Goal: Information Seeking & Learning: Learn about a topic

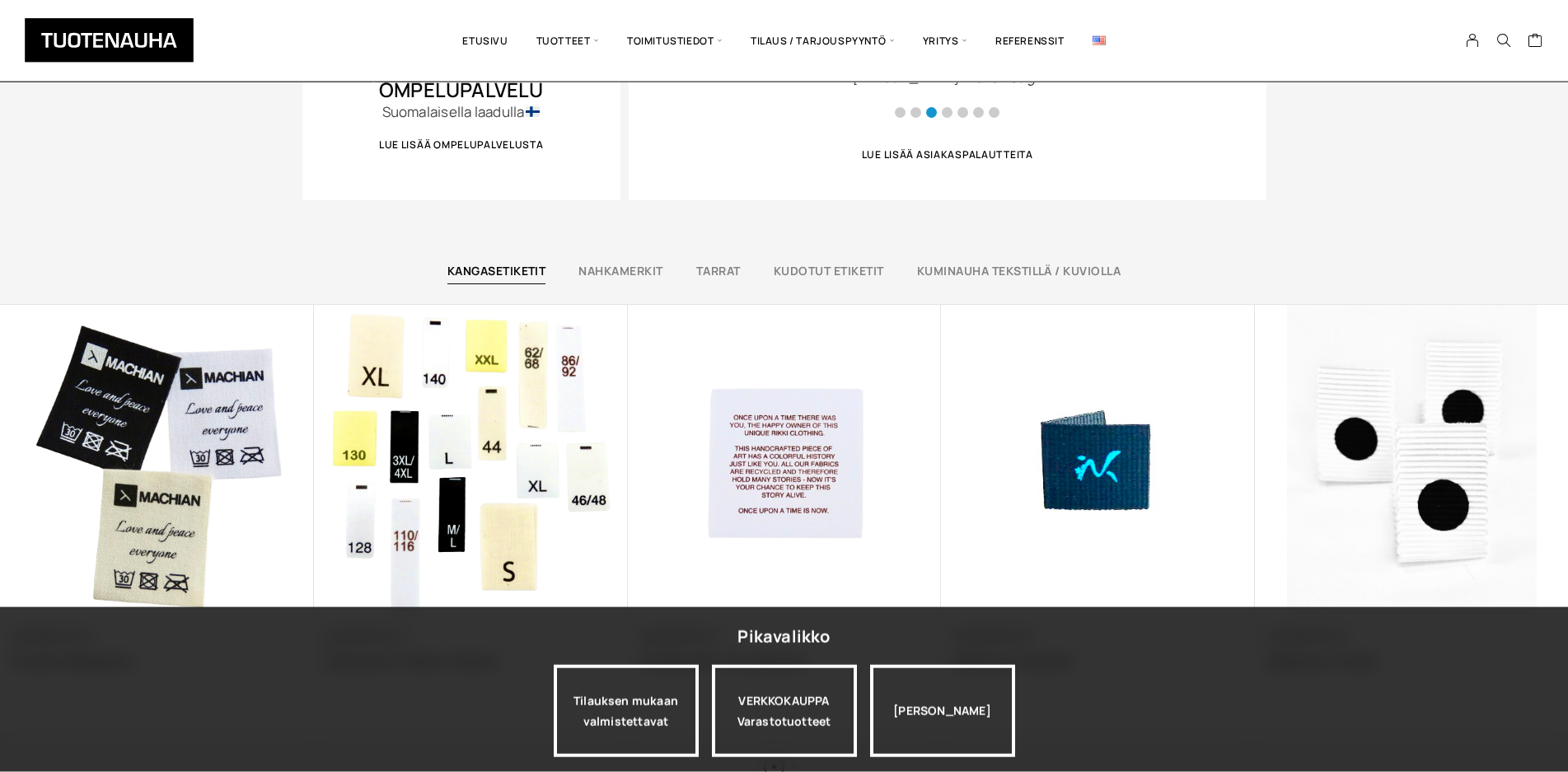
scroll to position [1009, 0]
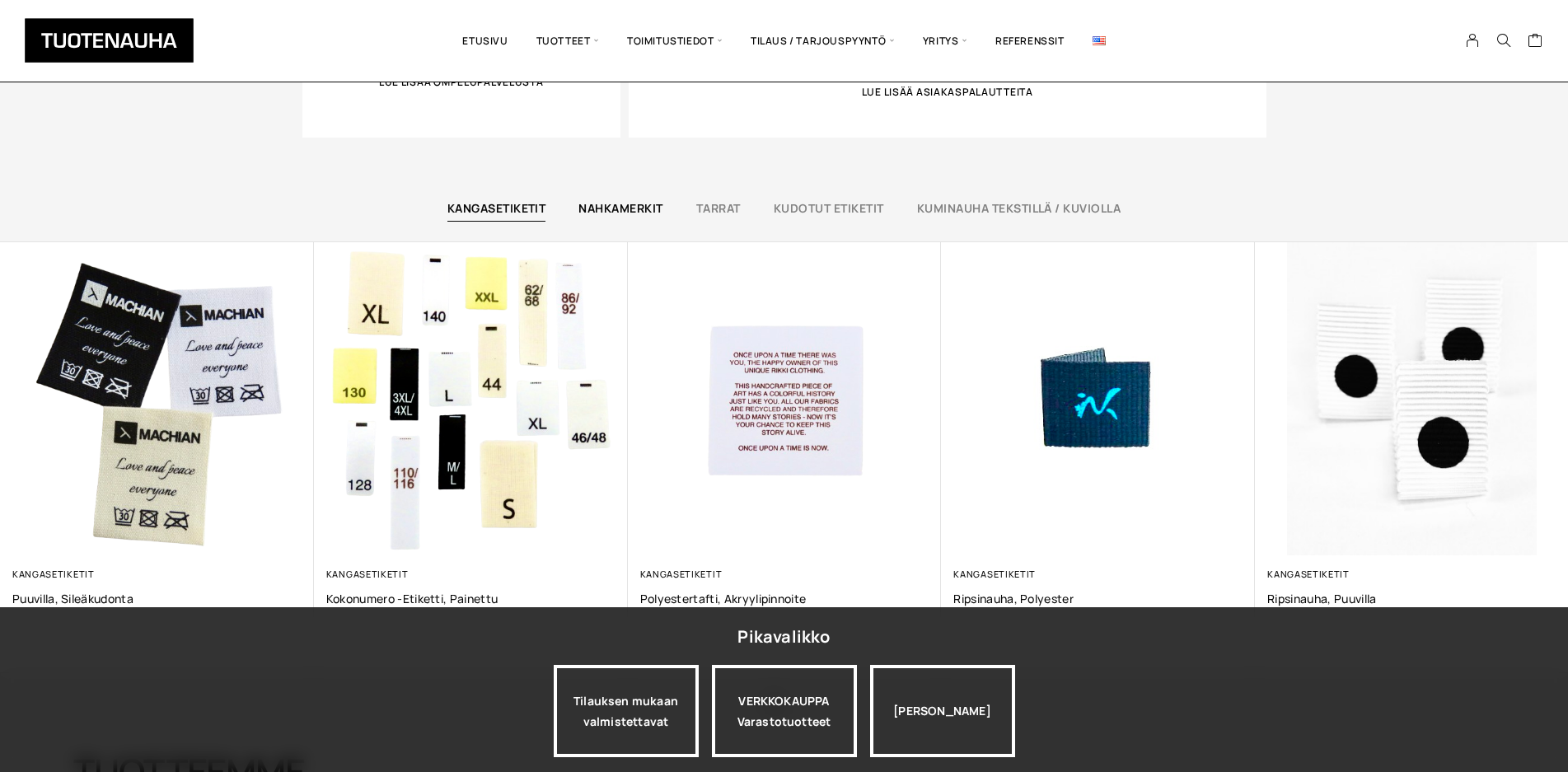
click at [644, 207] on link "Nahkamerkit" at bounding box center [621, 208] width 84 height 16
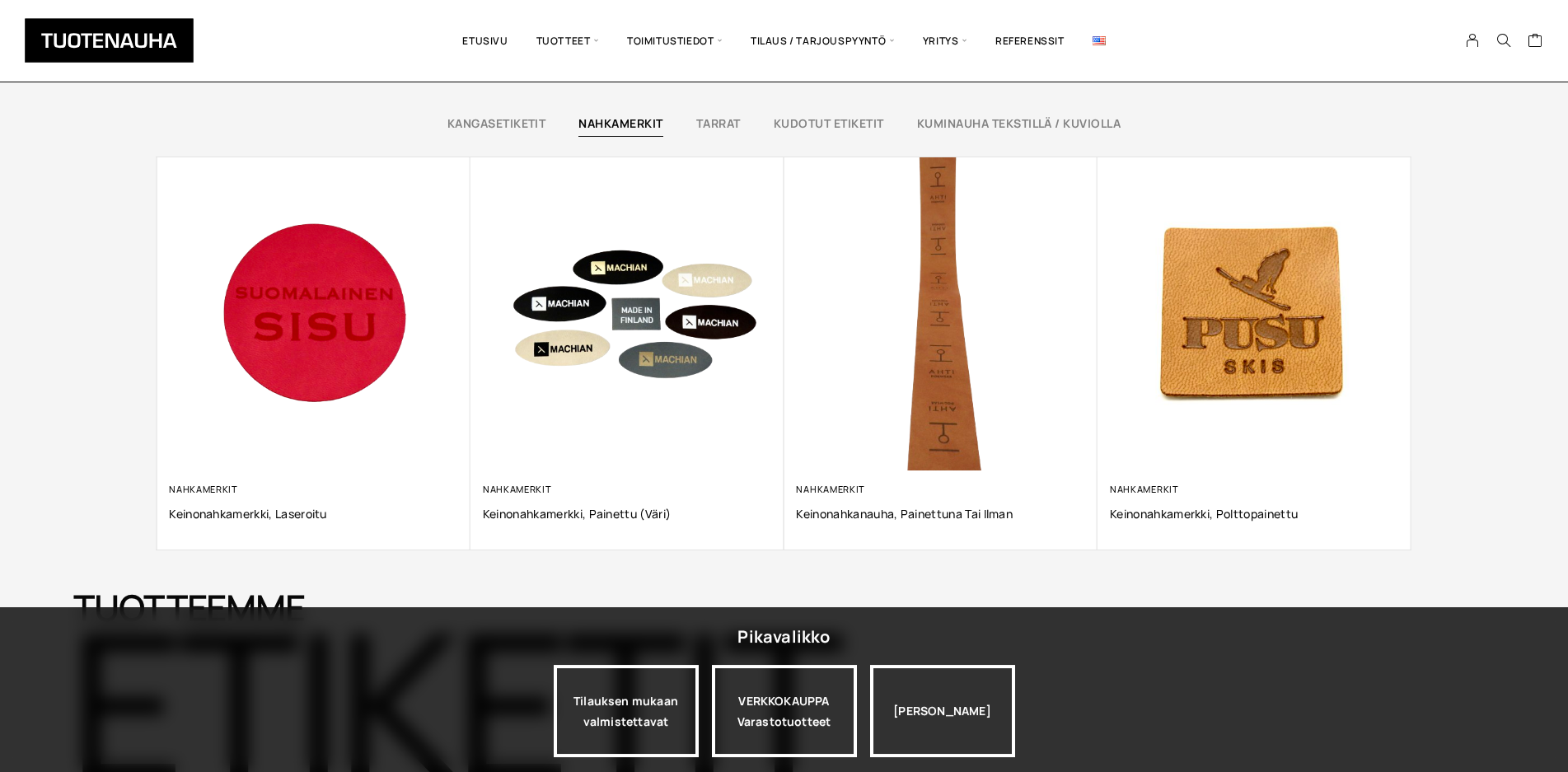
scroll to position [1093, 0]
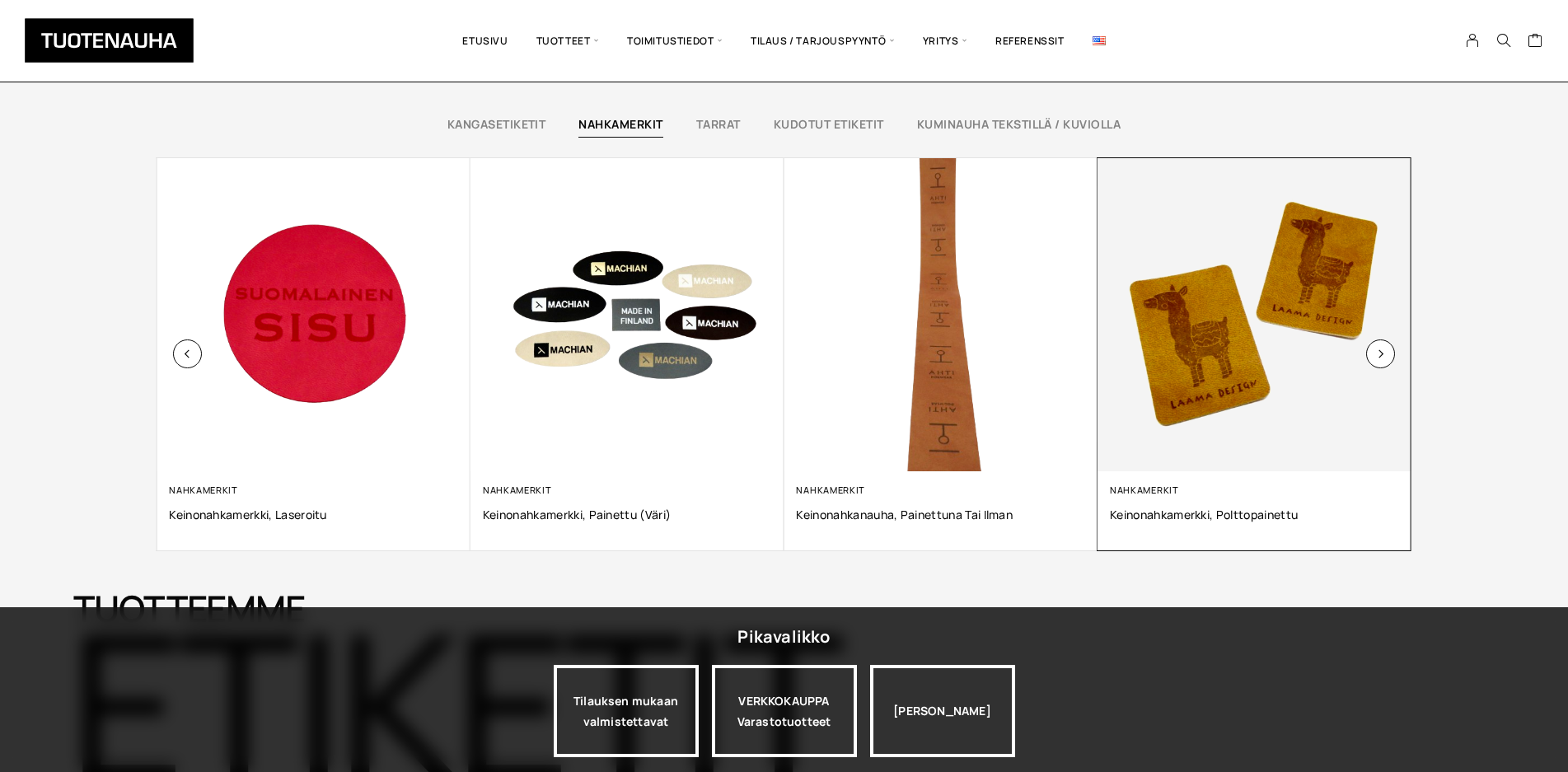
click at [1201, 494] on div "Nahkamerkit" at bounding box center [1254, 490] width 289 height 12
click at [1366, 350] on img at bounding box center [1254, 314] width 329 height 329
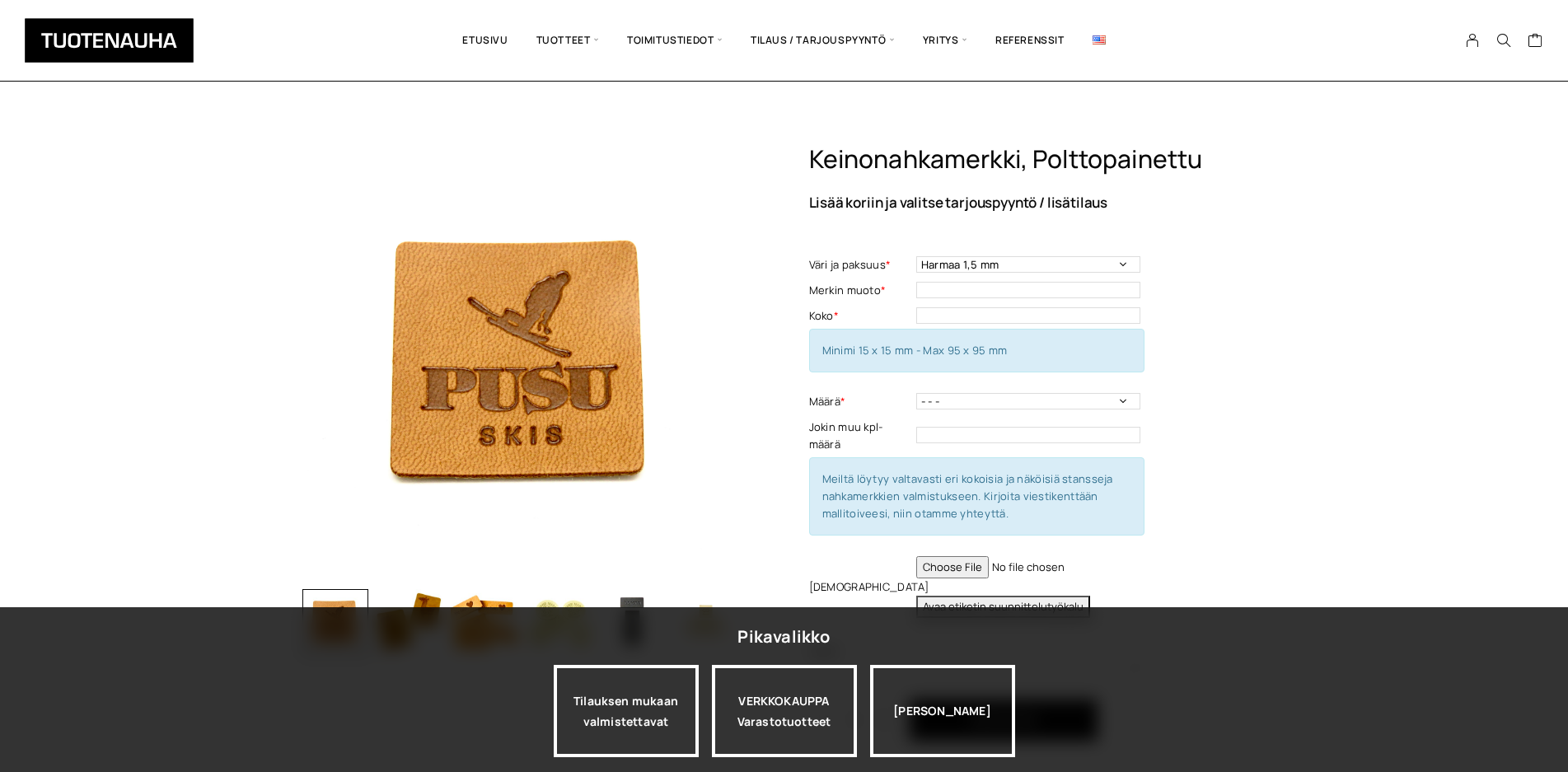
scroll to position [168, 0]
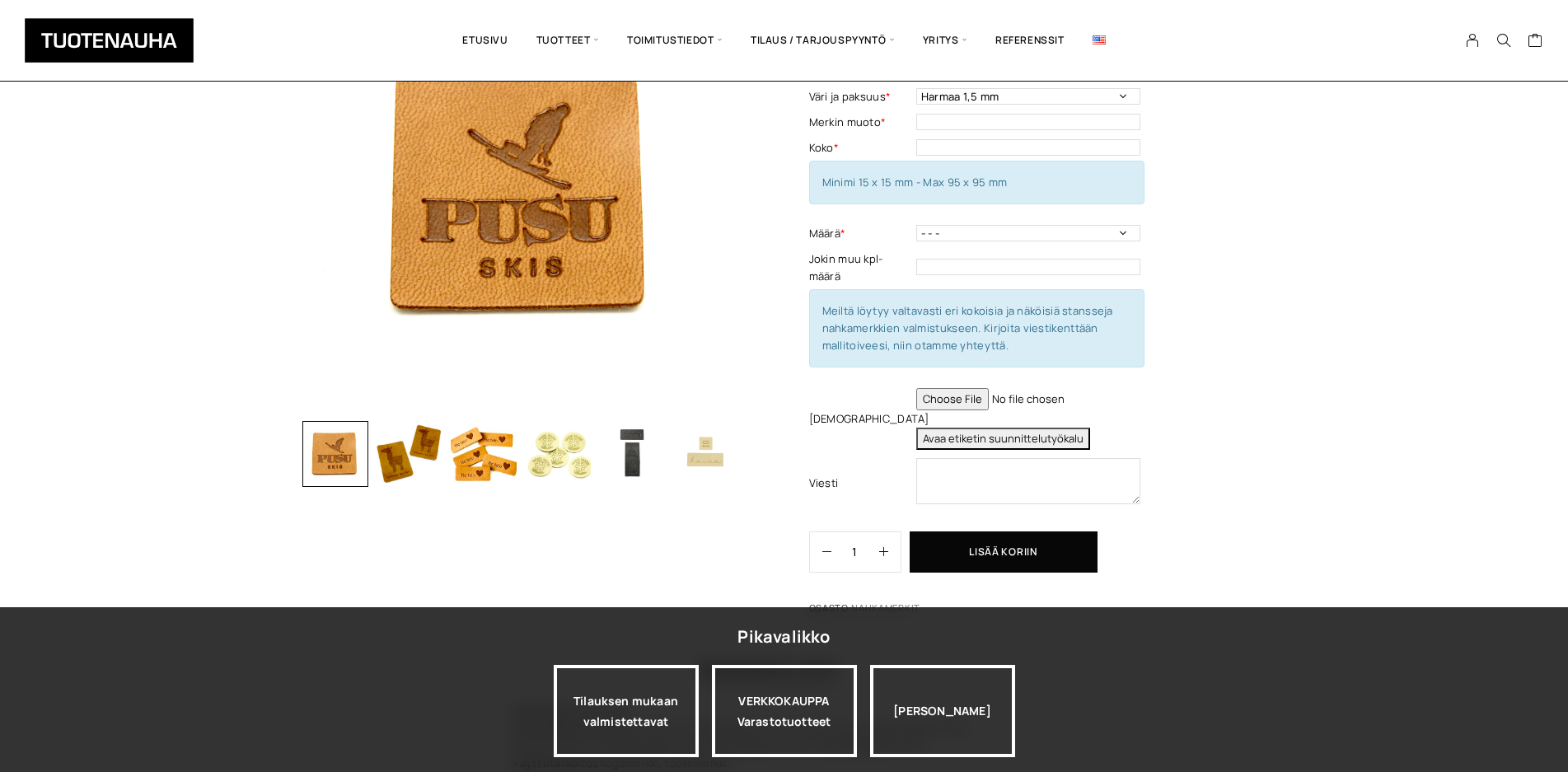
click at [709, 456] on img "button" at bounding box center [706, 454] width 66 height 66
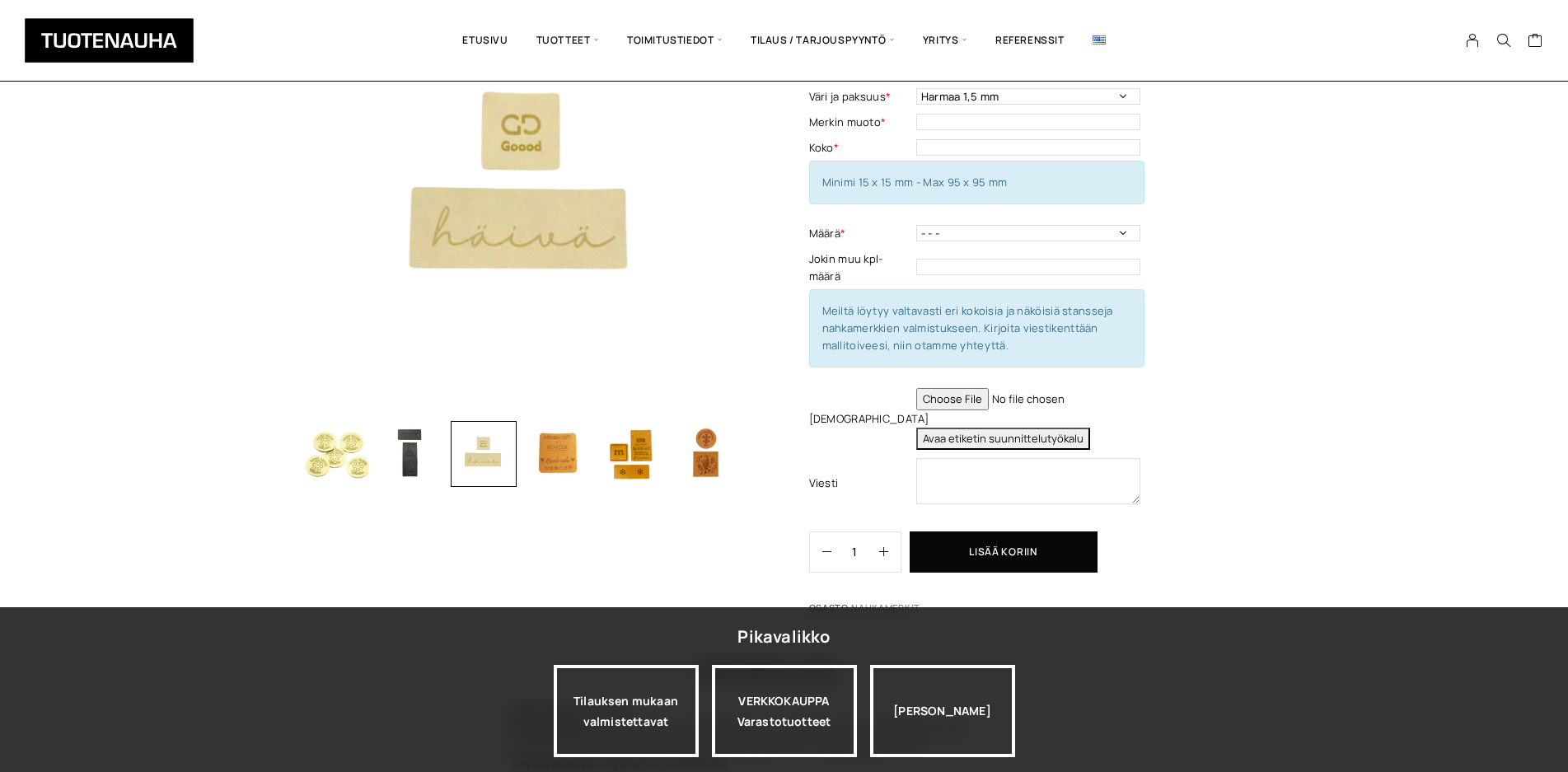
click at [713, 472] on img "button" at bounding box center [706, 454] width 66 height 66
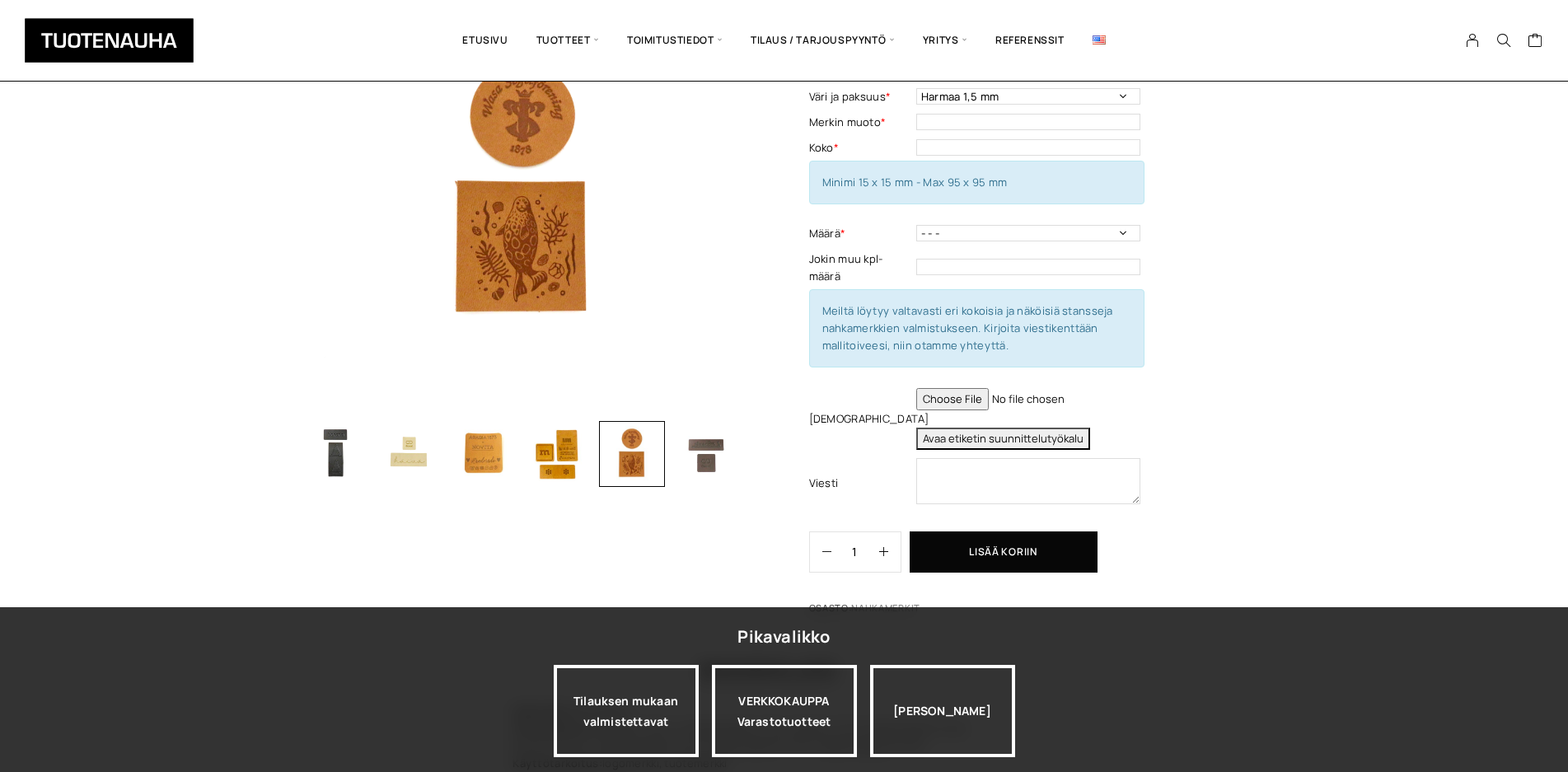
click at [713, 472] on img "button" at bounding box center [706, 454] width 66 height 66
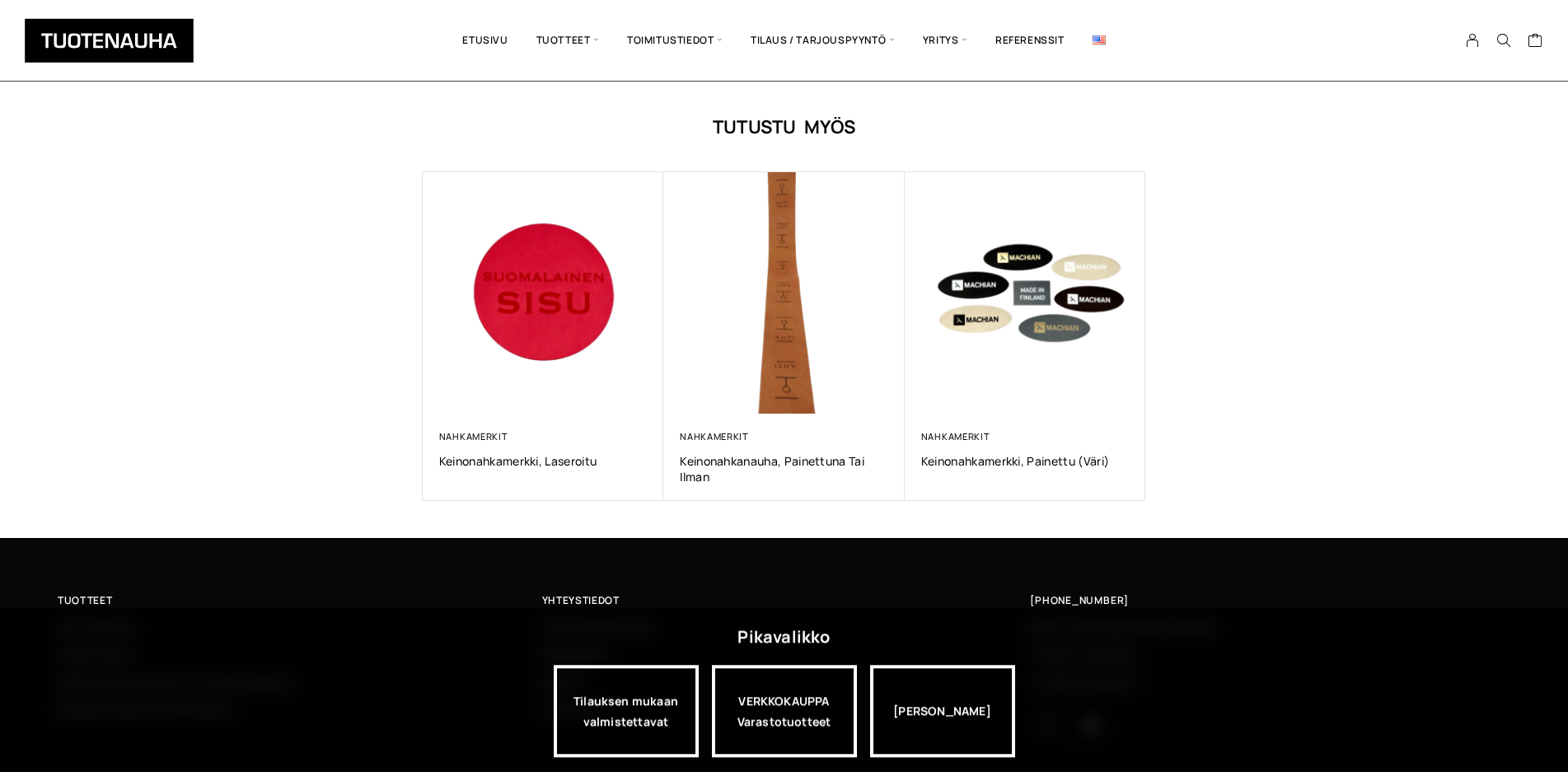
scroll to position [1009, 0]
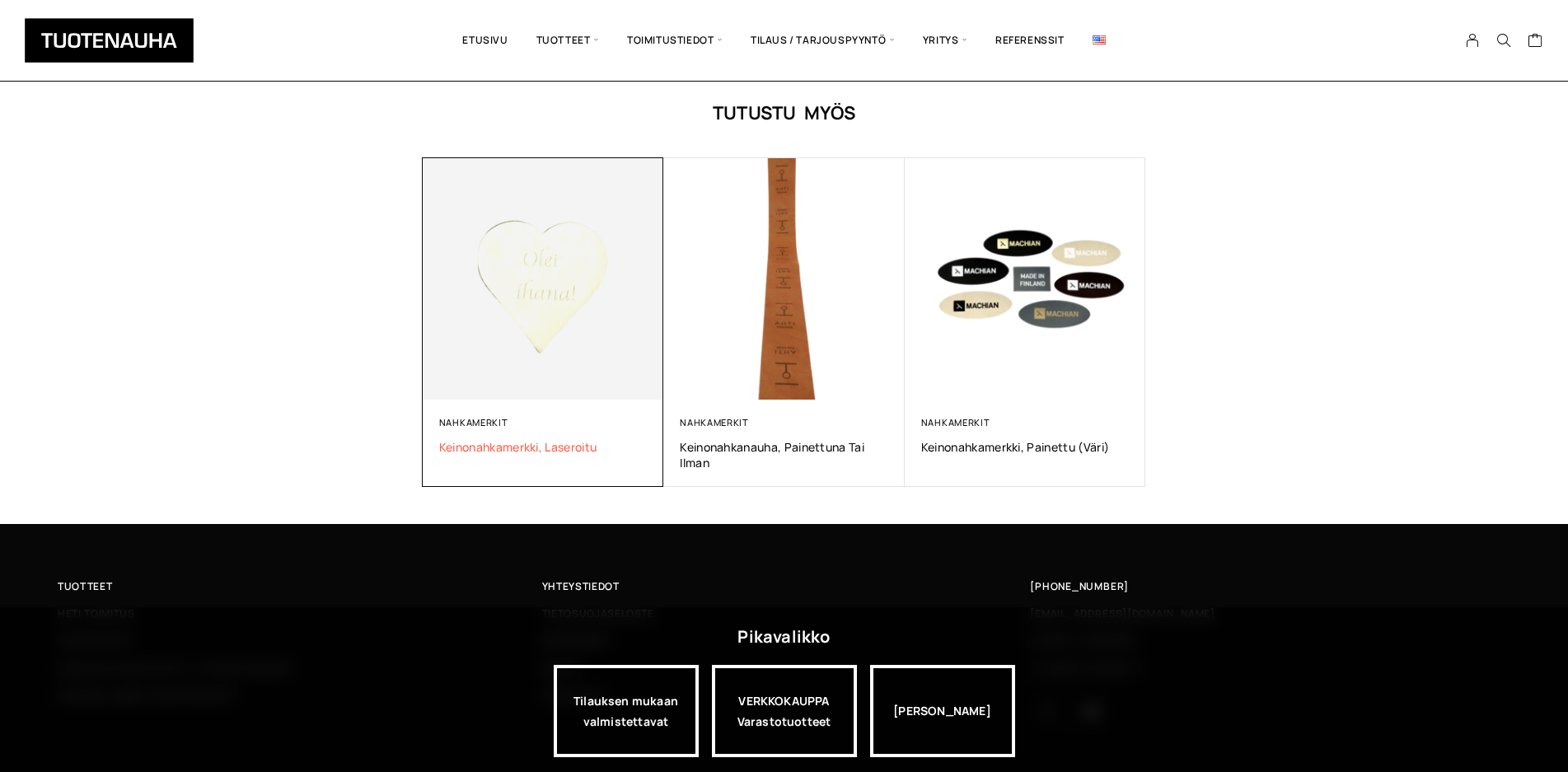
click at [544, 439] on span "Keinonahkamerkki, laseroitu" at bounding box center [543, 447] width 208 height 16
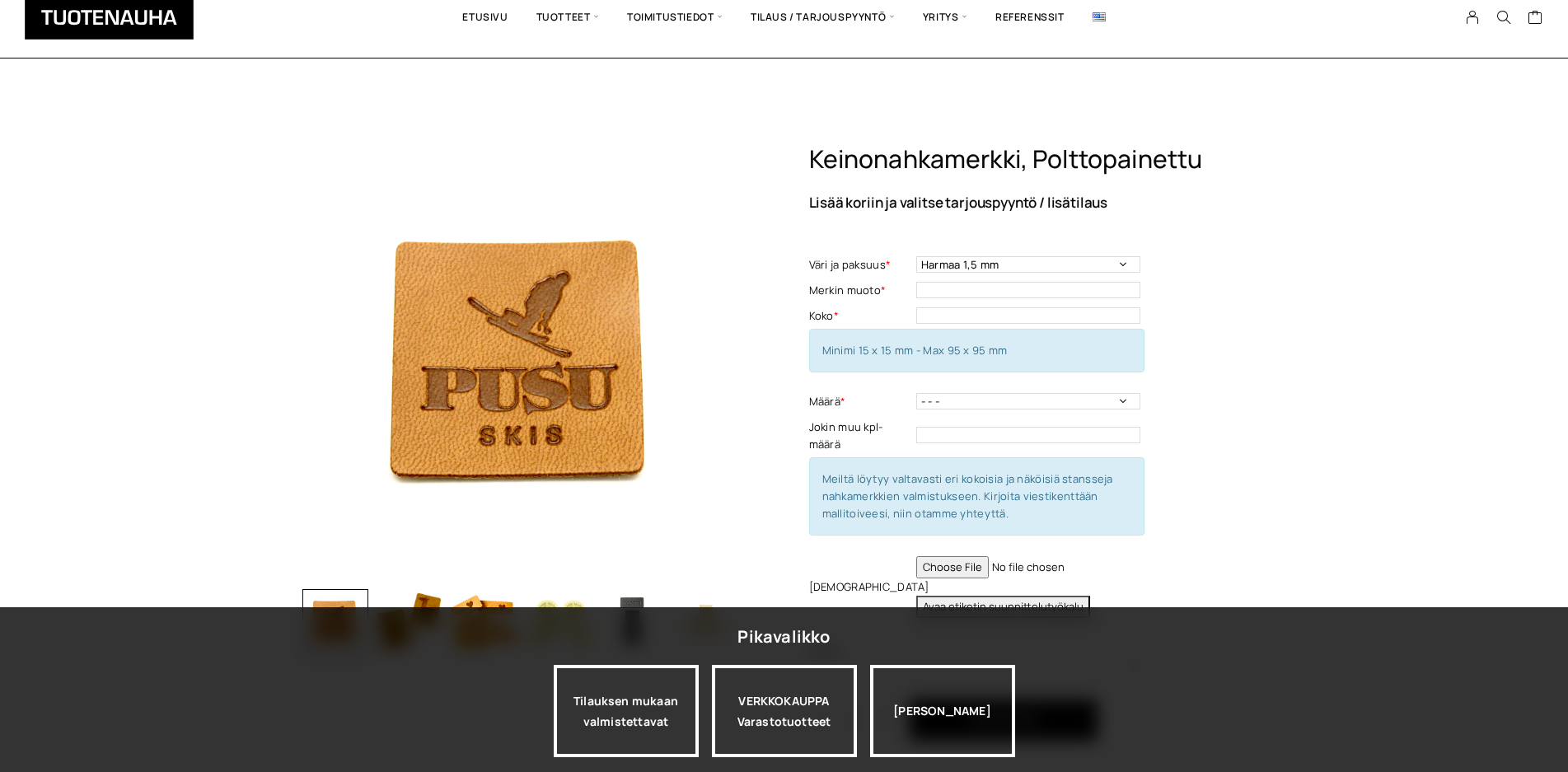
scroll to position [1009, 0]
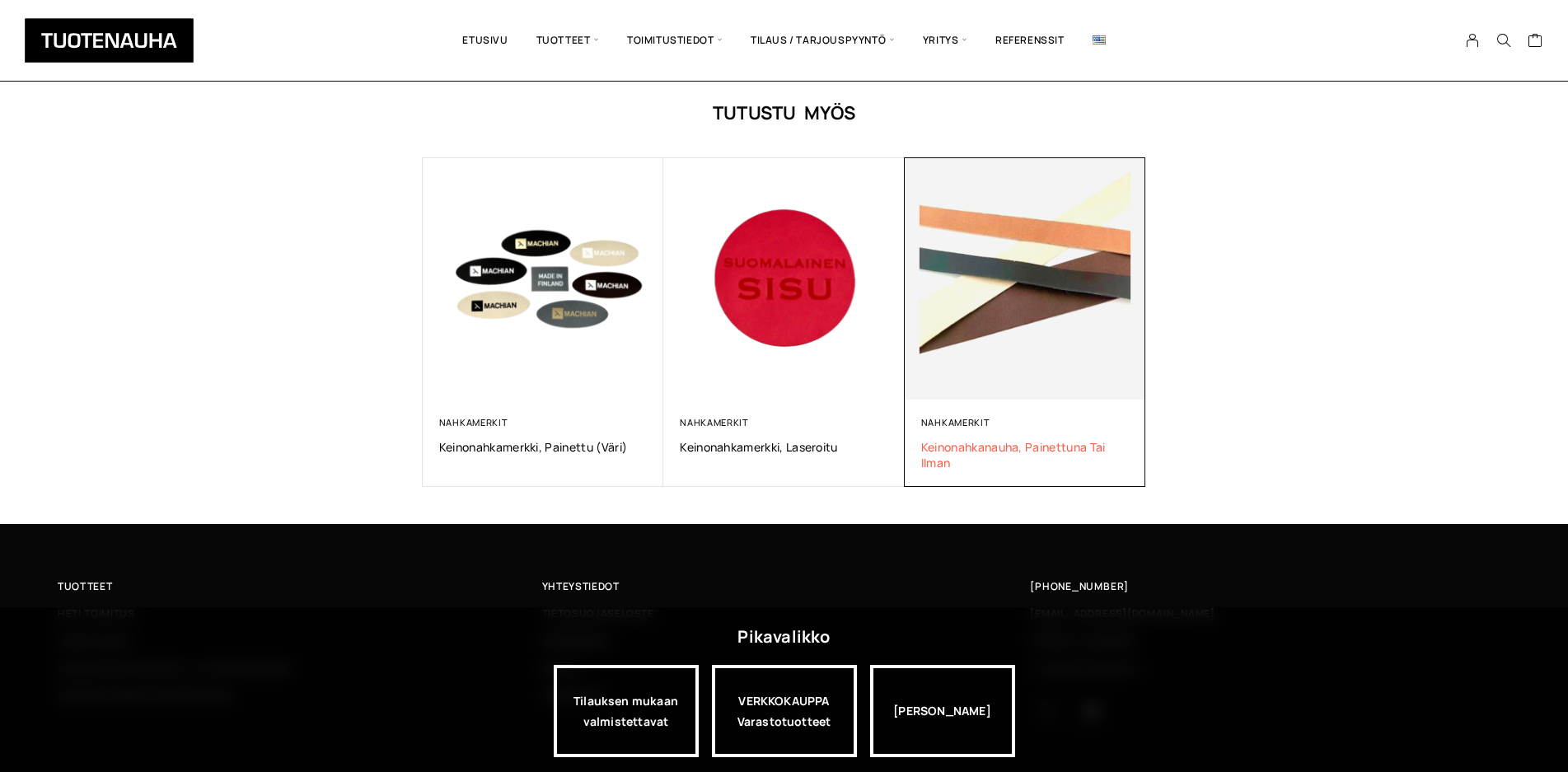
click at [1033, 439] on span "Keinonahkanauha, Painettuna tai ilman" at bounding box center [1025, 455] width 208 height 32
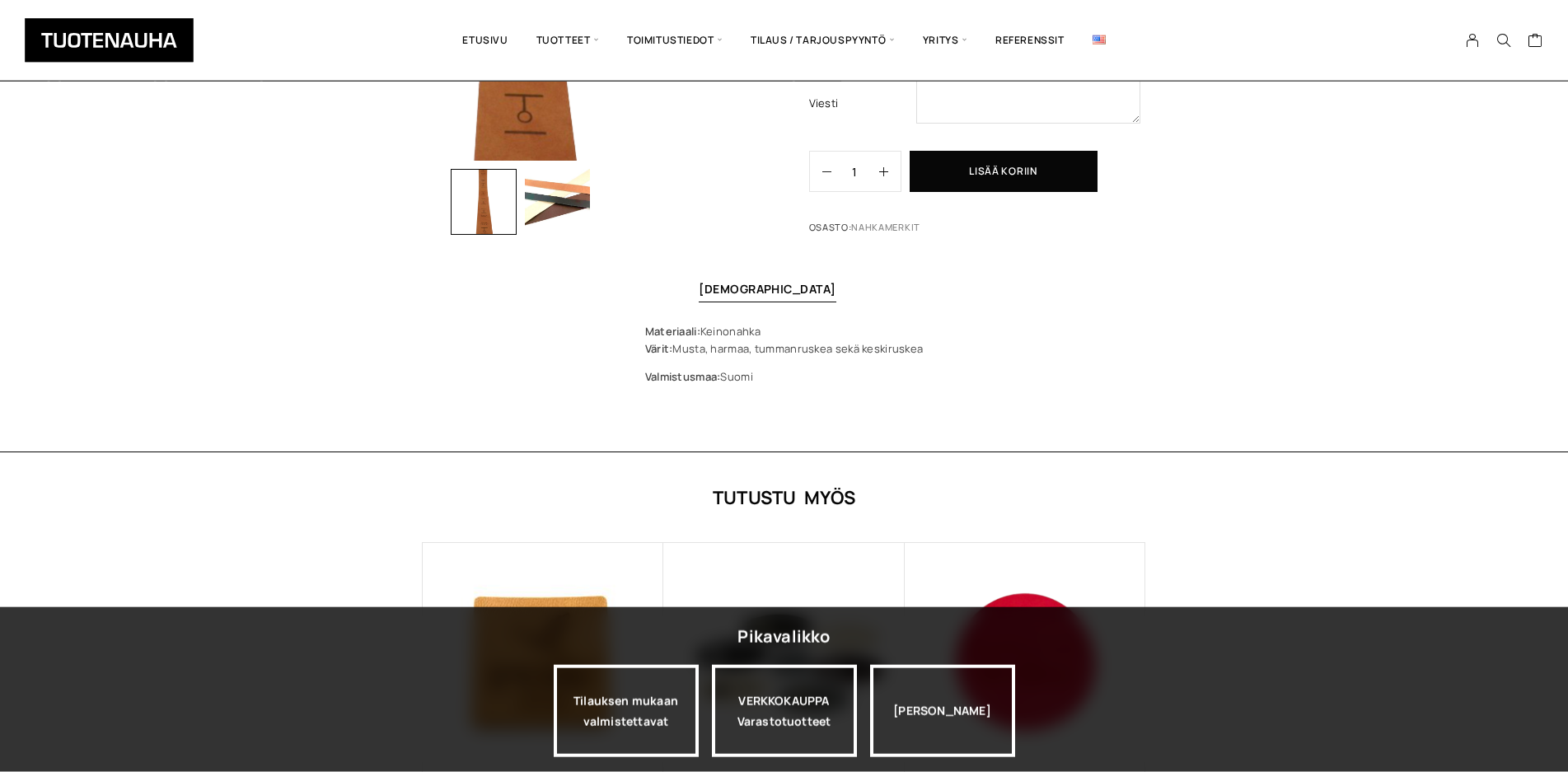
scroll to position [756, 0]
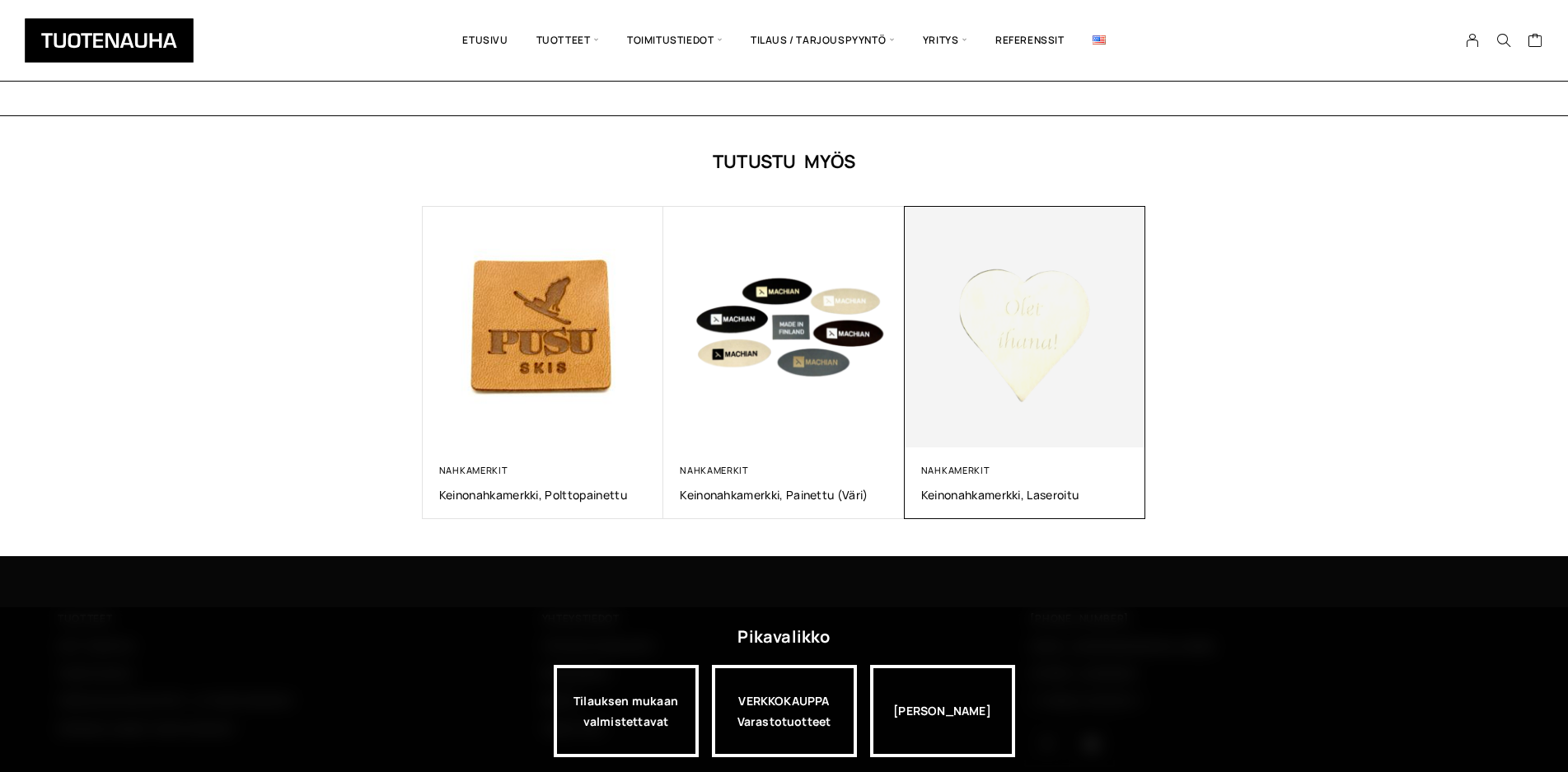
click at [997, 487] on div "Nahkamerkit Keinonahkamerkki, laseroitu" at bounding box center [1025, 483] width 208 height 39
click at [1001, 497] on span "Keinonahkamerkki, laseroitu" at bounding box center [1025, 495] width 208 height 16
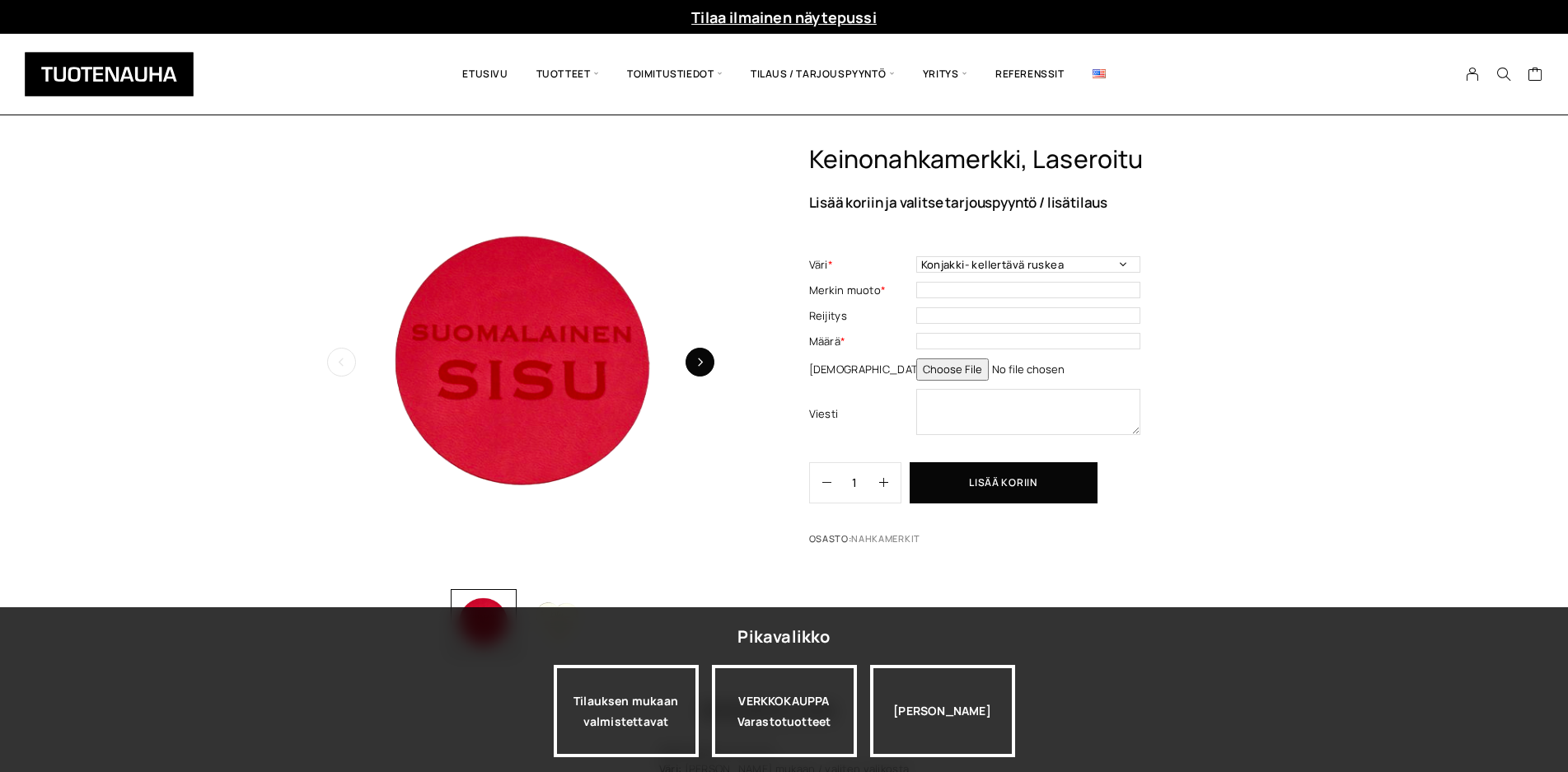
click at [701, 364] on icon "button" at bounding box center [700, 362] width 9 height 9
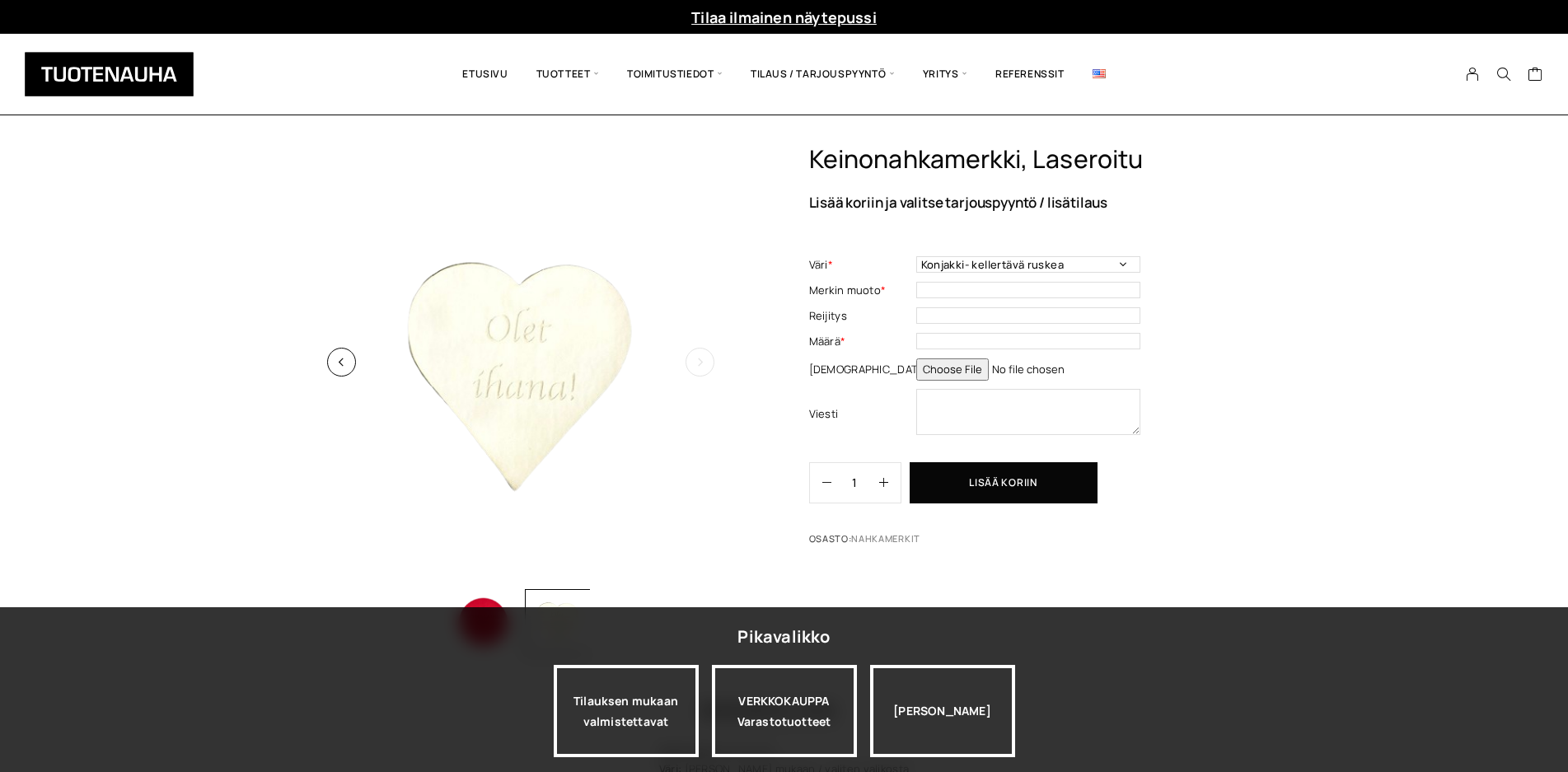
click at [701, 364] on icon "button" at bounding box center [700, 362] width 9 height 9
click at [347, 366] on button "button" at bounding box center [342, 362] width 29 height 29
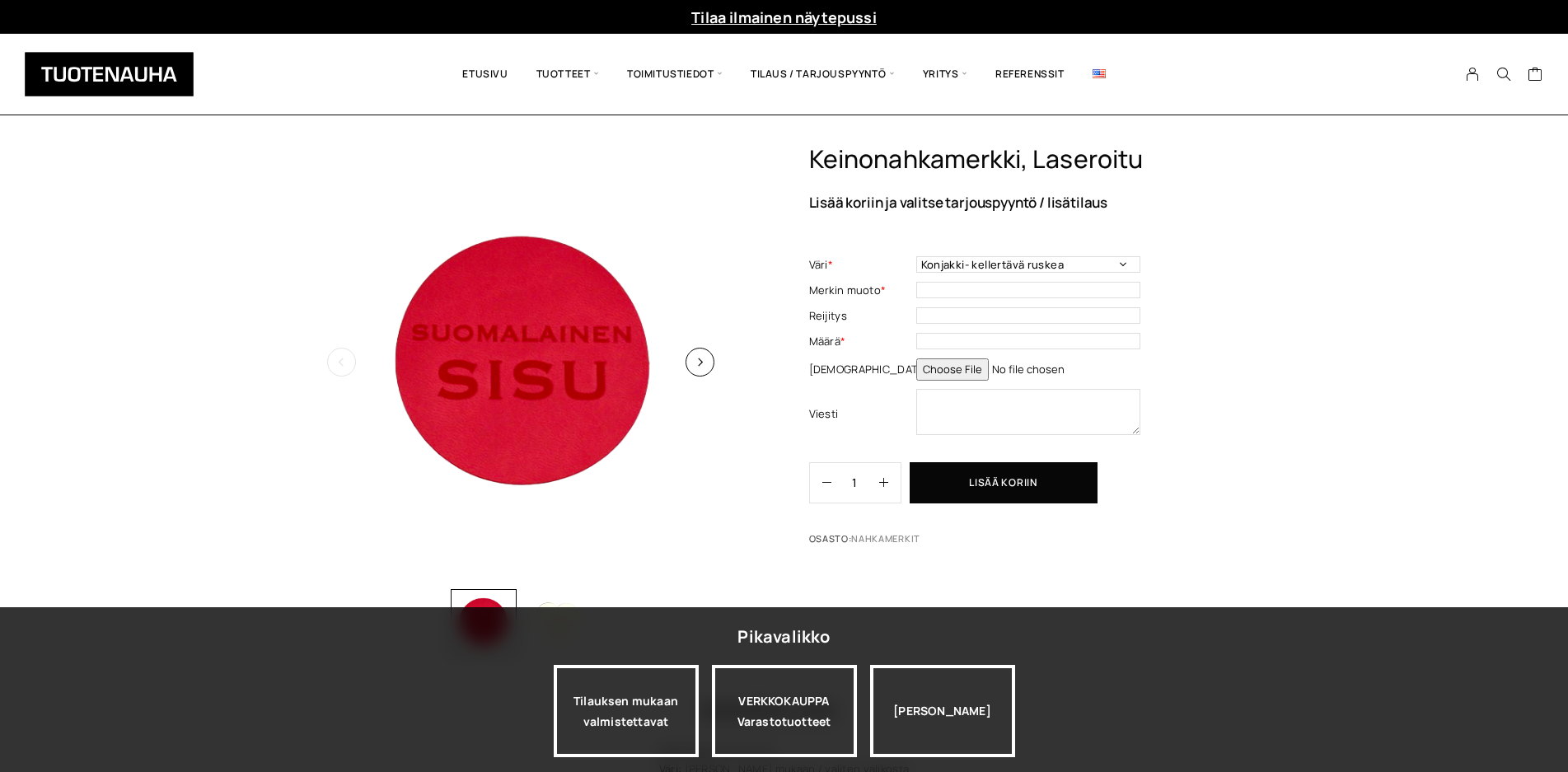
click at [347, 366] on button "button" at bounding box center [342, 362] width 29 height 29
click at [1023, 73] on link "Referenssit" at bounding box center [1030, 75] width 97 height 56
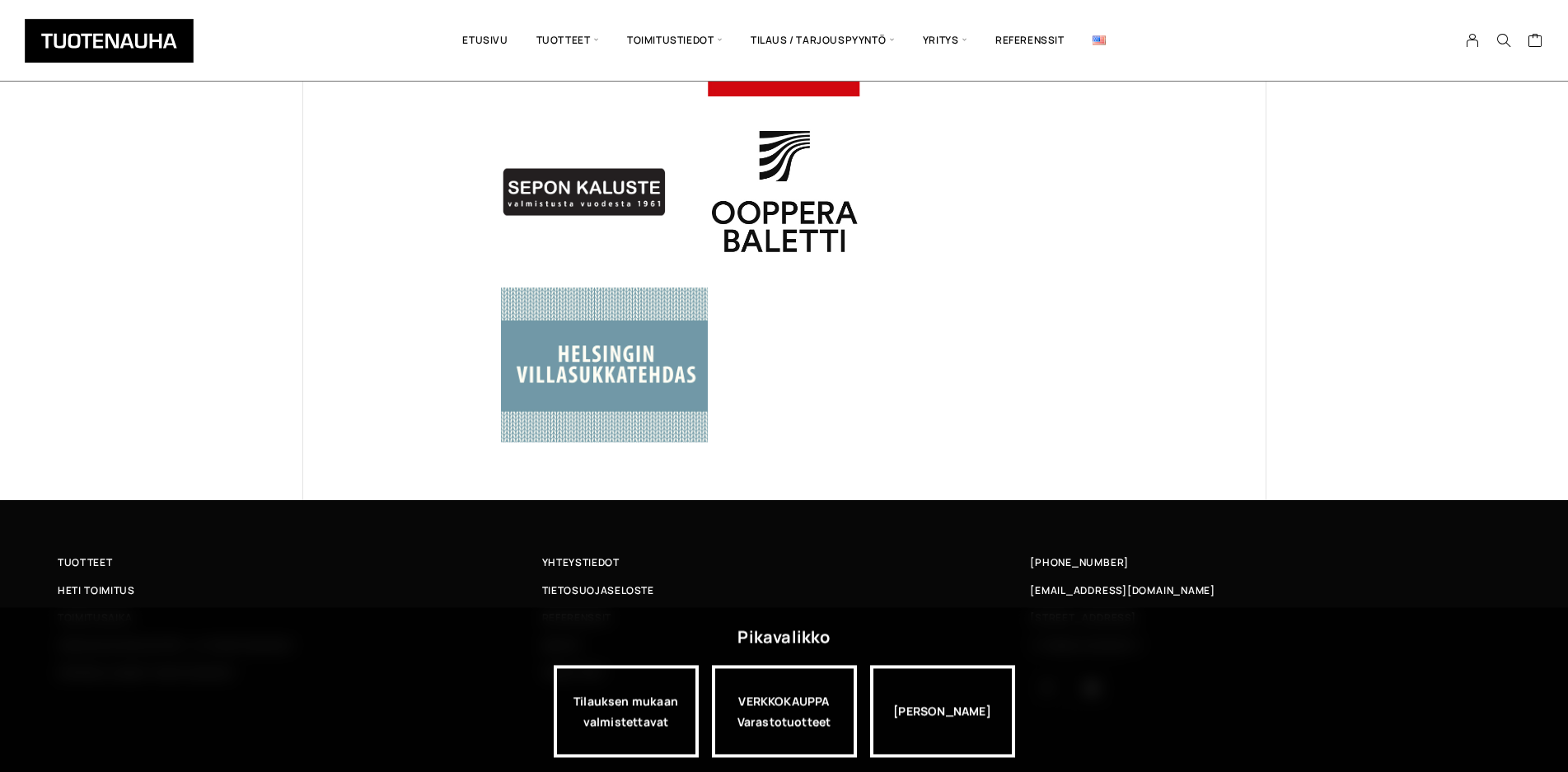
scroll to position [1075, 0]
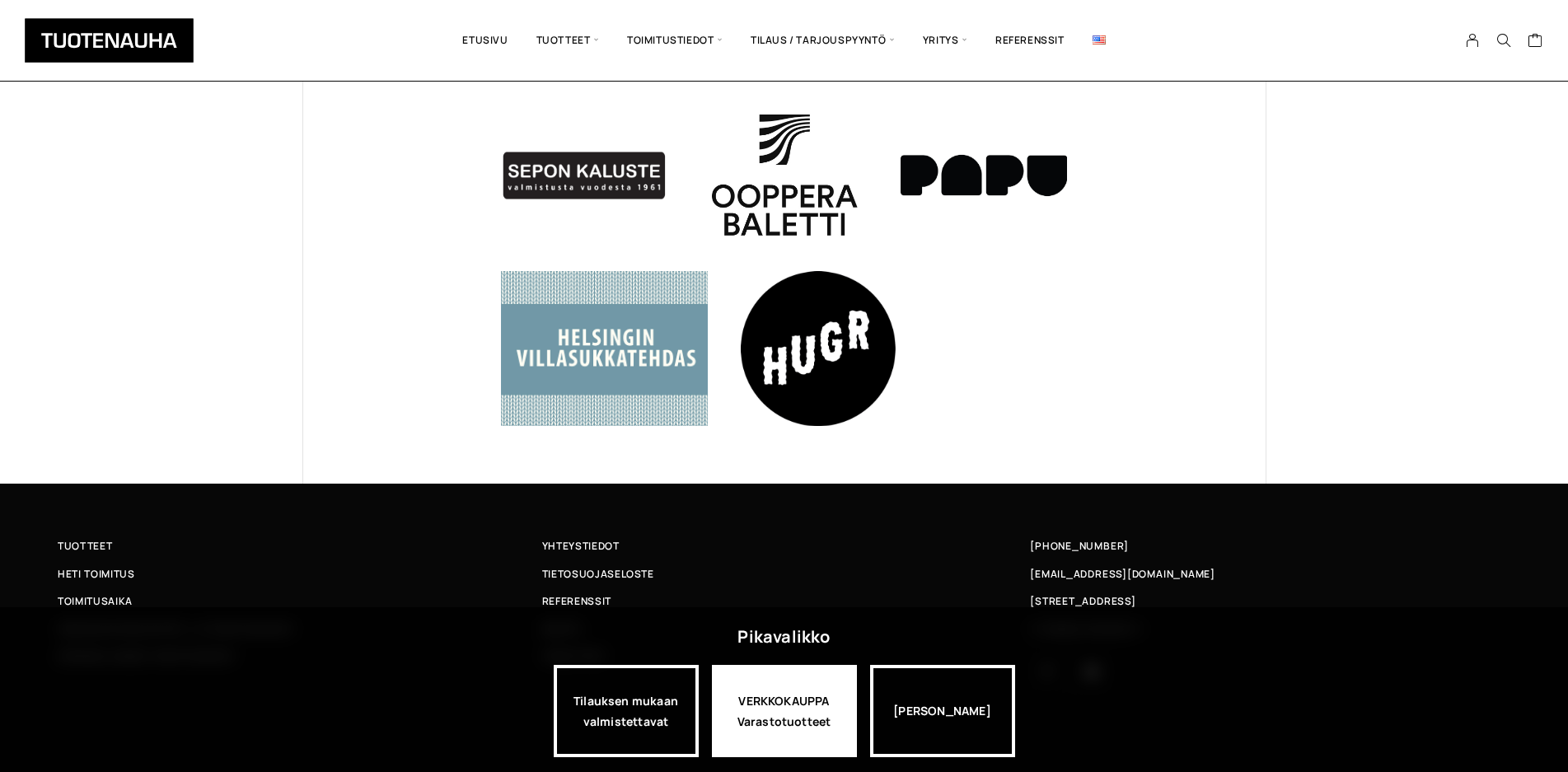
click at [792, 692] on div "VERKKOKAUPPA Varastotuotteet" at bounding box center [784, 711] width 145 height 92
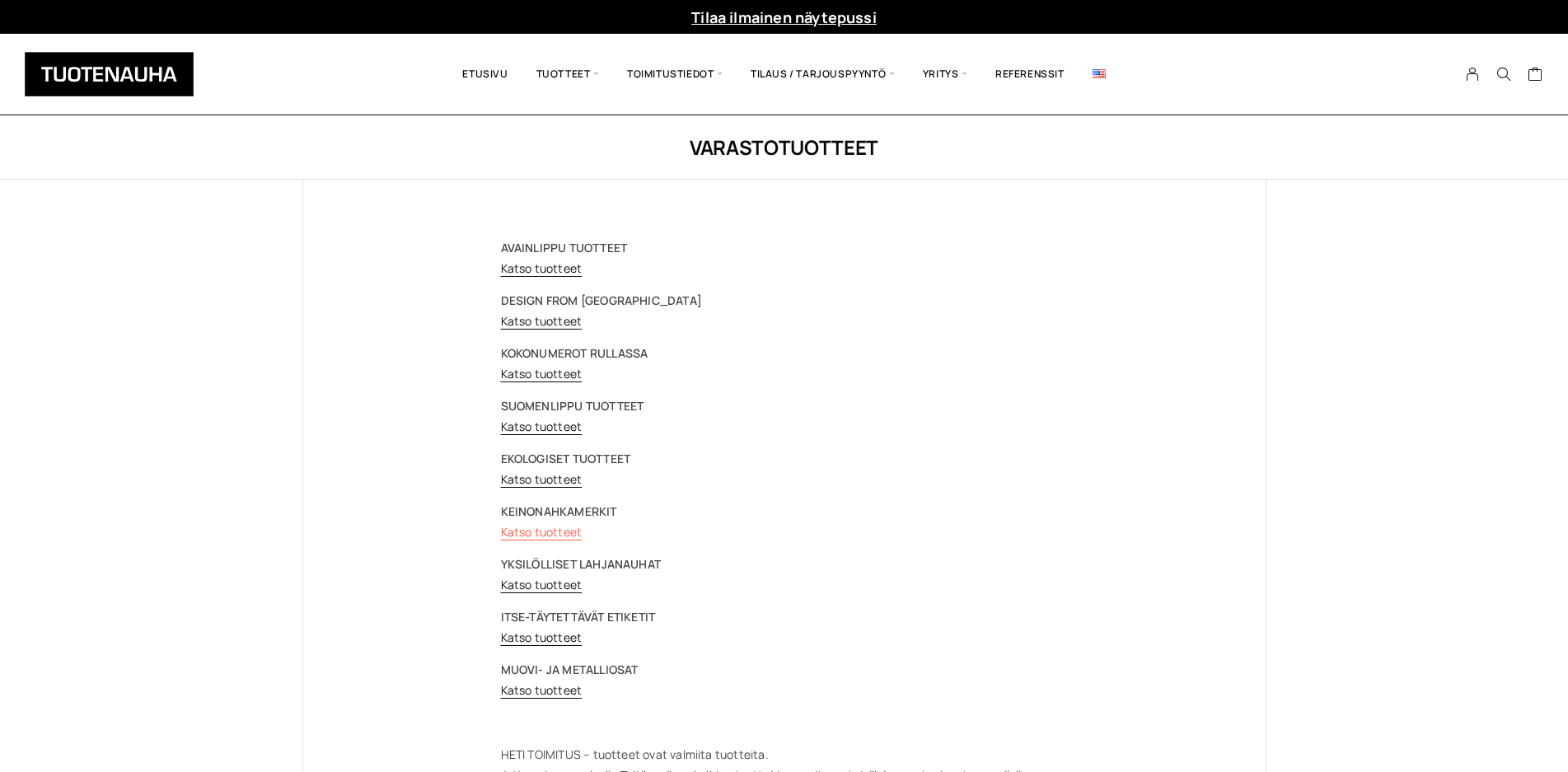
click at [560, 530] on link "Katso tuotteet" at bounding box center [542, 532] width 82 height 16
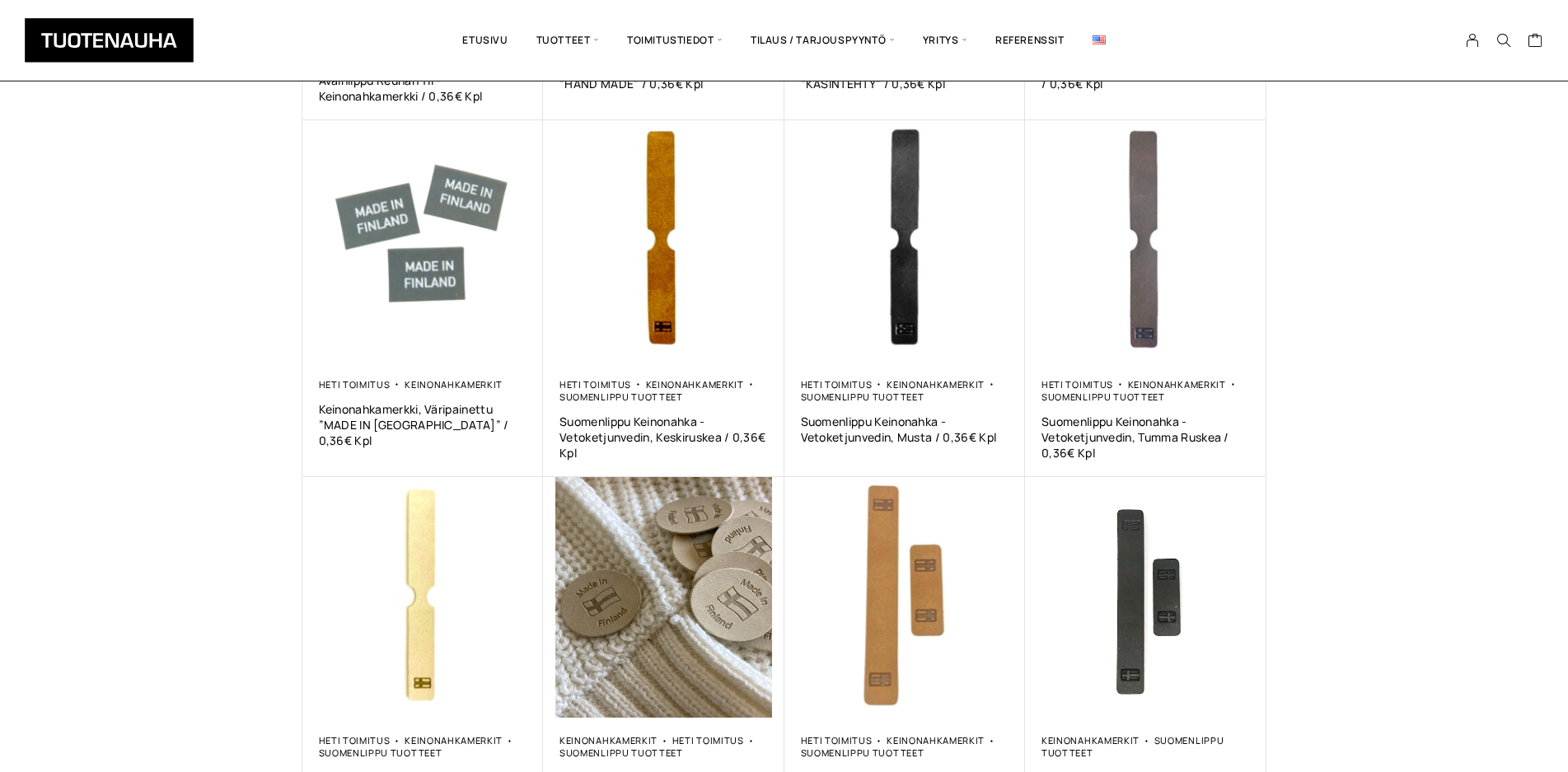
scroll to position [756, 0]
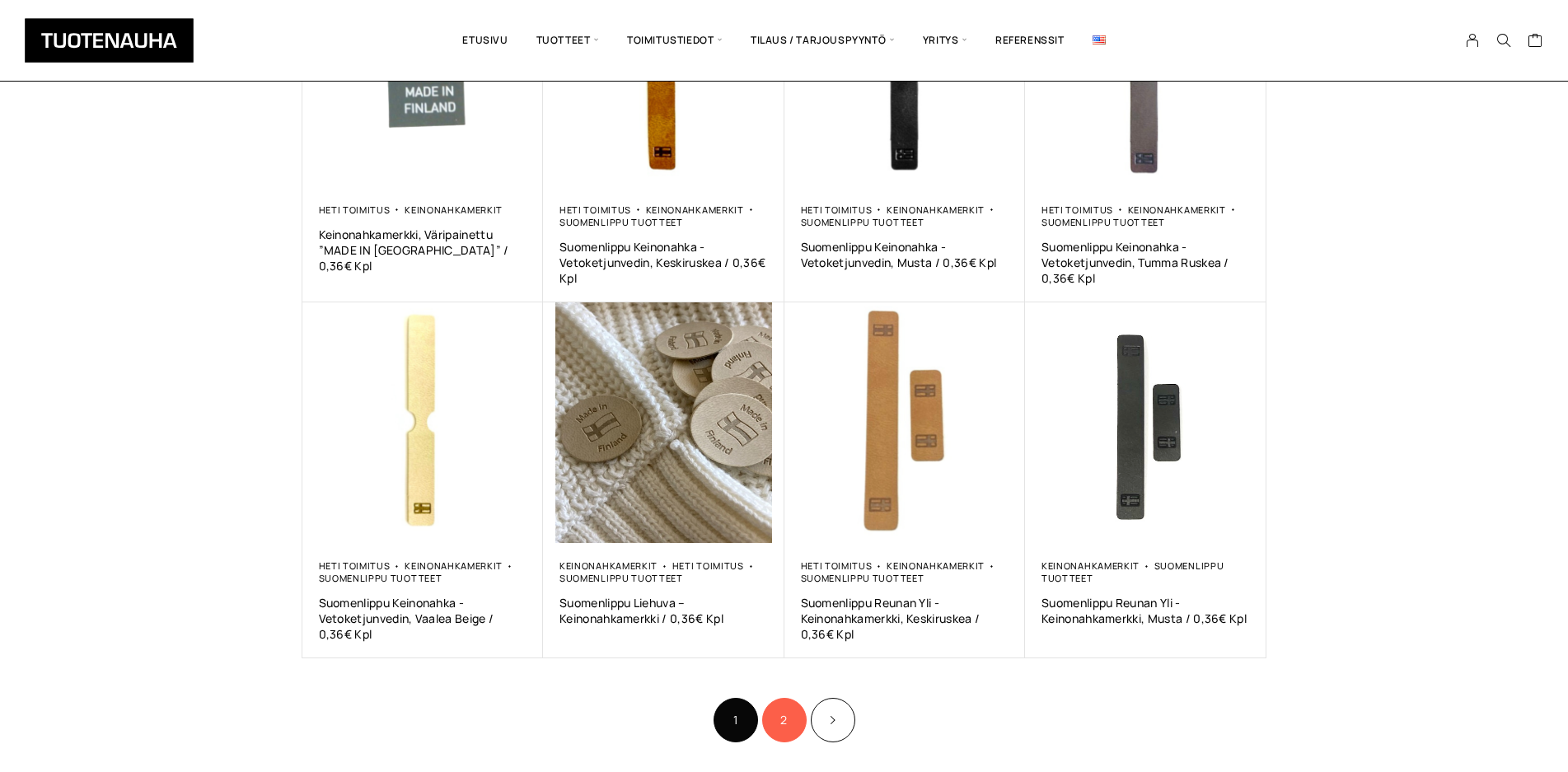
click at [783, 732] on link "2" at bounding box center [784, 720] width 45 height 45
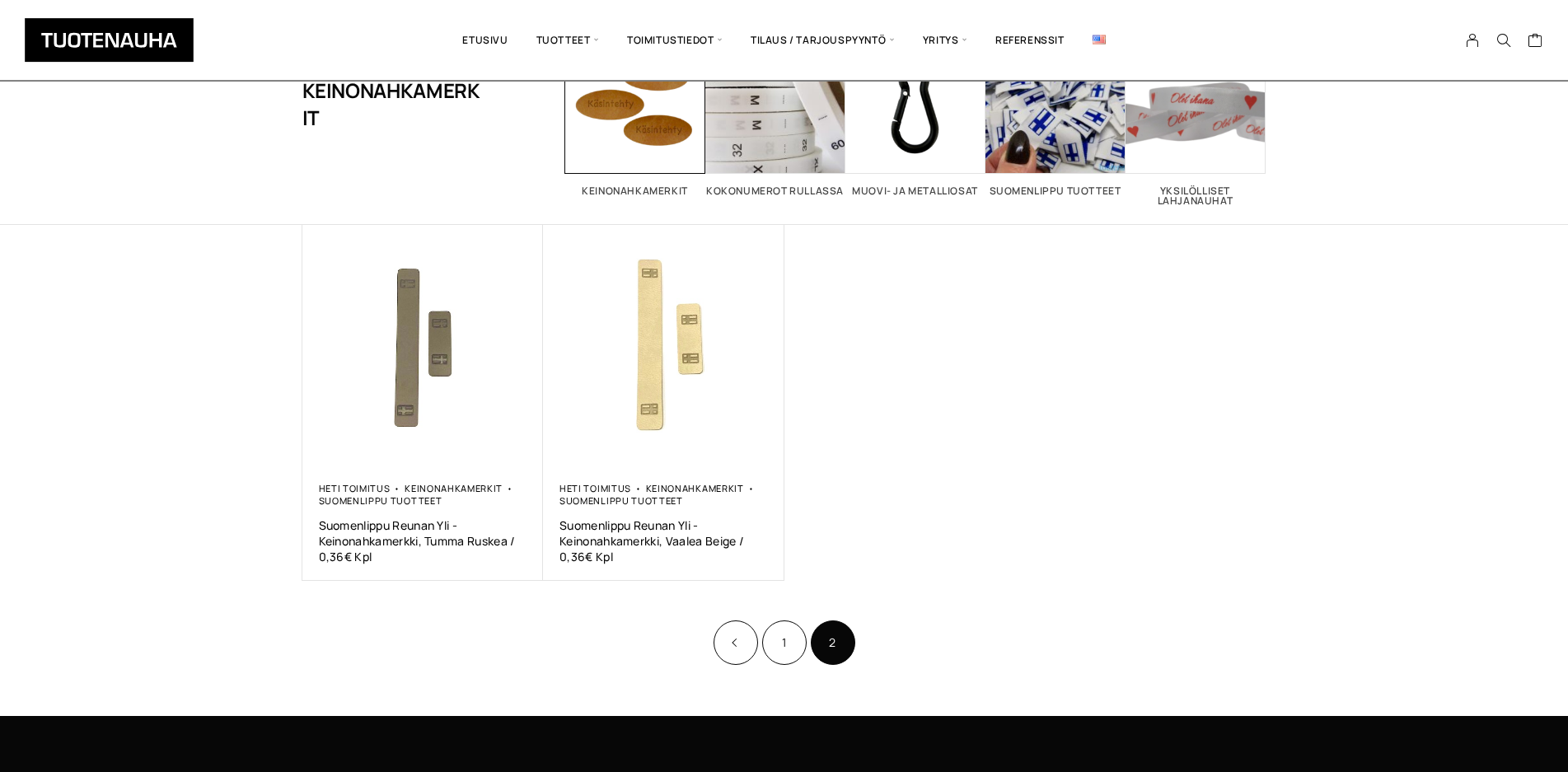
scroll to position [168, 0]
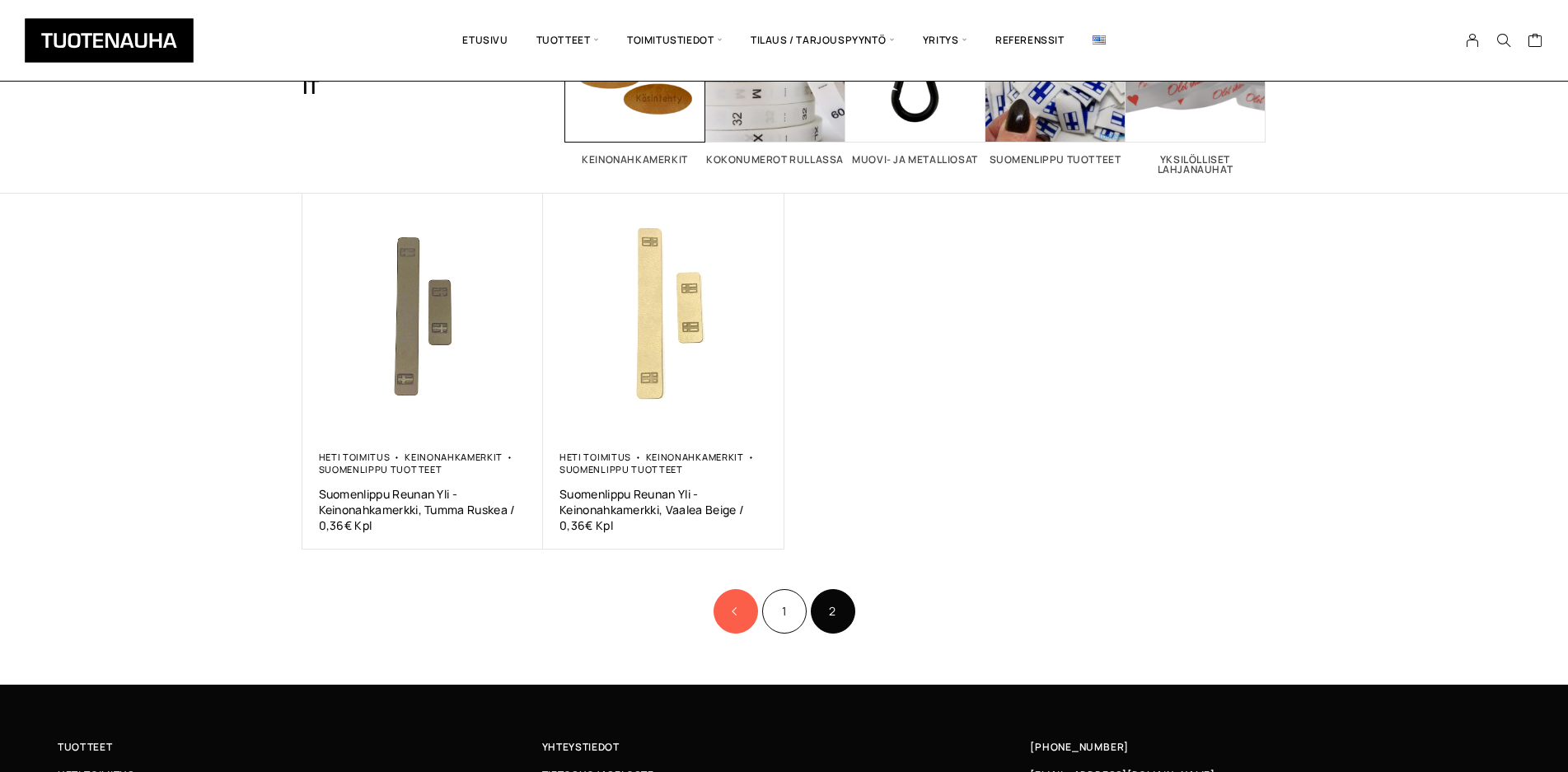
click at [738, 622] on link "Product Pagination" at bounding box center [736, 611] width 45 height 45
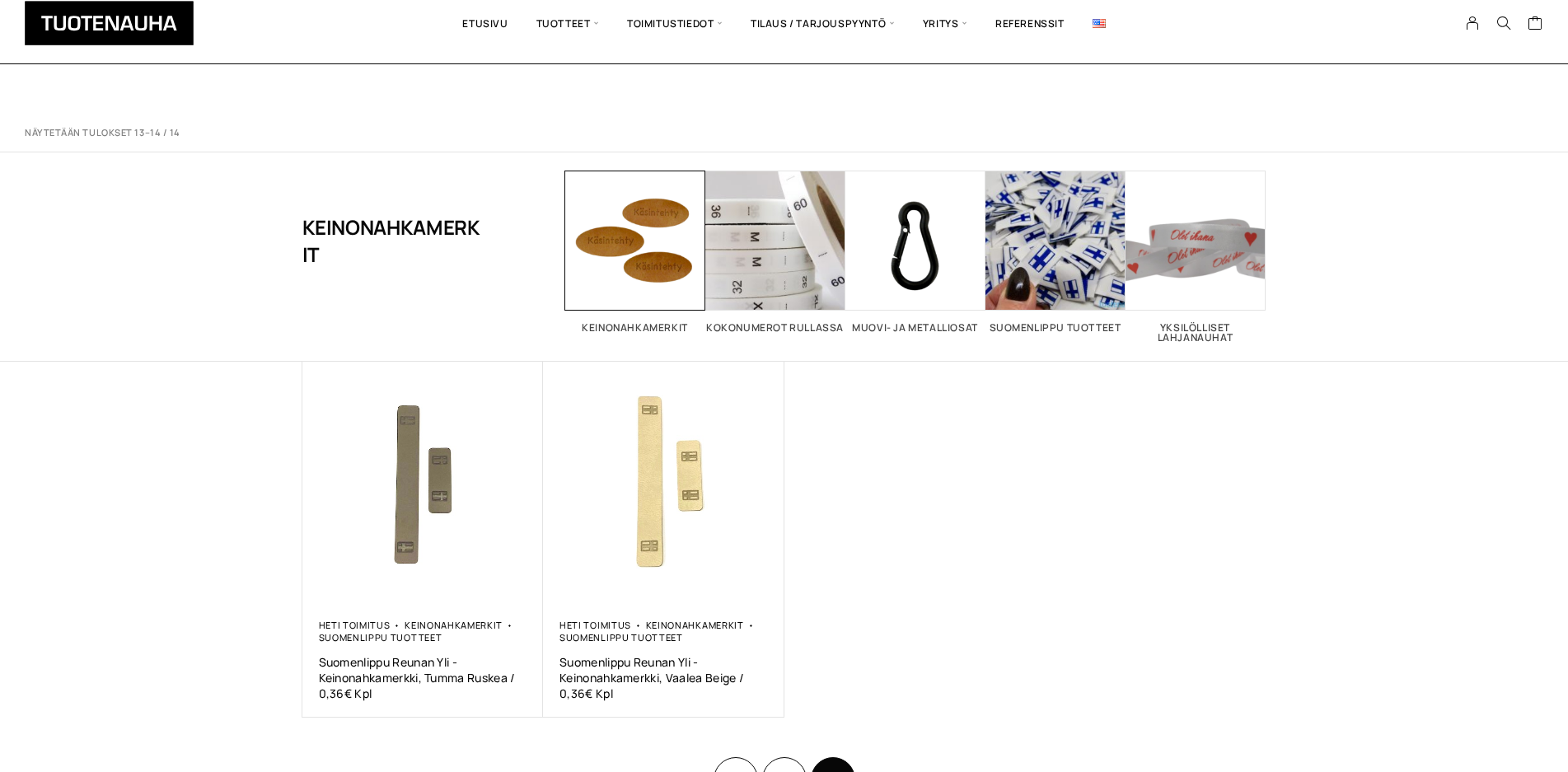
scroll to position [168, 0]
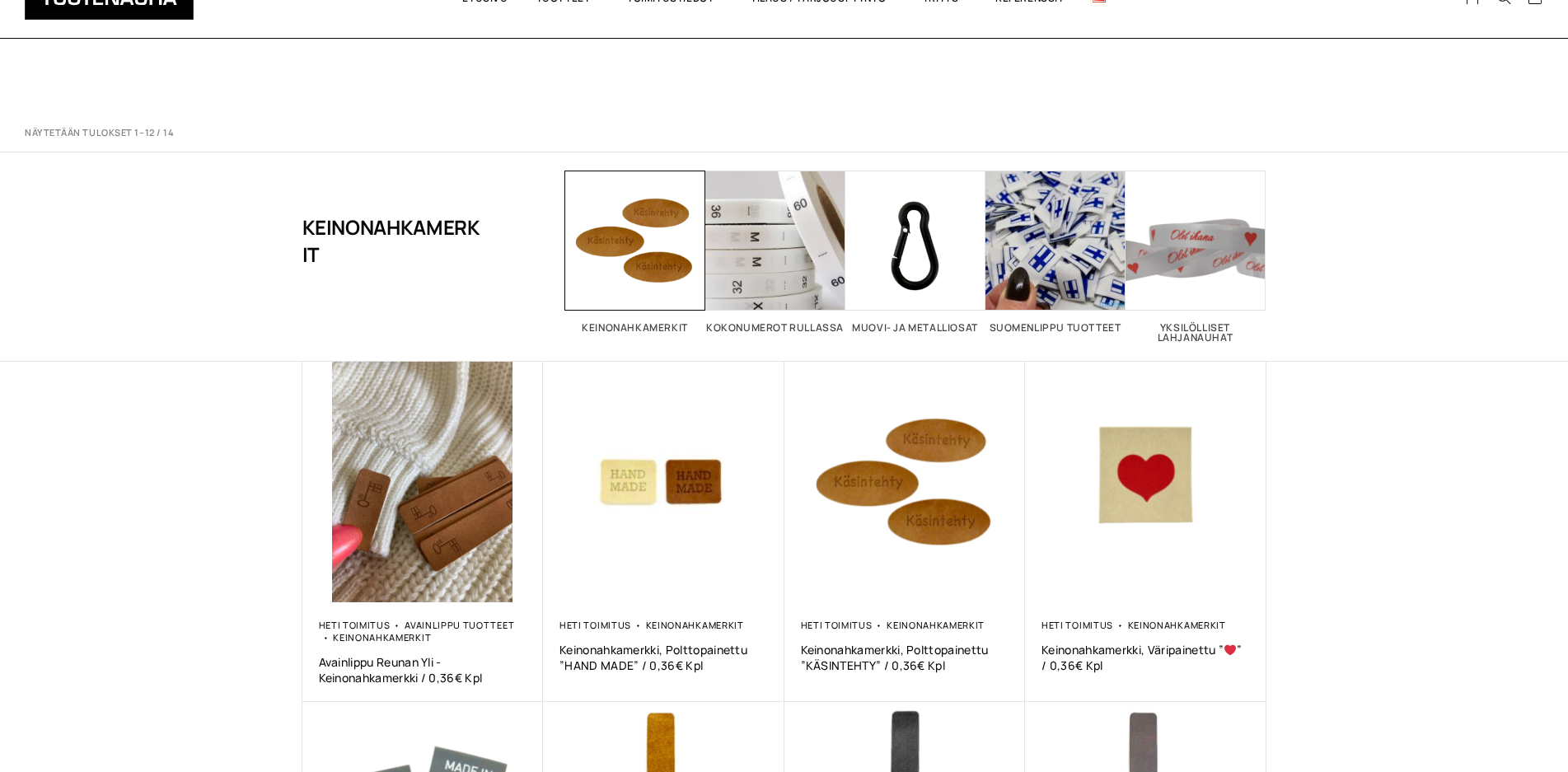
scroll to position [756, 0]
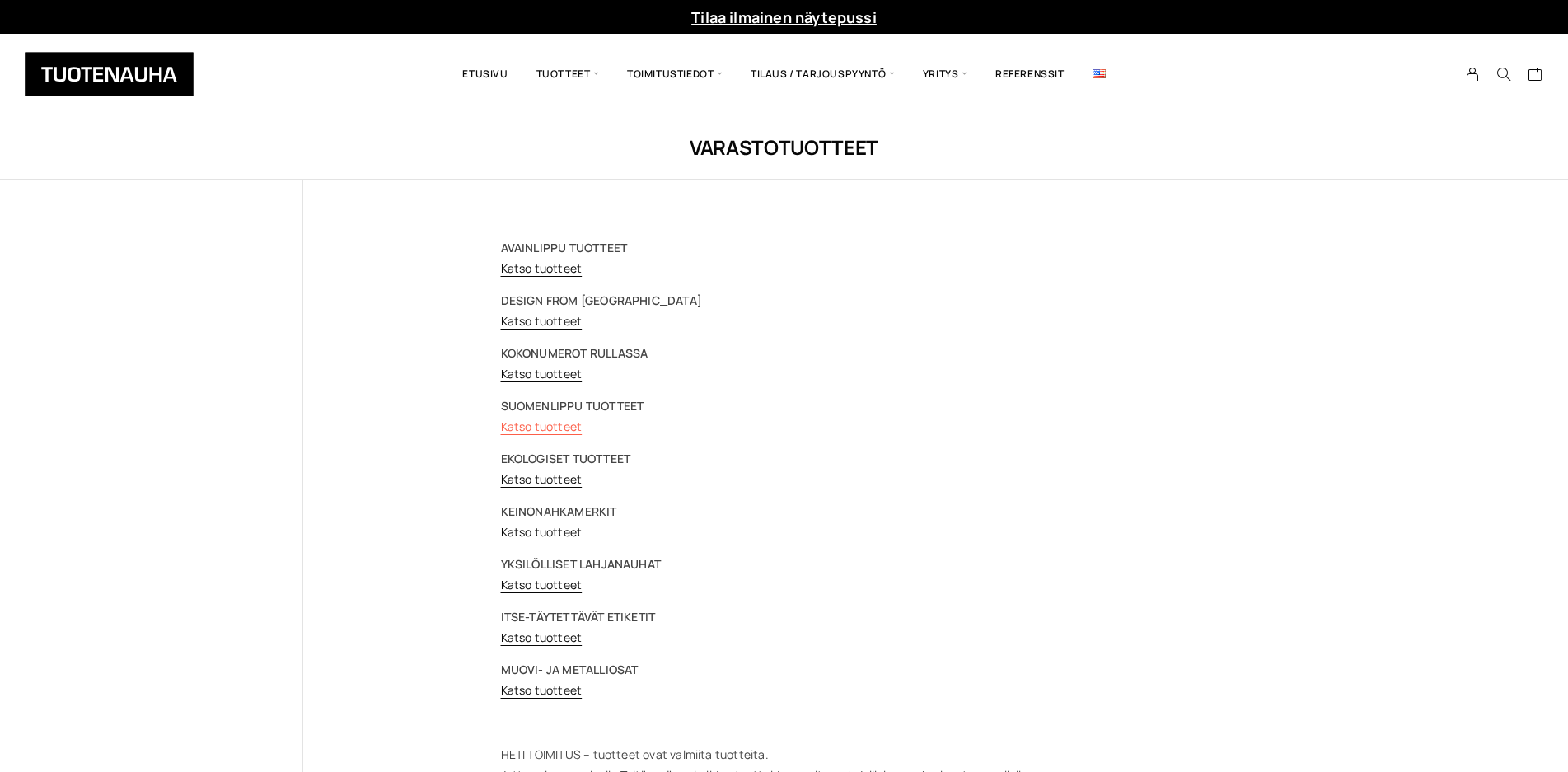
click at [557, 429] on link "Katso tuotteet" at bounding box center [542, 427] width 82 height 16
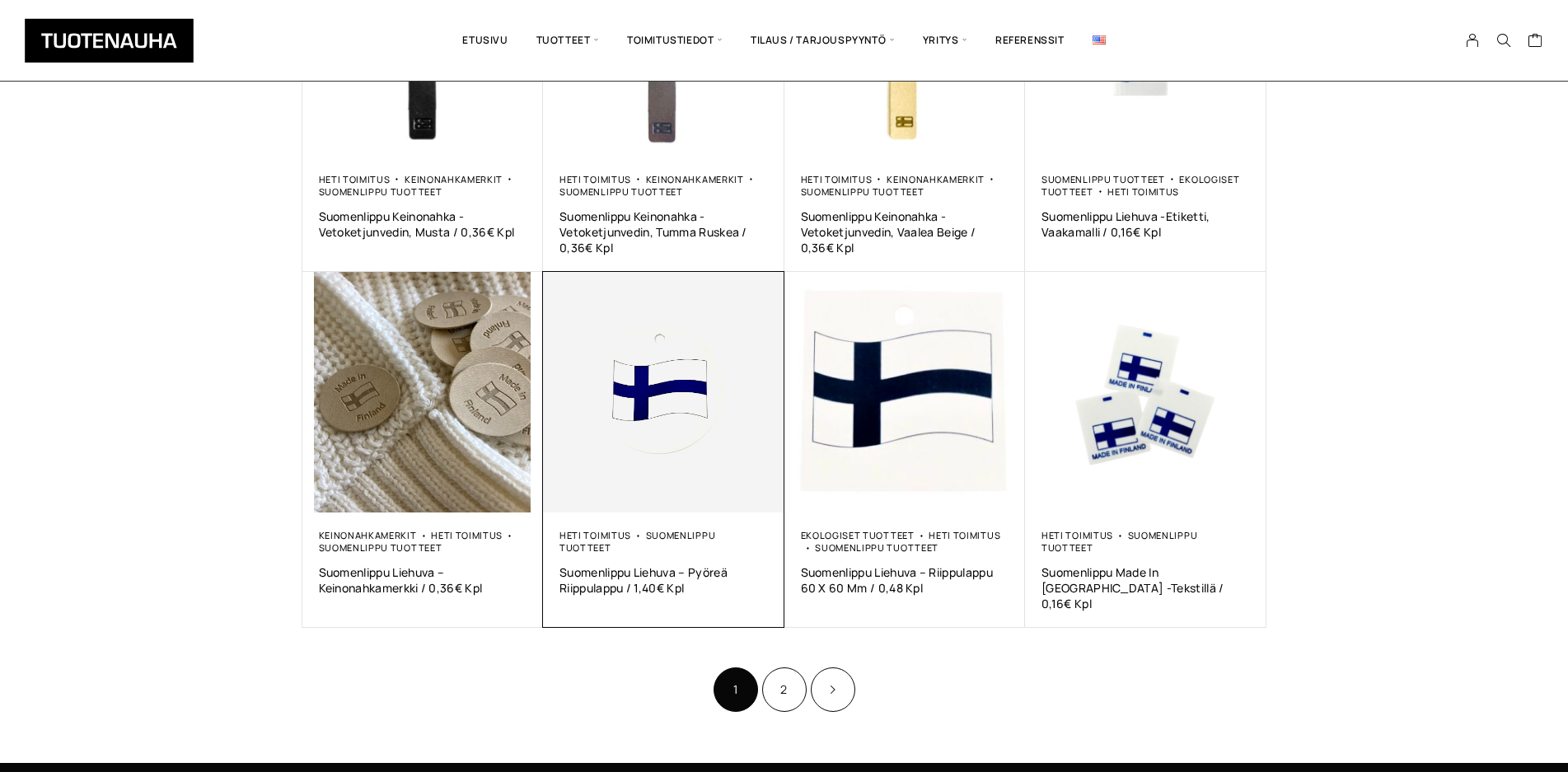
scroll to position [841, 0]
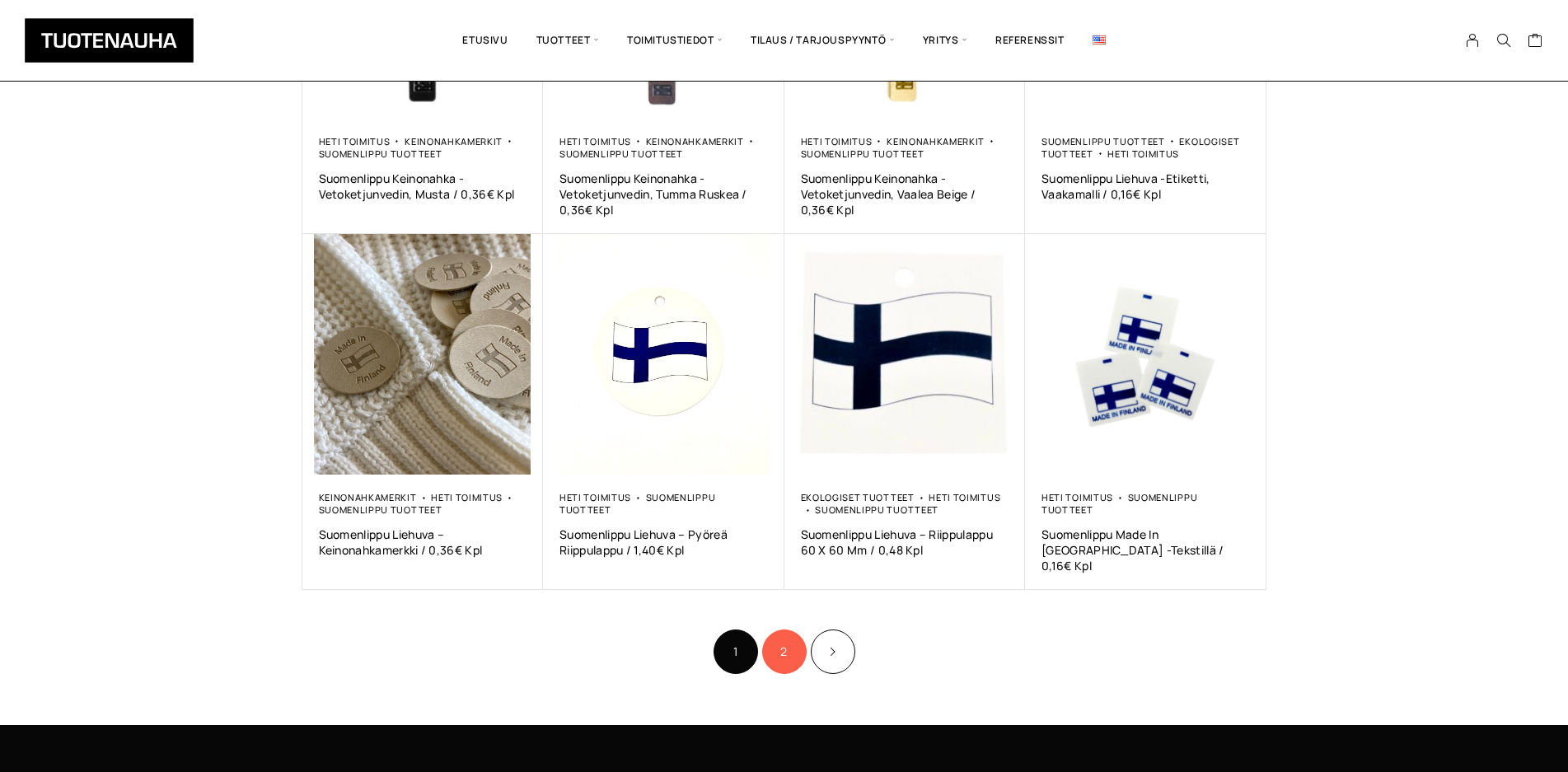
click at [792, 640] on link "2" at bounding box center [784, 652] width 45 height 45
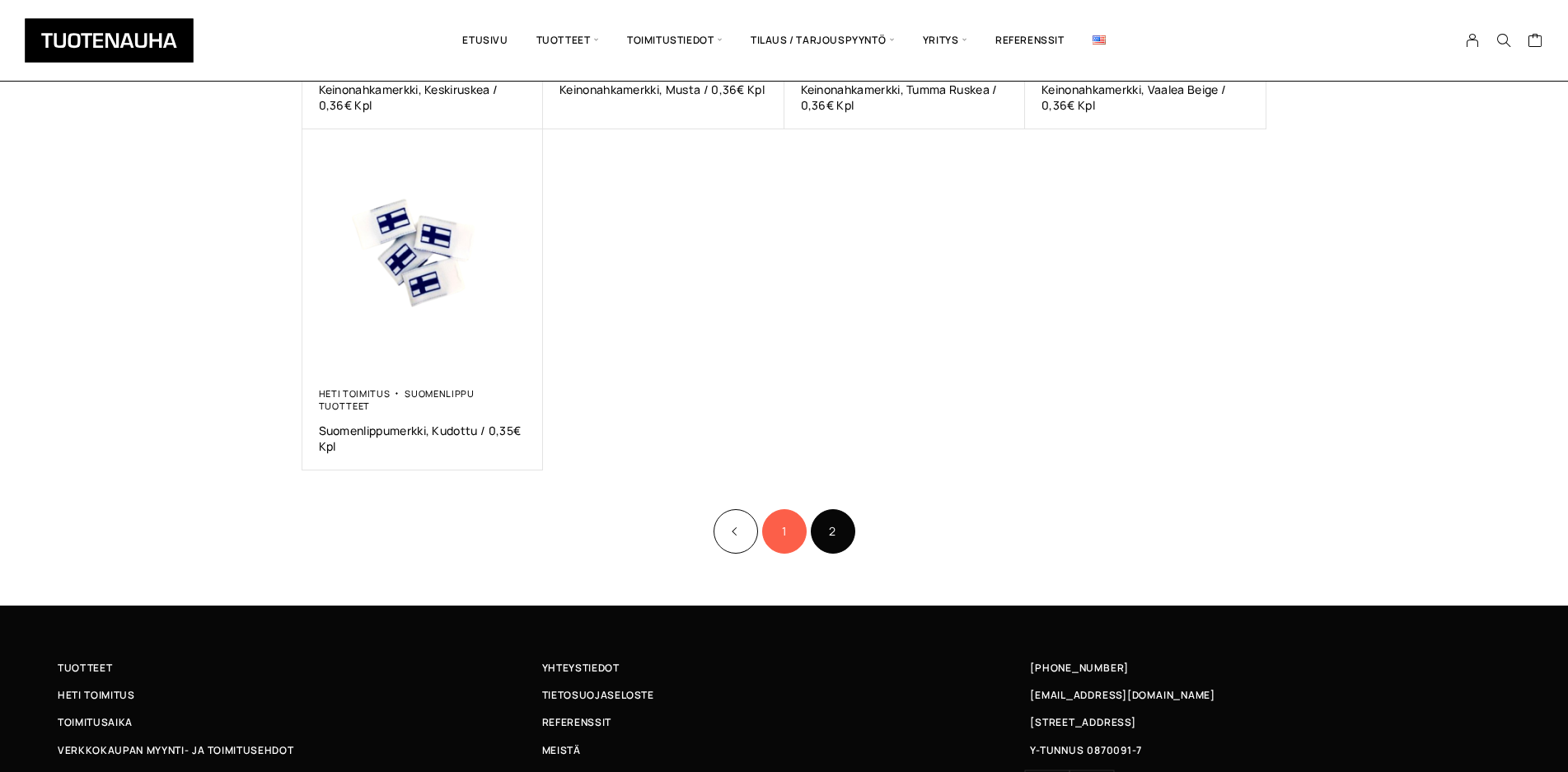
scroll to position [504, 0]
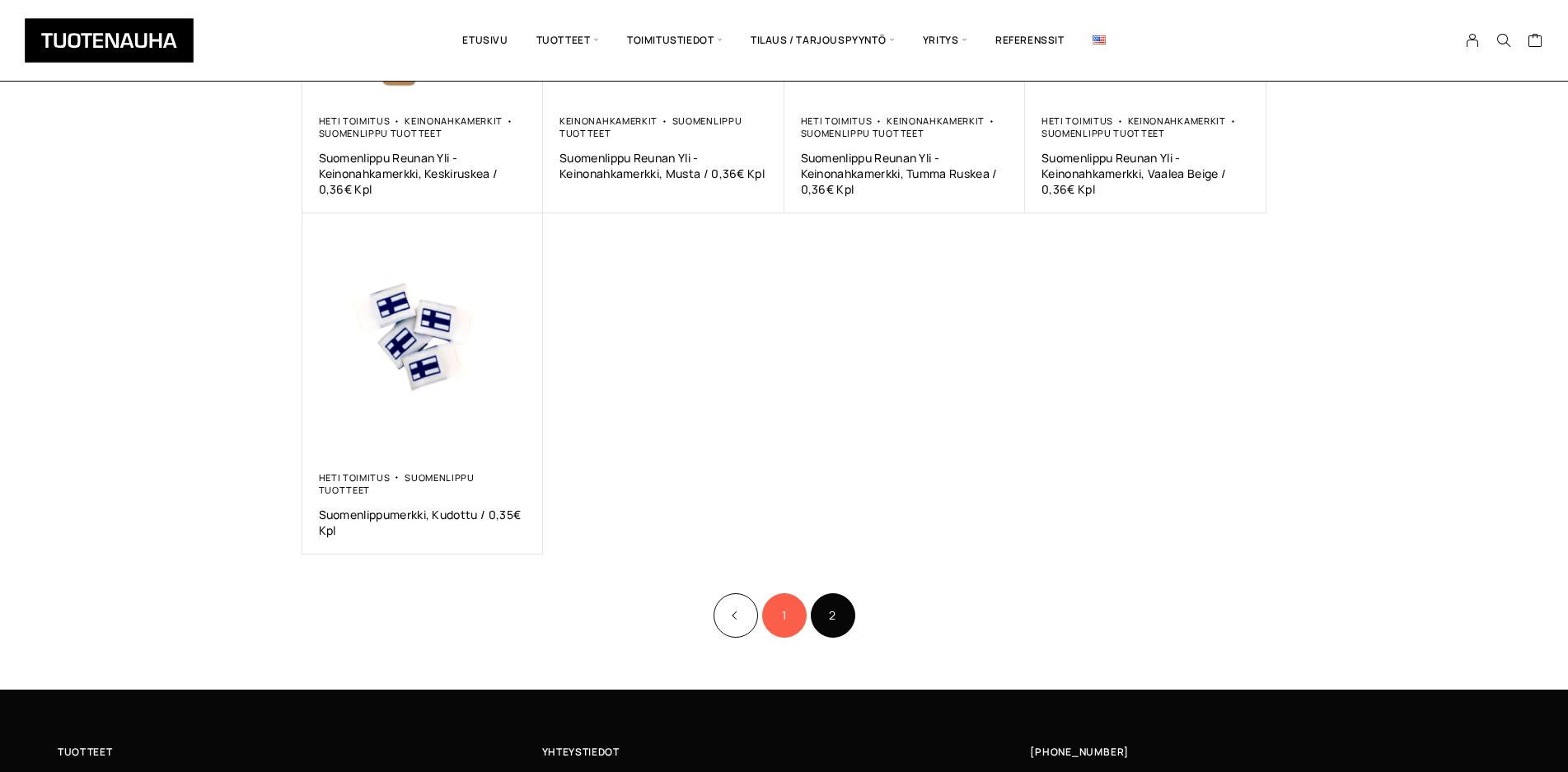
click at [795, 594] on link "1" at bounding box center [784, 616] width 45 height 45
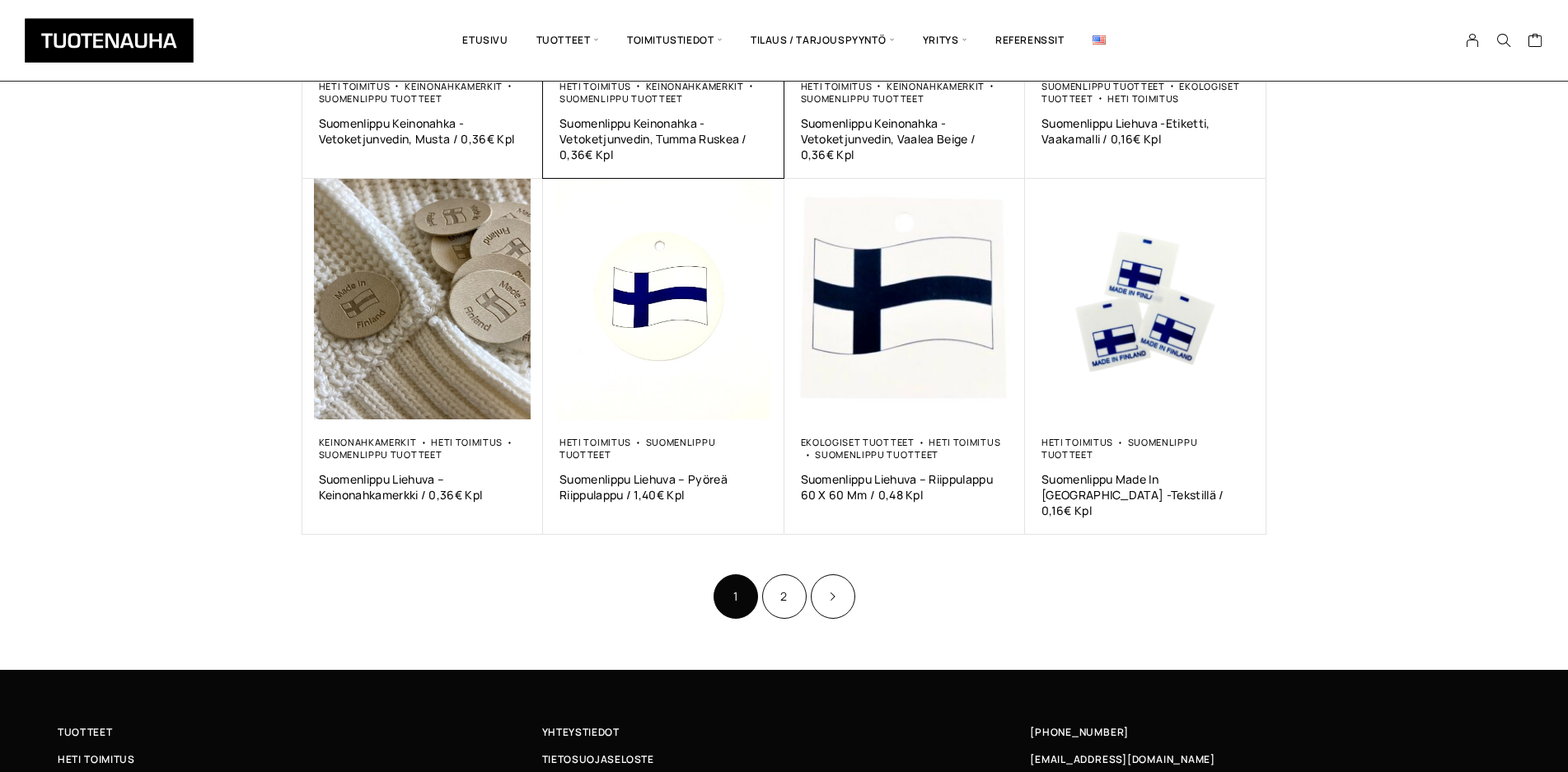
scroll to position [1009, 0]
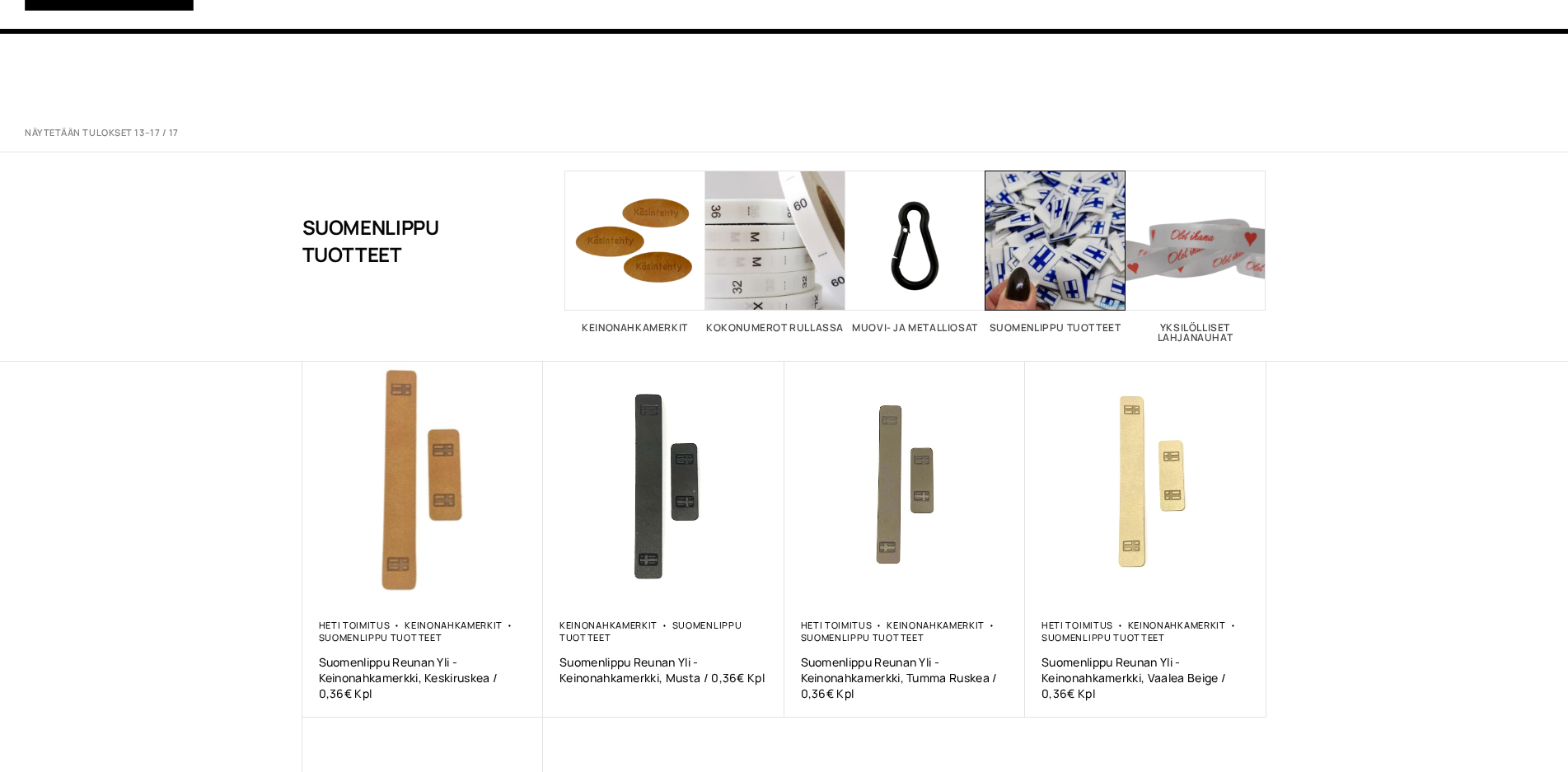
scroll to position [504, 0]
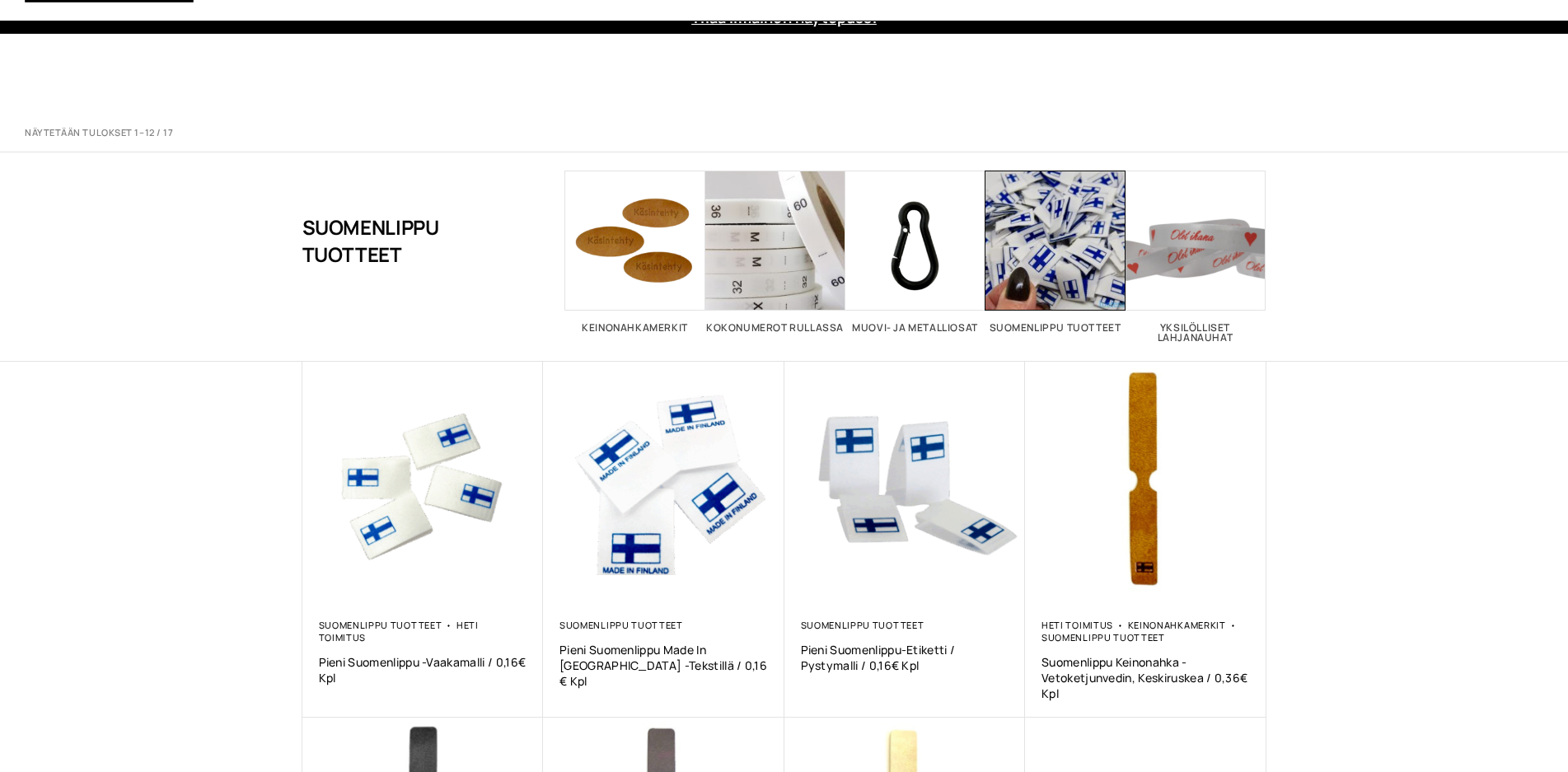
scroll to position [841, 0]
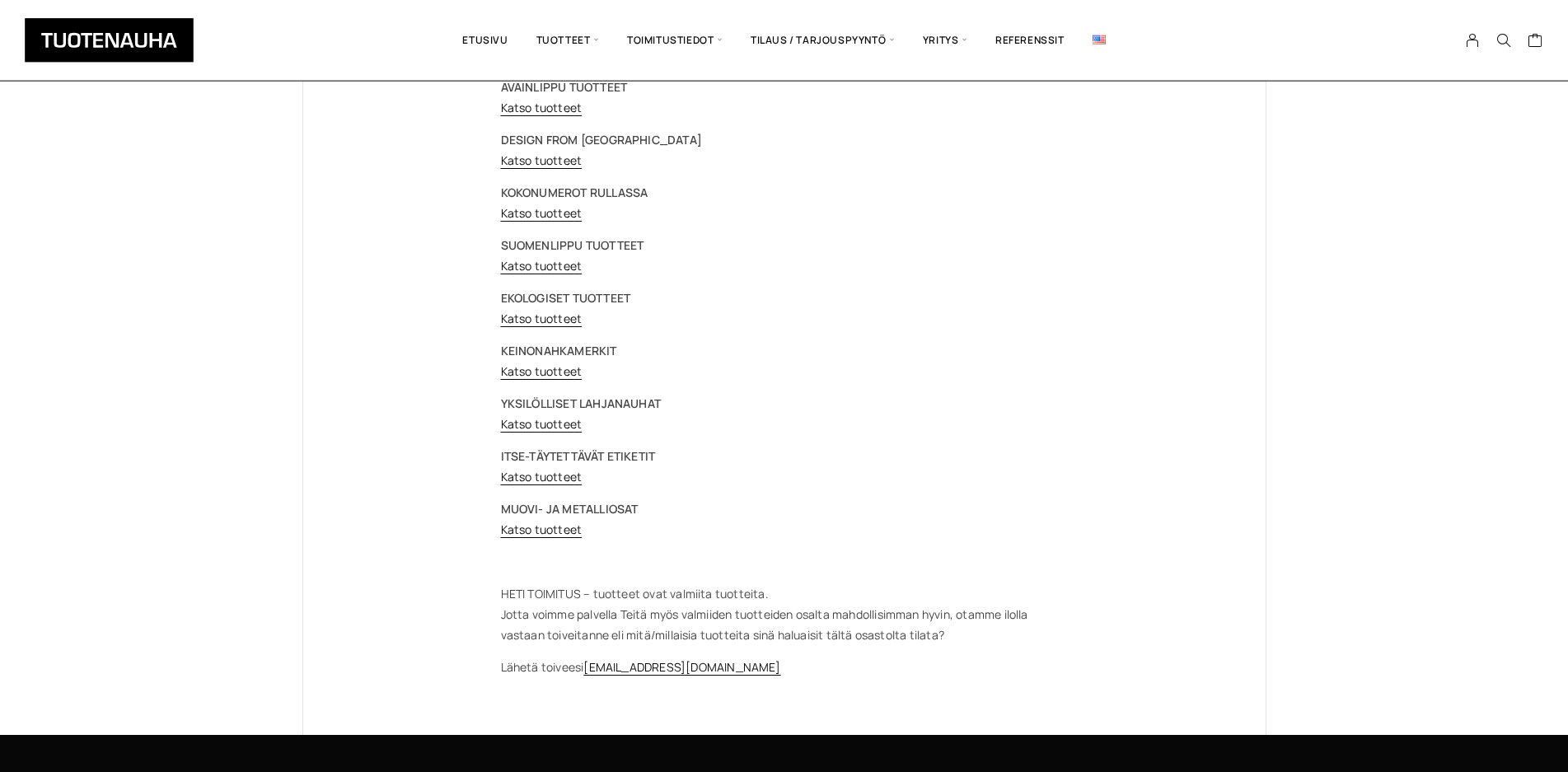
scroll to position [168, 0]
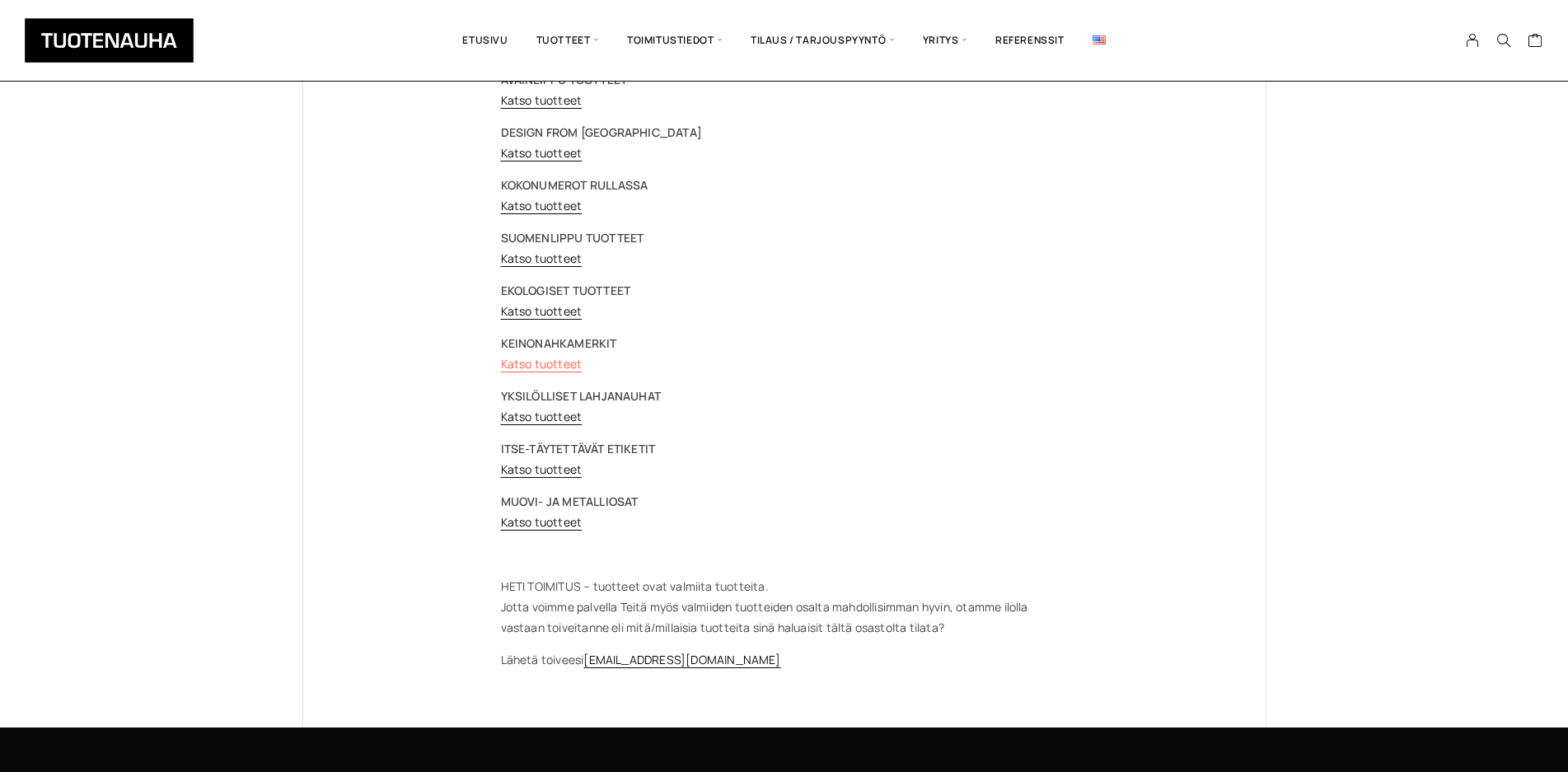
click at [529, 363] on link "Katso tuotteet" at bounding box center [542, 364] width 82 height 16
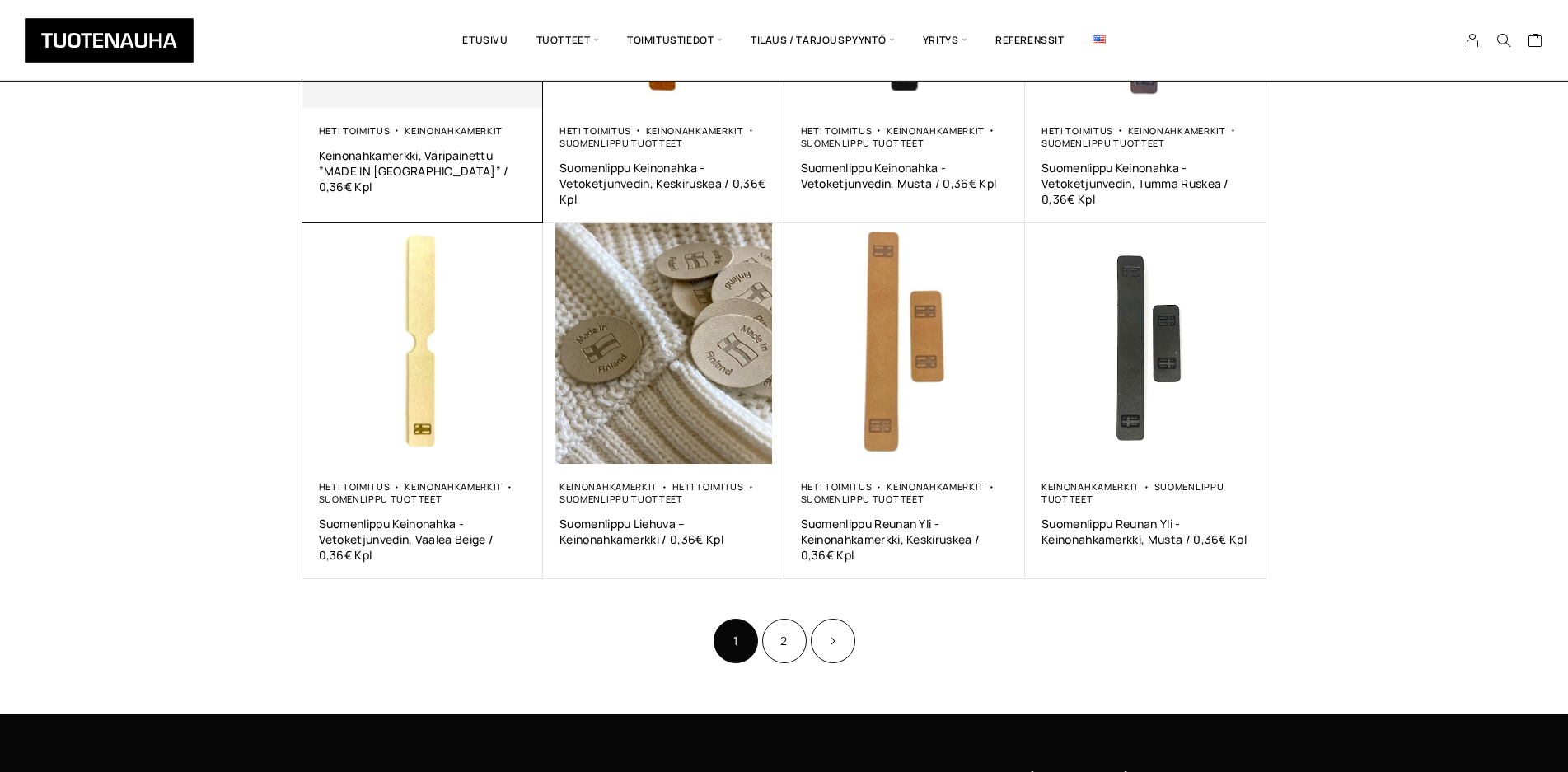
scroll to position [673, 0]
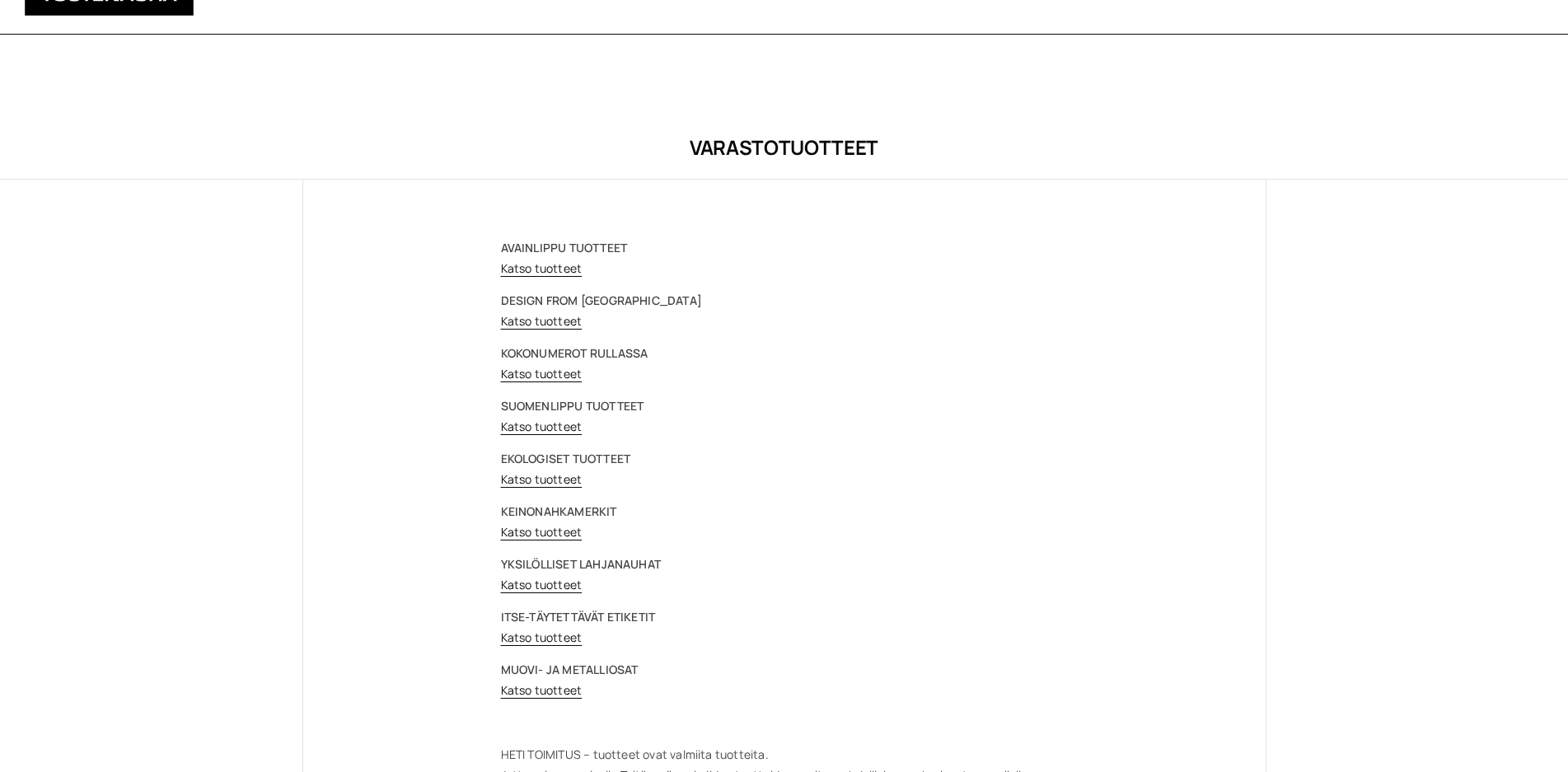
scroll to position [168, 0]
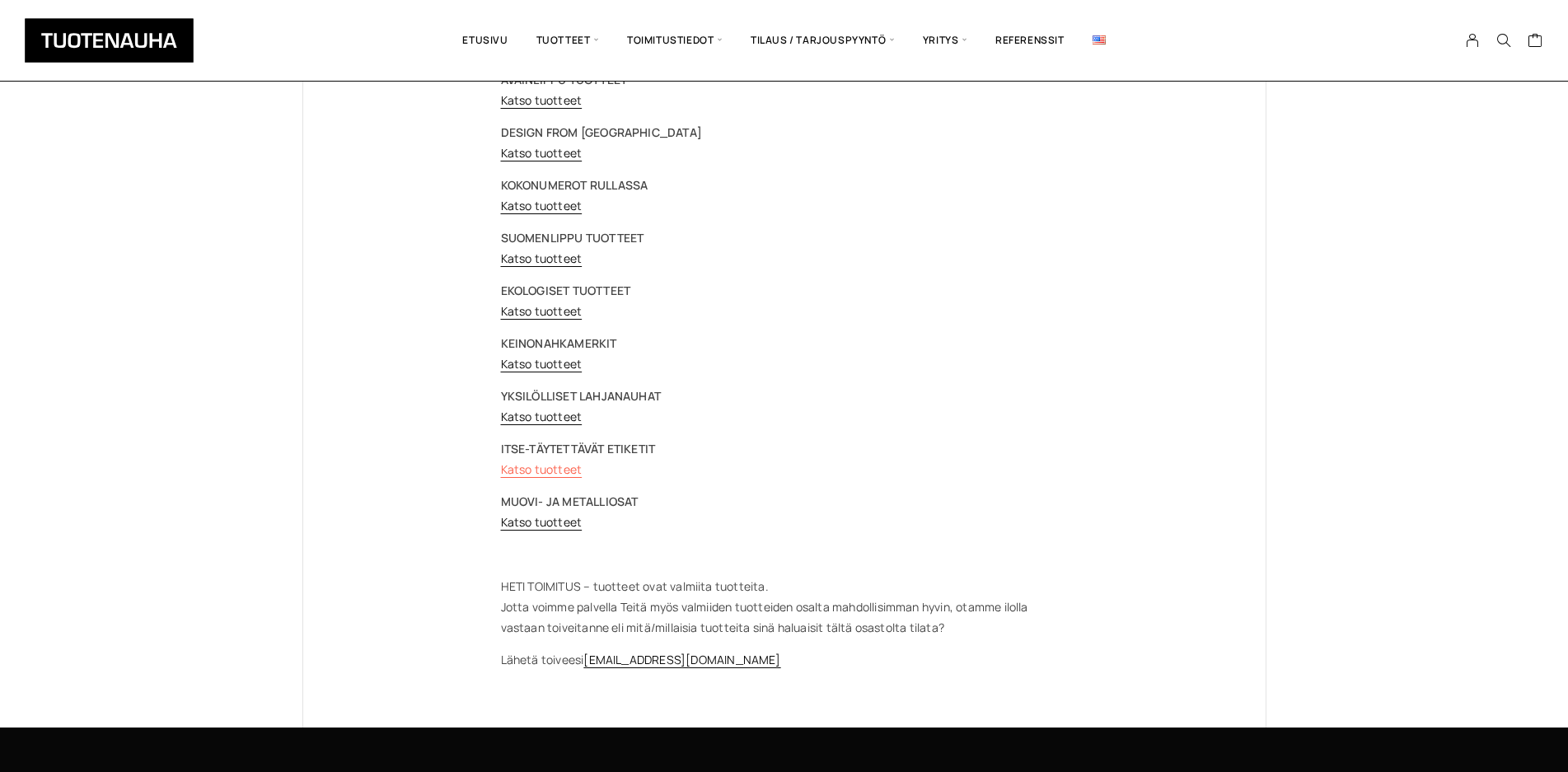
click at [528, 469] on link "Katso tuotteet" at bounding box center [542, 470] width 82 height 16
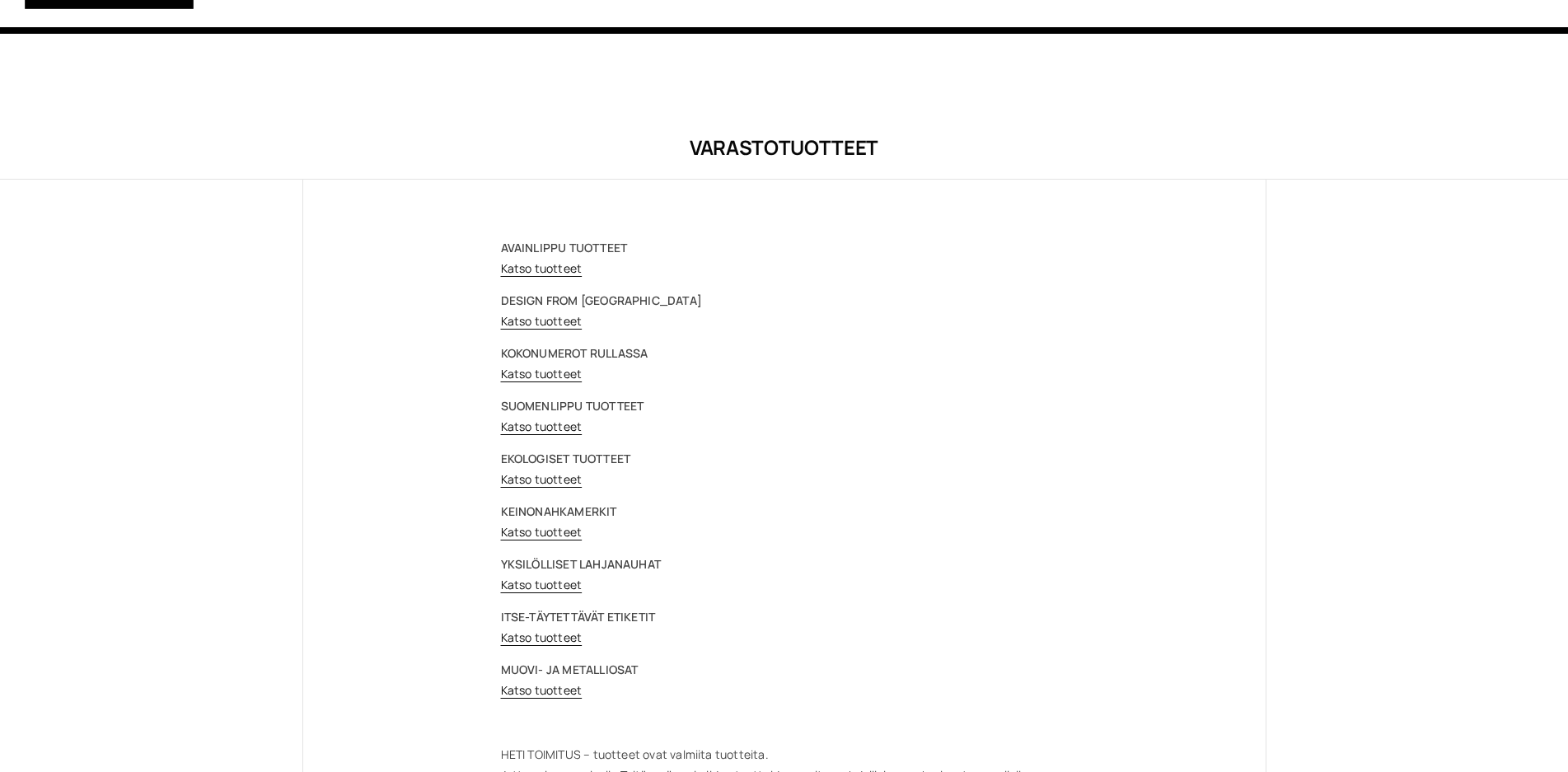
scroll to position [168, 0]
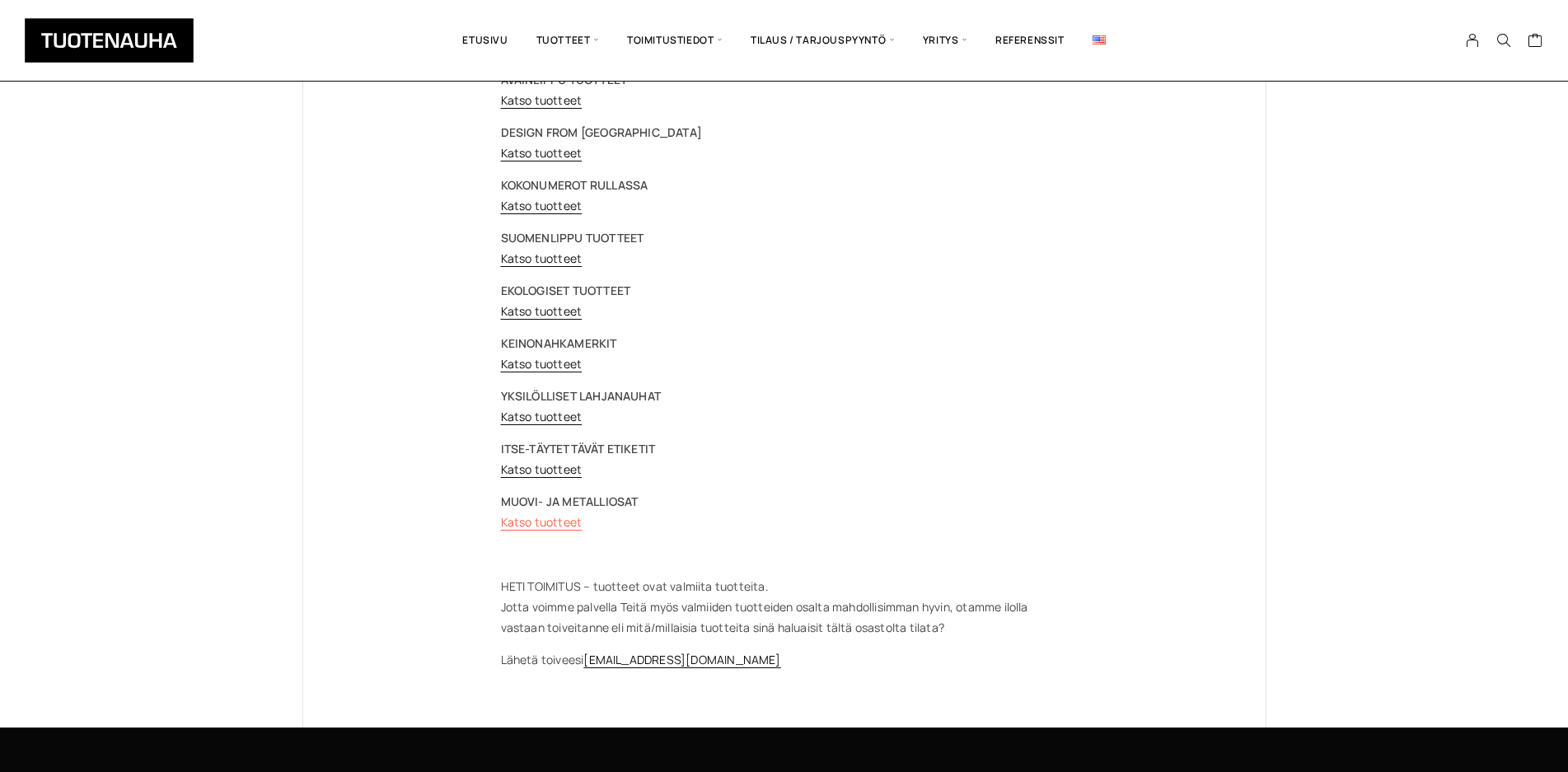
click at [521, 520] on link "Katso tuotteet" at bounding box center [542, 523] width 82 height 16
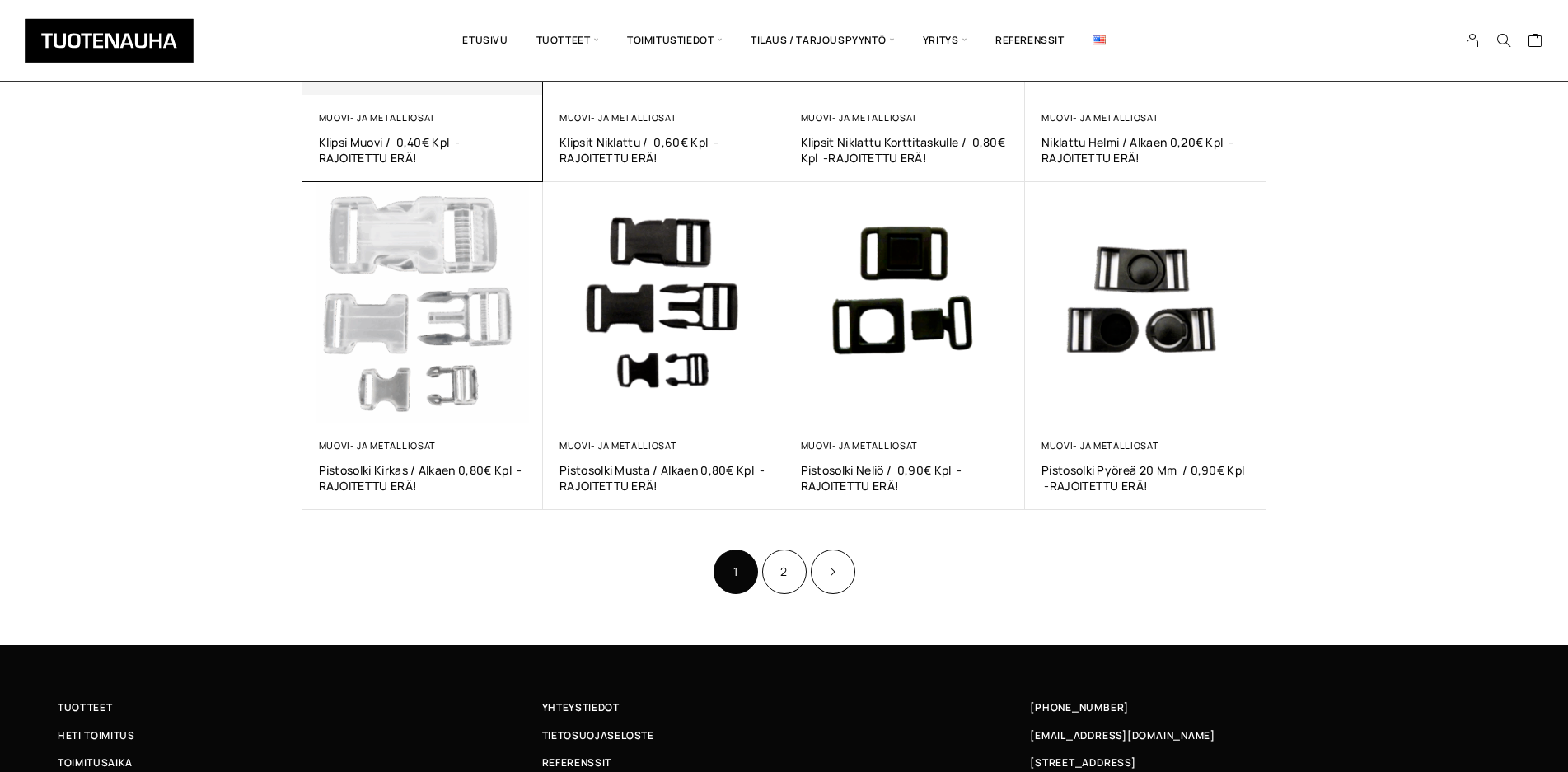
scroll to position [841, 0]
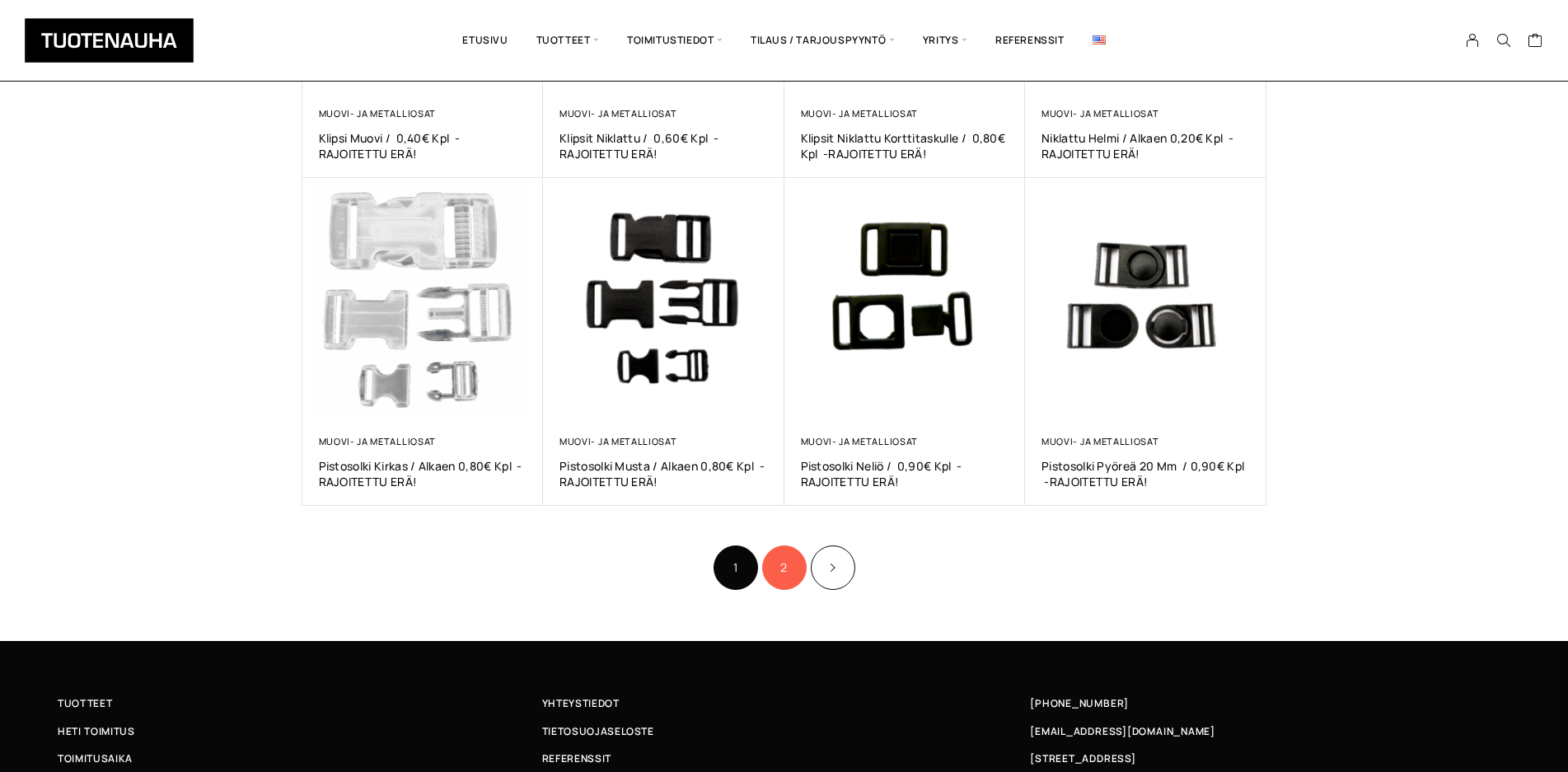
click at [776, 559] on link "2" at bounding box center [784, 567] width 45 height 45
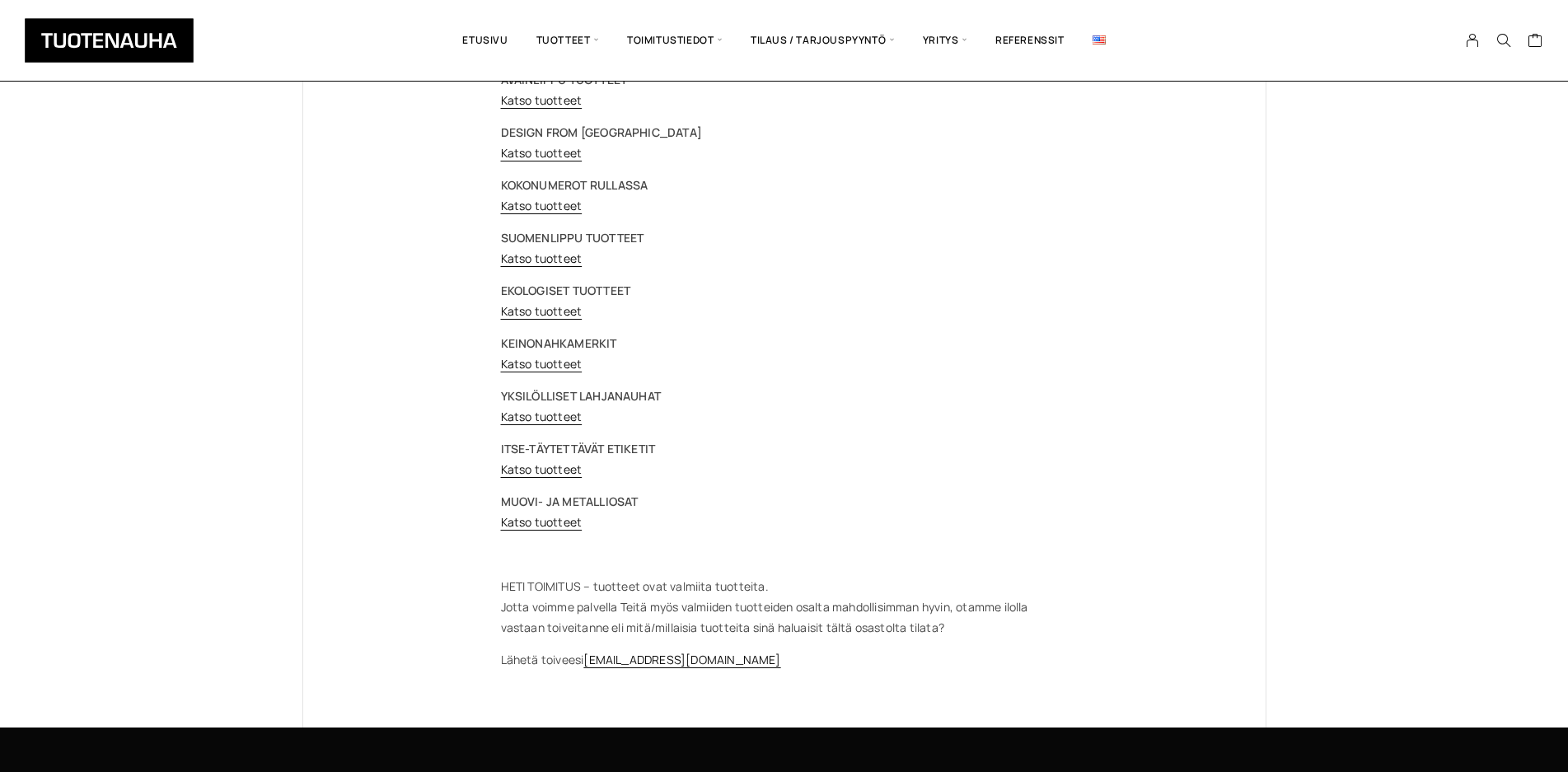
scroll to position [84, 0]
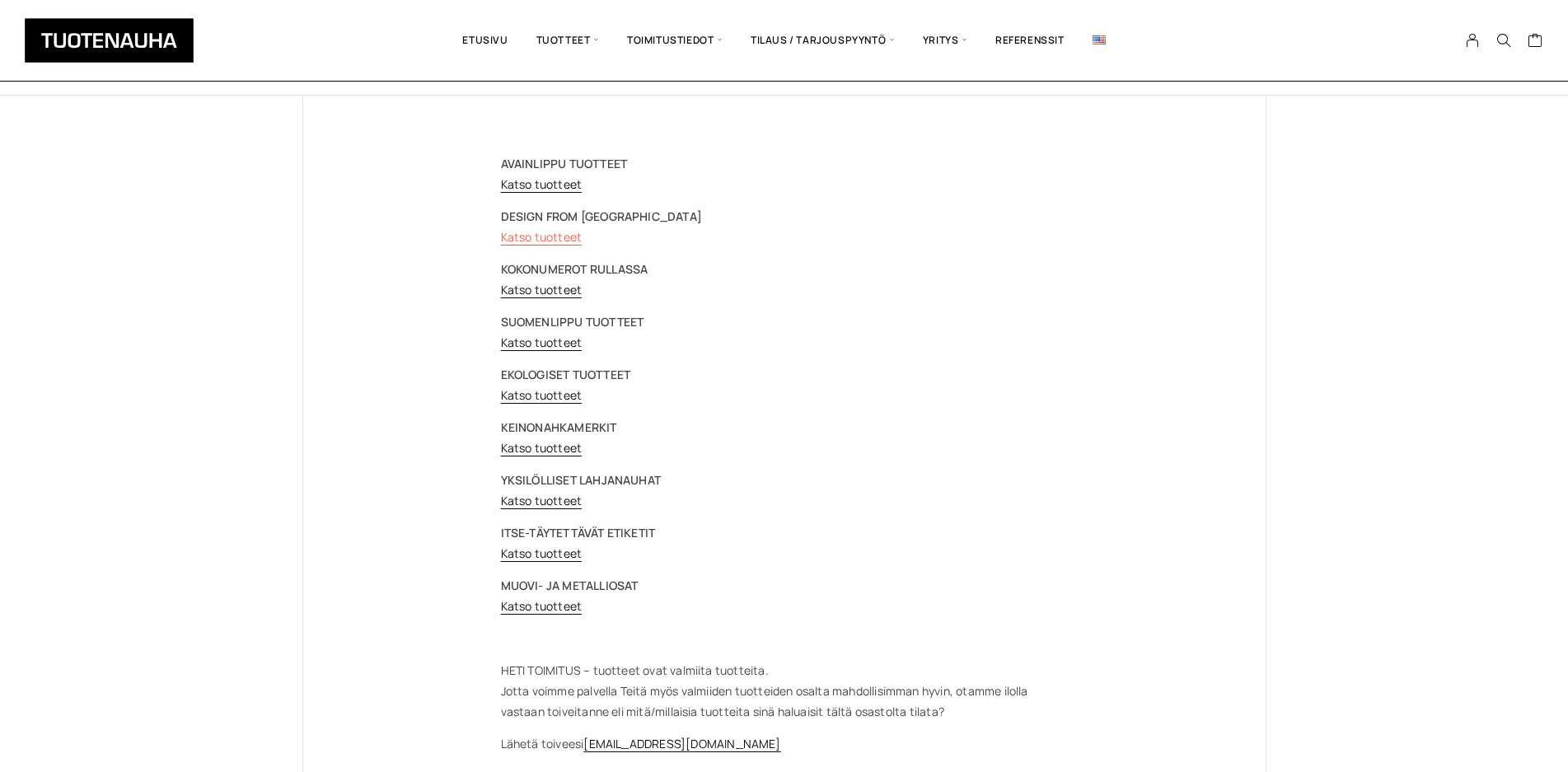
click at [544, 232] on link "Katso tuotteet" at bounding box center [542, 237] width 82 height 16
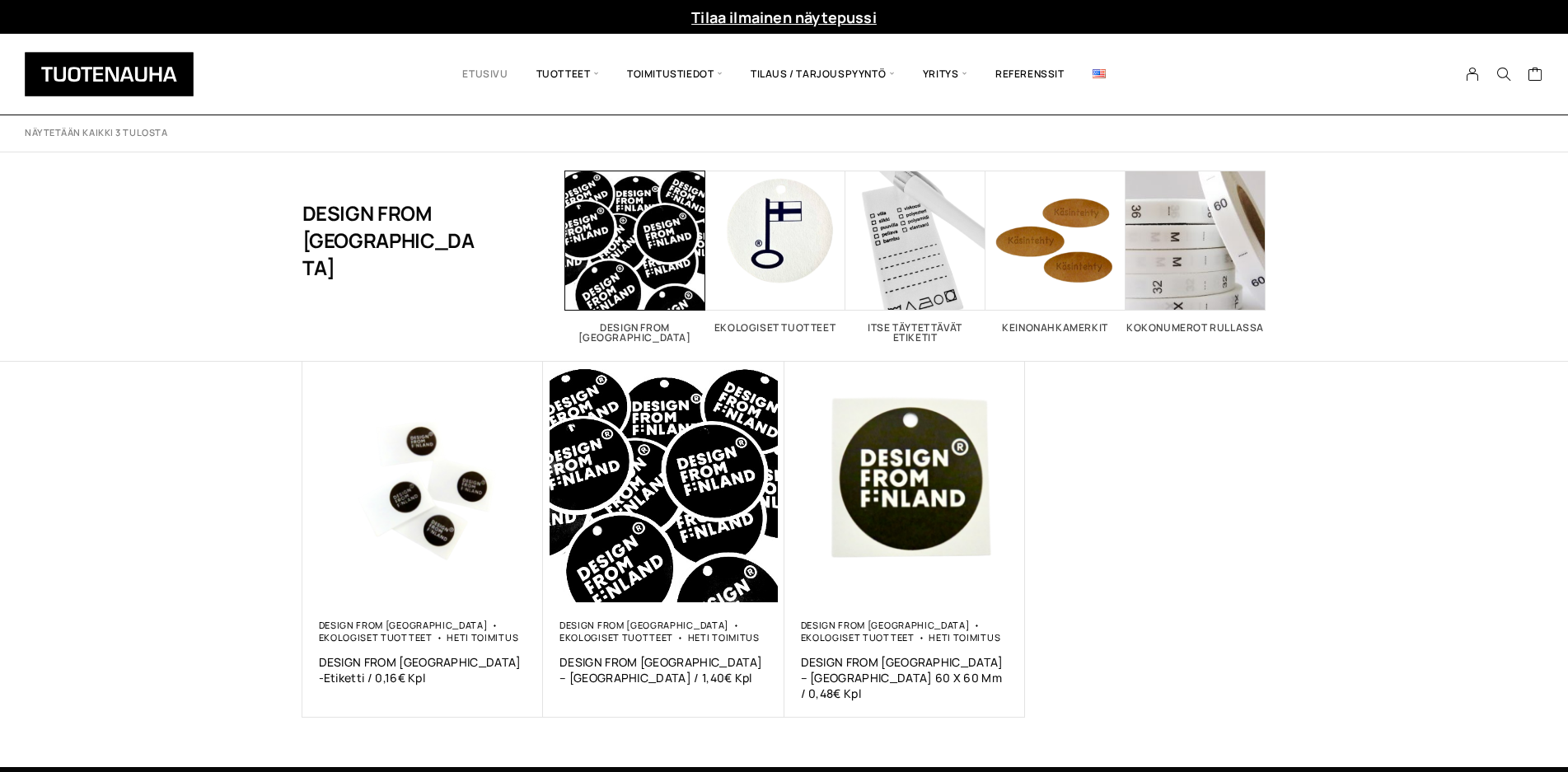
click at [484, 74] on link "Etusivu" at bounding box center [485, 75] width 74 height 56
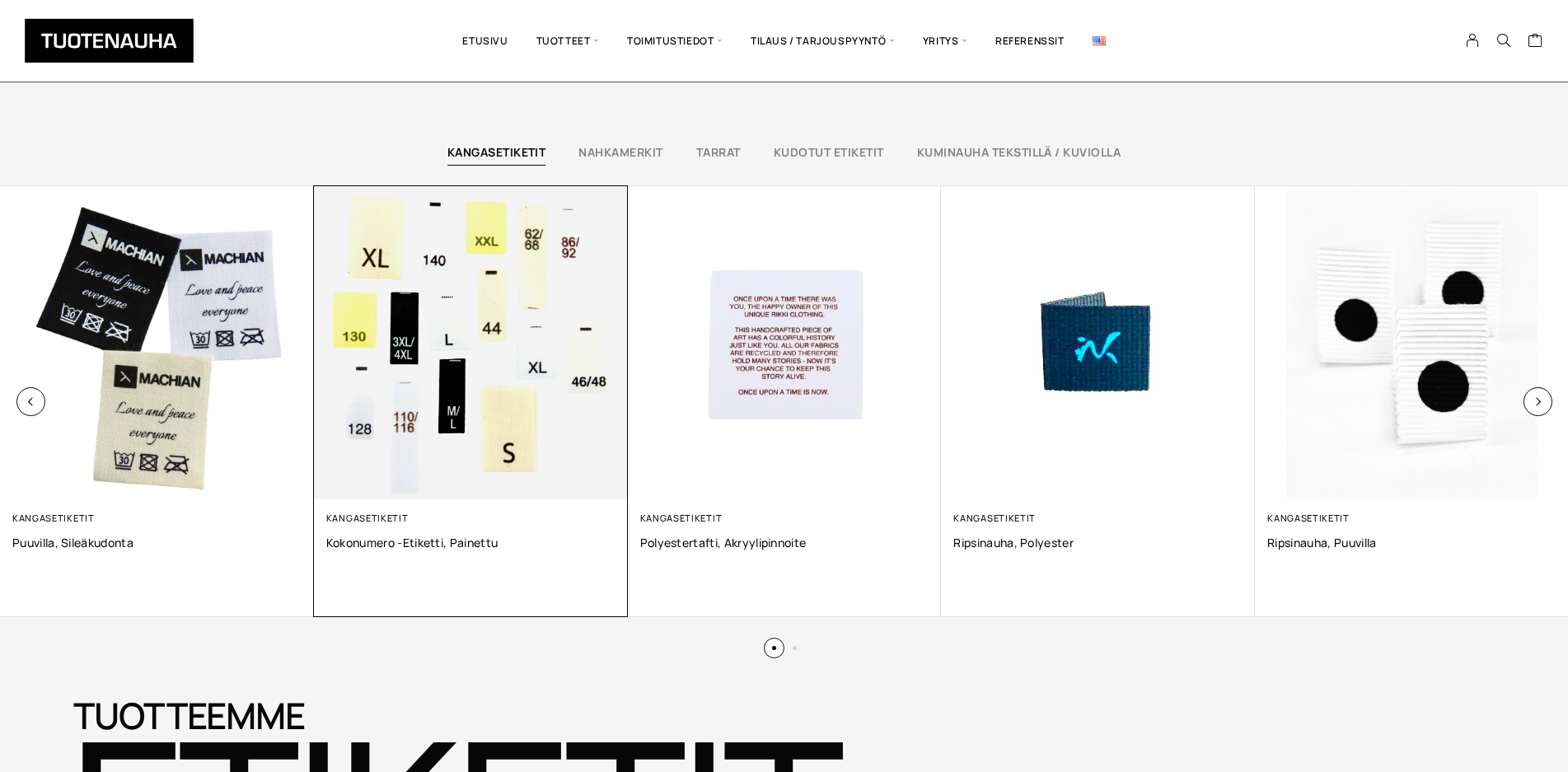
scroll to position [1093, 0]
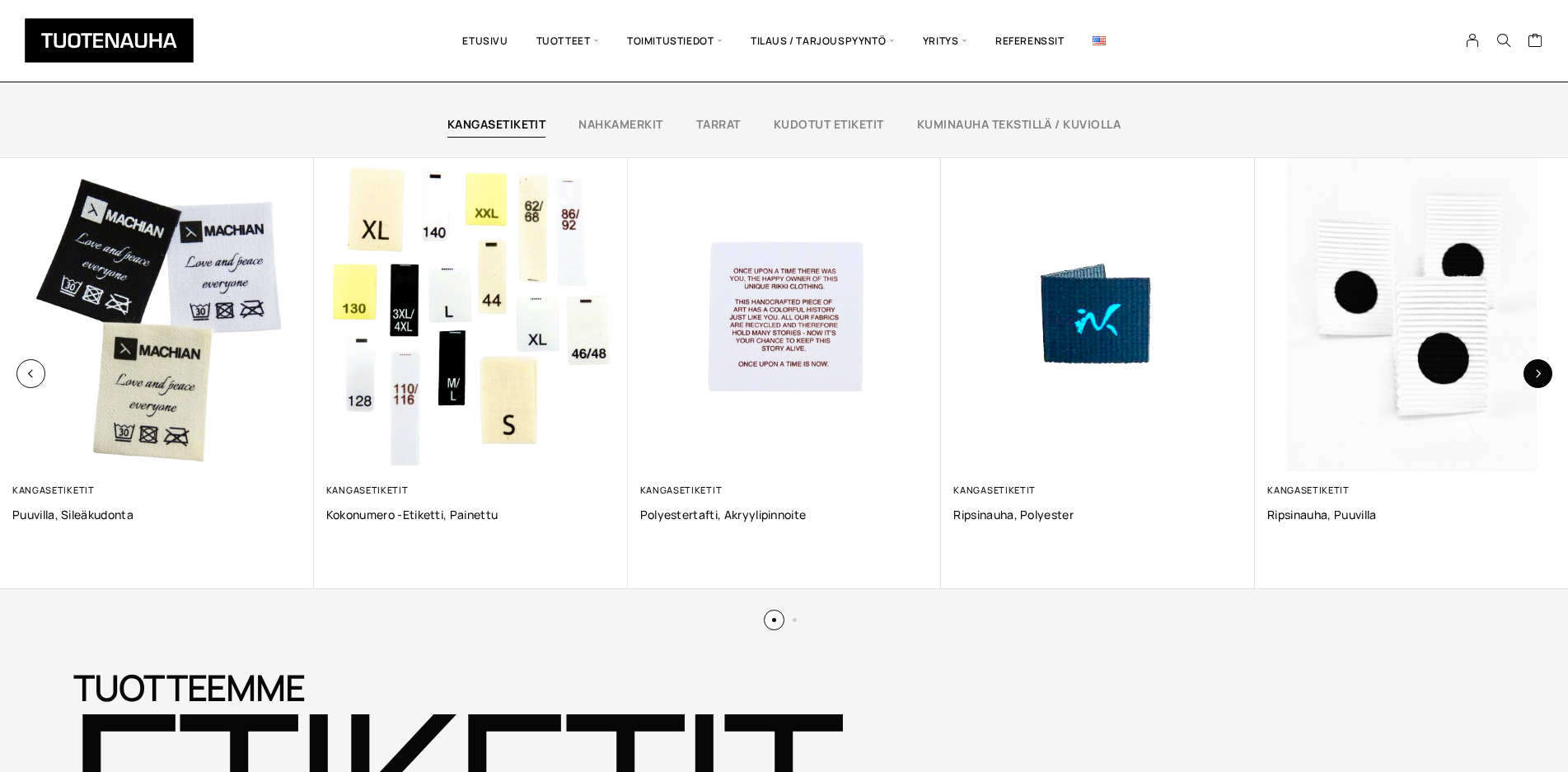
click at [1539, 372] on icon "button" at bounding box center [1537, 373] width 9 height 9
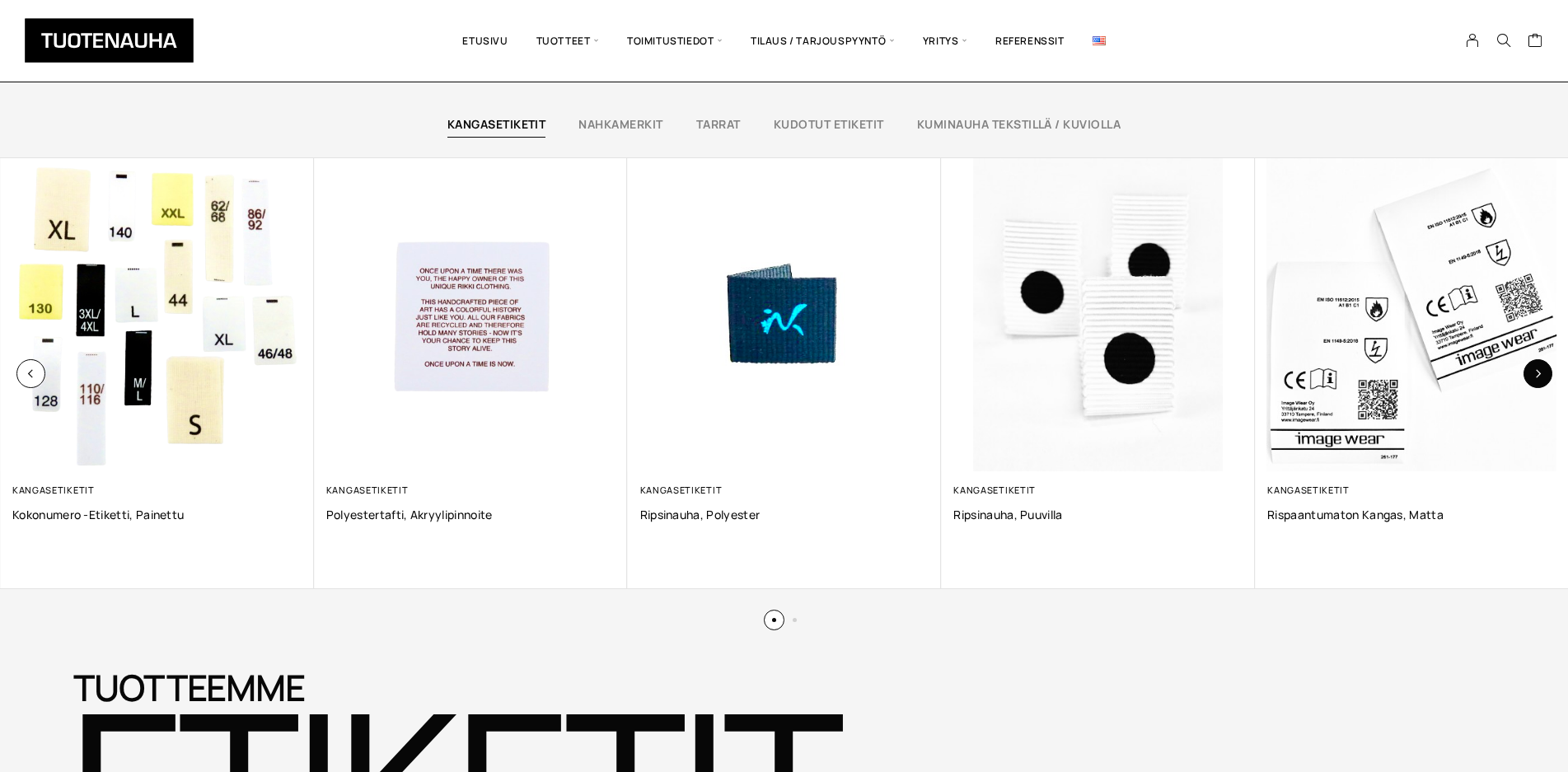
click at [1539, 372] on icon "button" at bounding box center [1537, 373] width 9 height 9
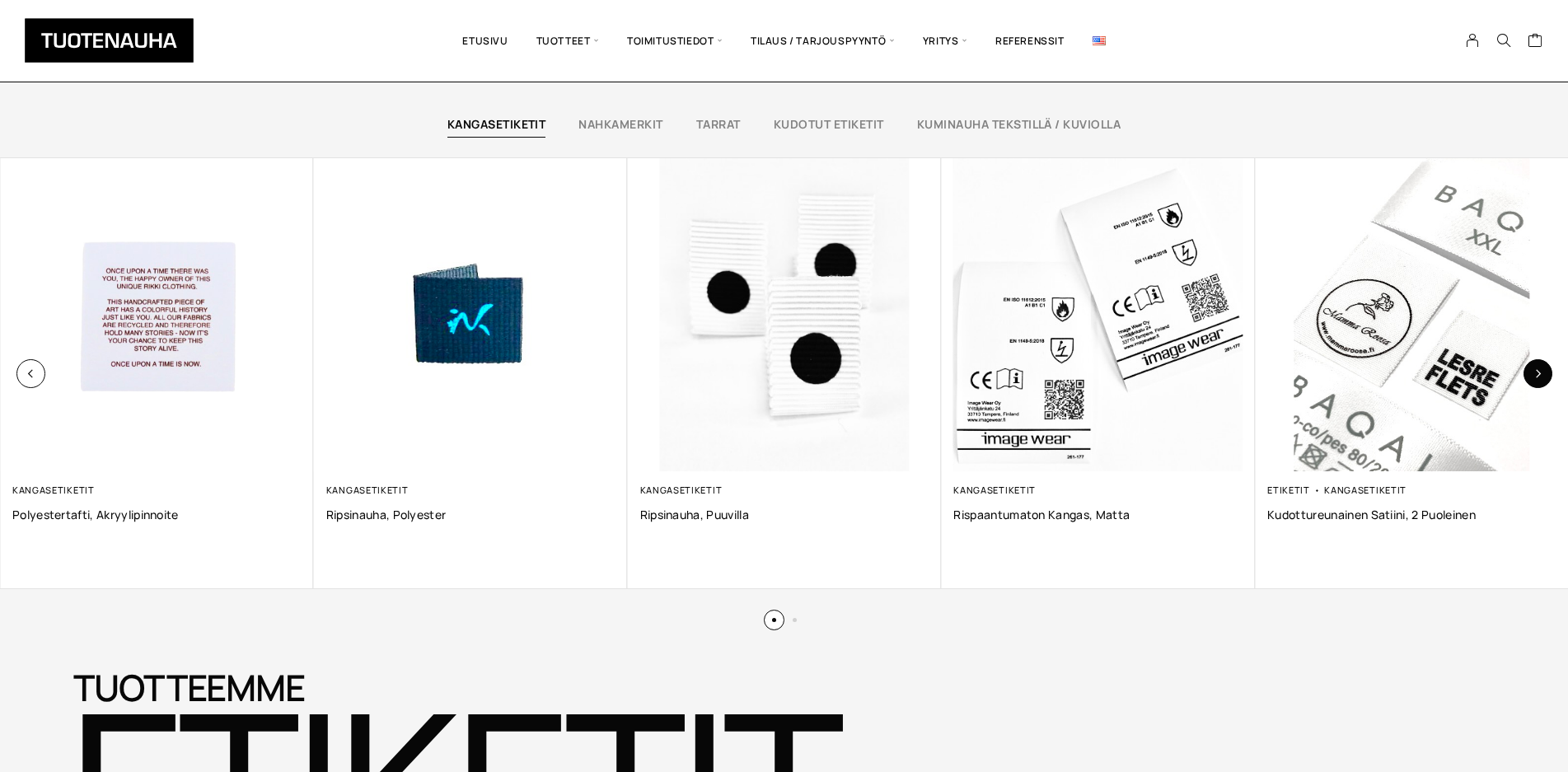
click at [1539, 372] on icon "button" at bounding box center [1537, 373] width 9 height 9
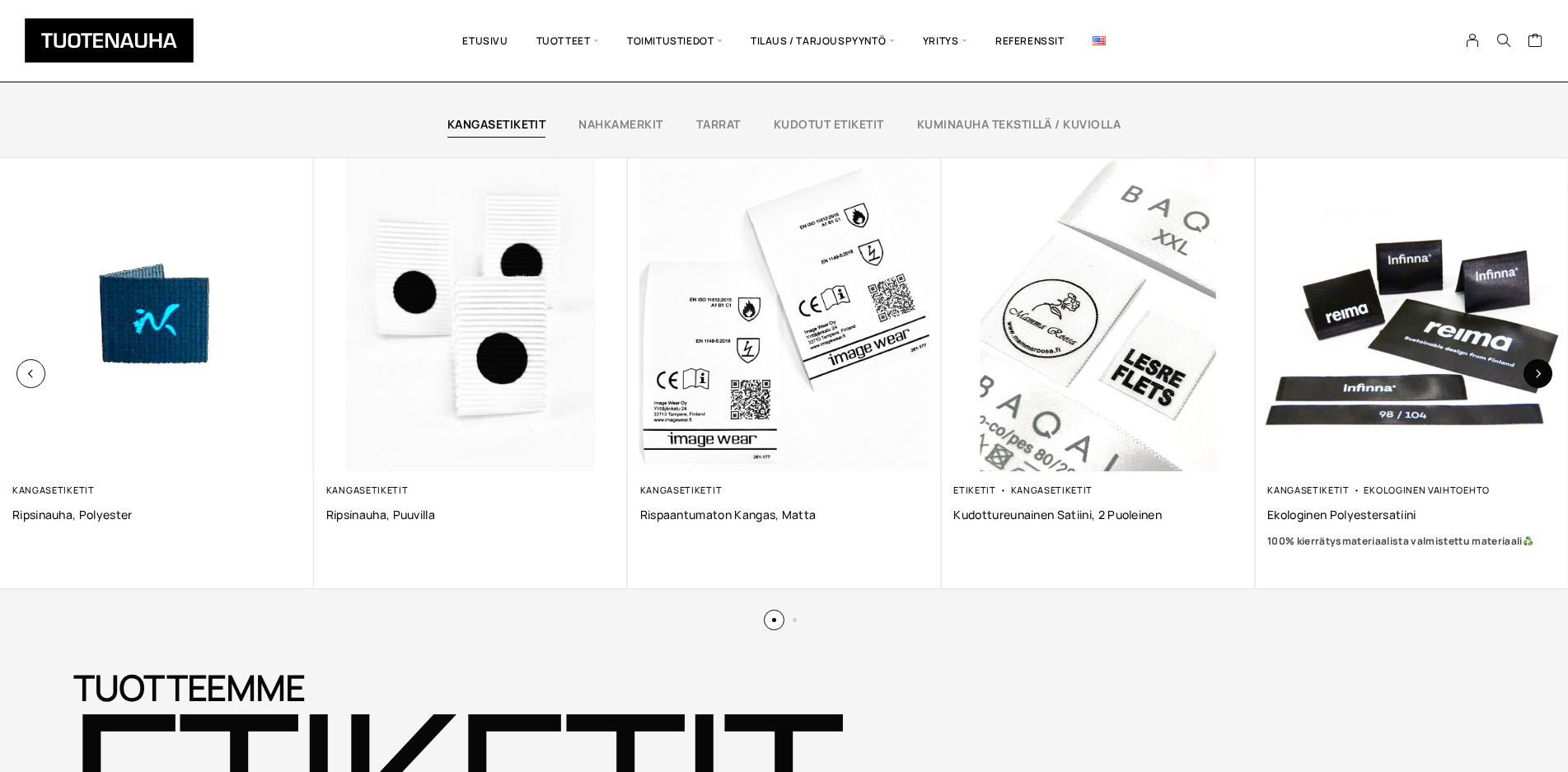
click at [1539, 372] on icon "button" at bounding box center [1537, 373] width 9 height 9
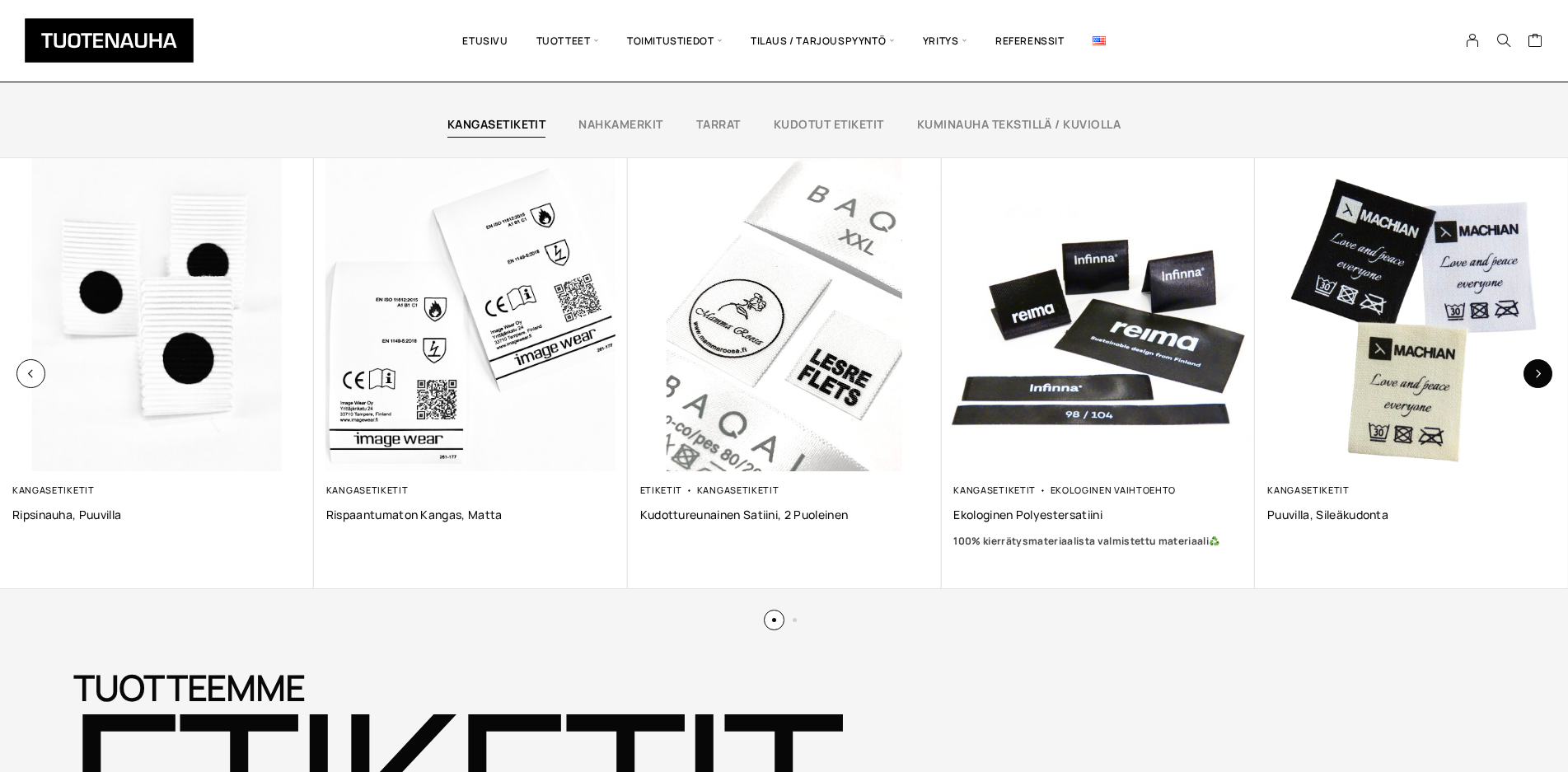
click at [1539, 372] on icon "button" at bounding box center [1537, 373] width 9 height 9
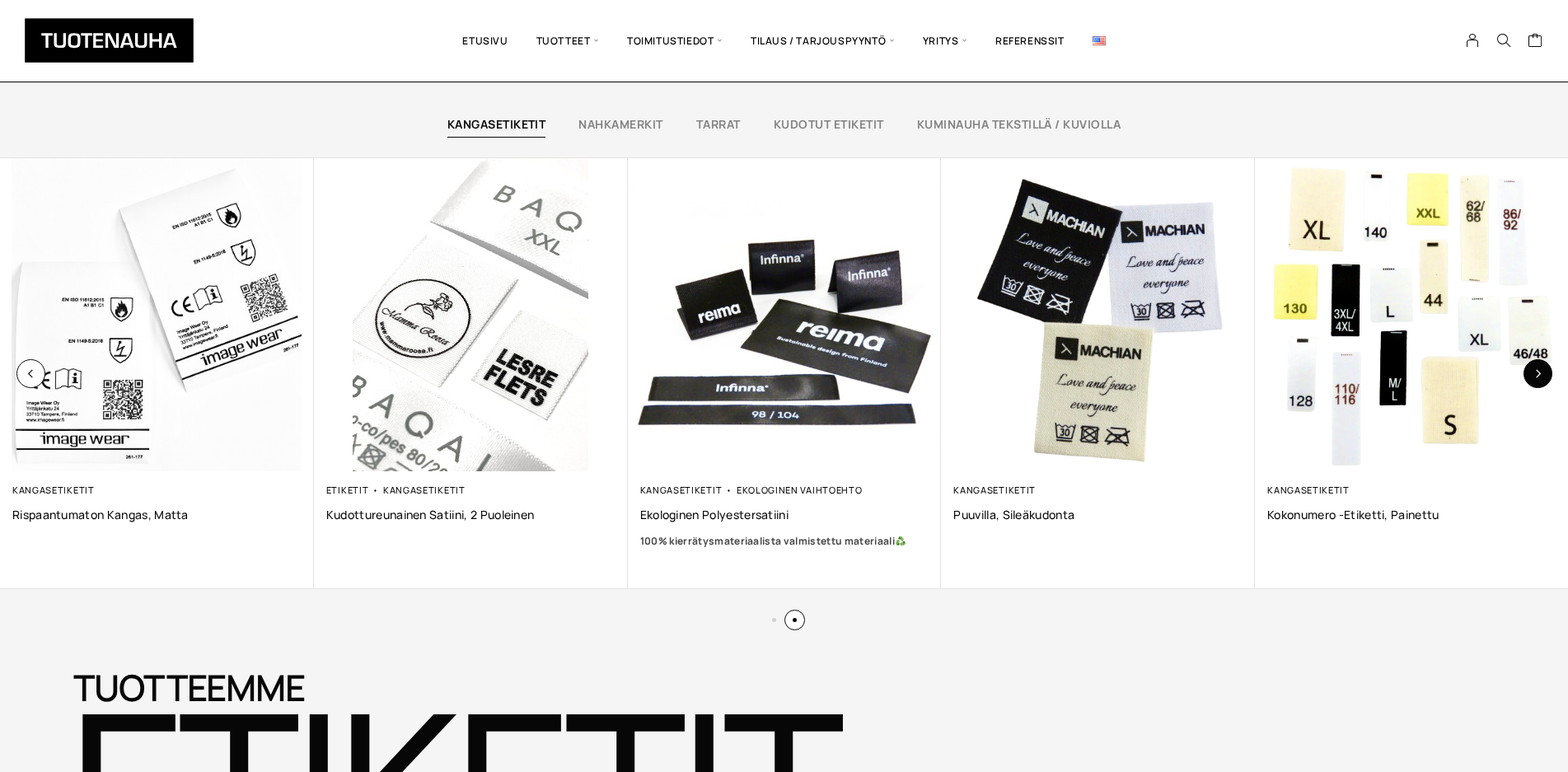
click at [1539, 372] on icon "button" at bounding box center [1537, 373] width 9 height 9
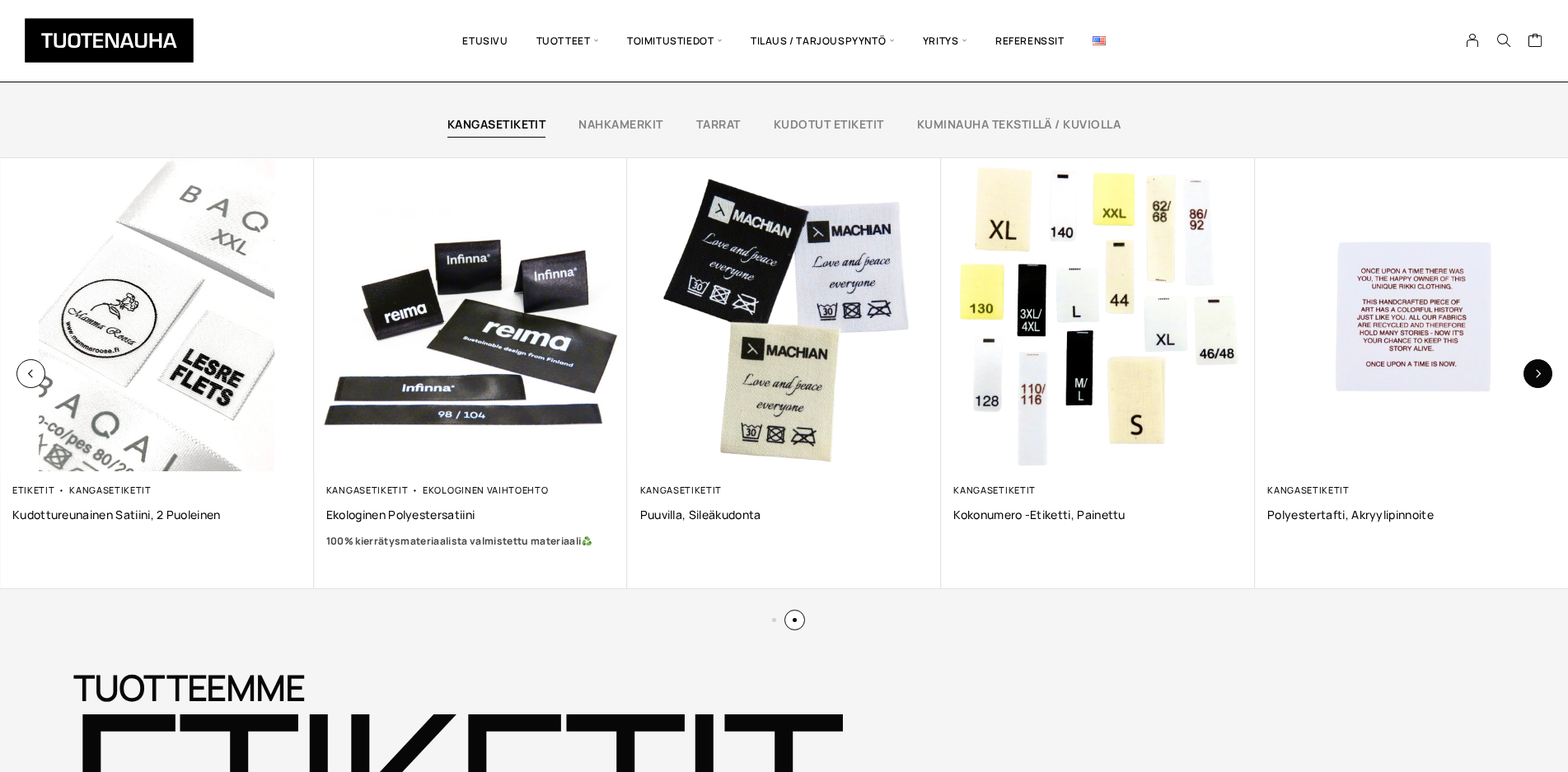
click at [1539, 372] on icon "button" at bounding box center [1537, 373] width 9 height 9
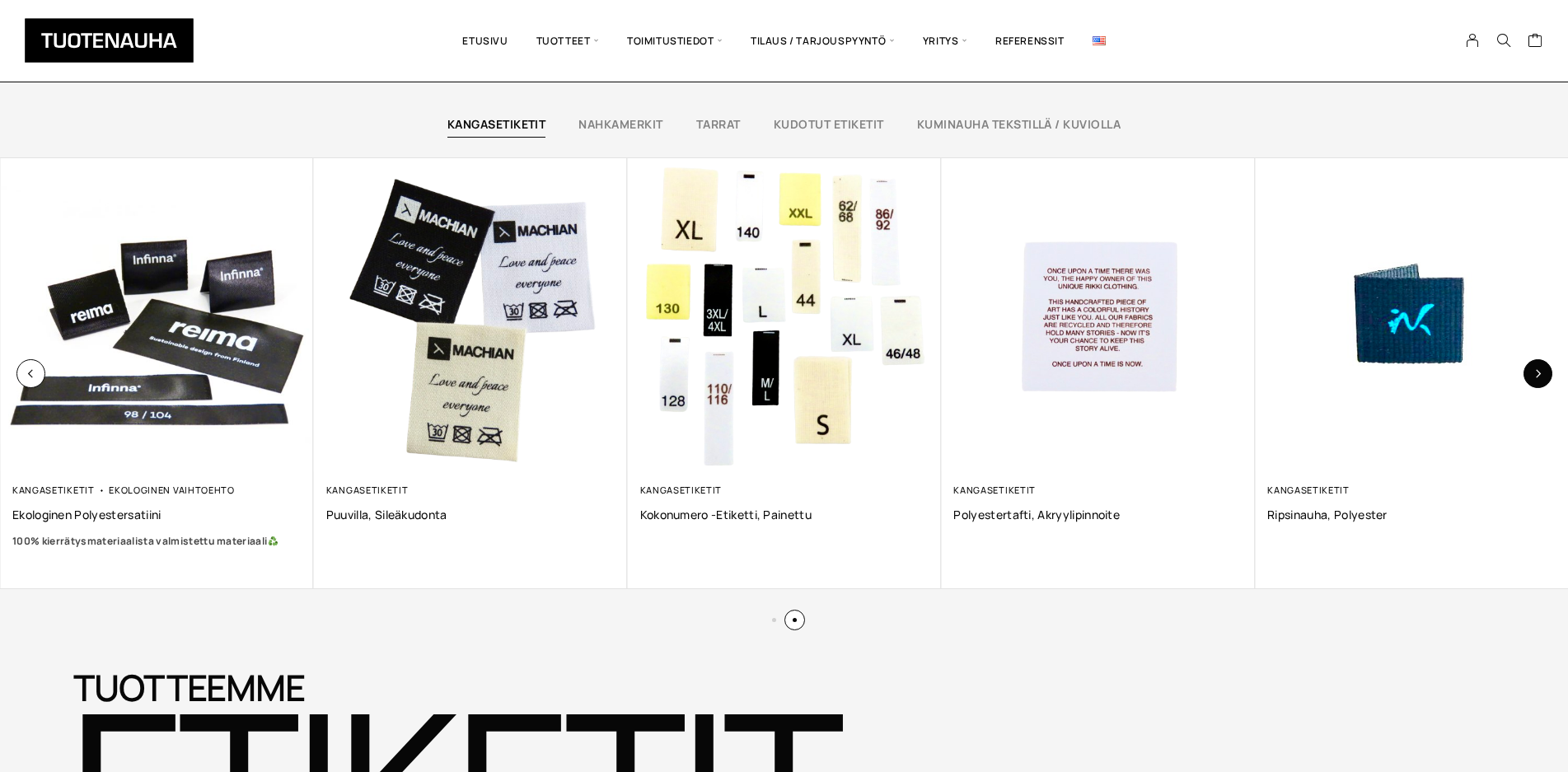
click at [1539, 372] on icon "button" at bounding box center [1537, 373] width 9 height 9
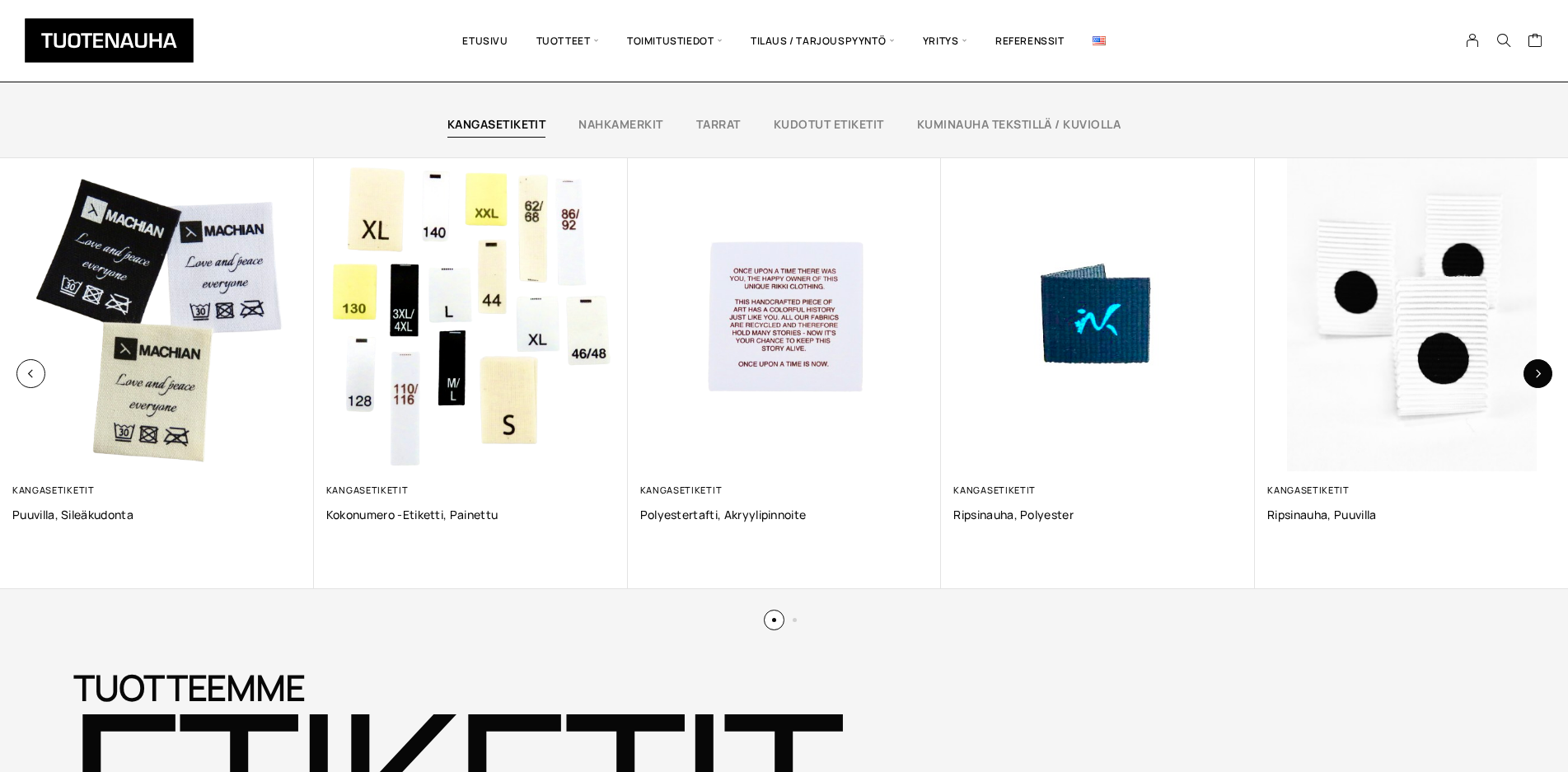
click at [1539, 372] on icon "button" at bounding box center [1537, 373] width 9 height 9
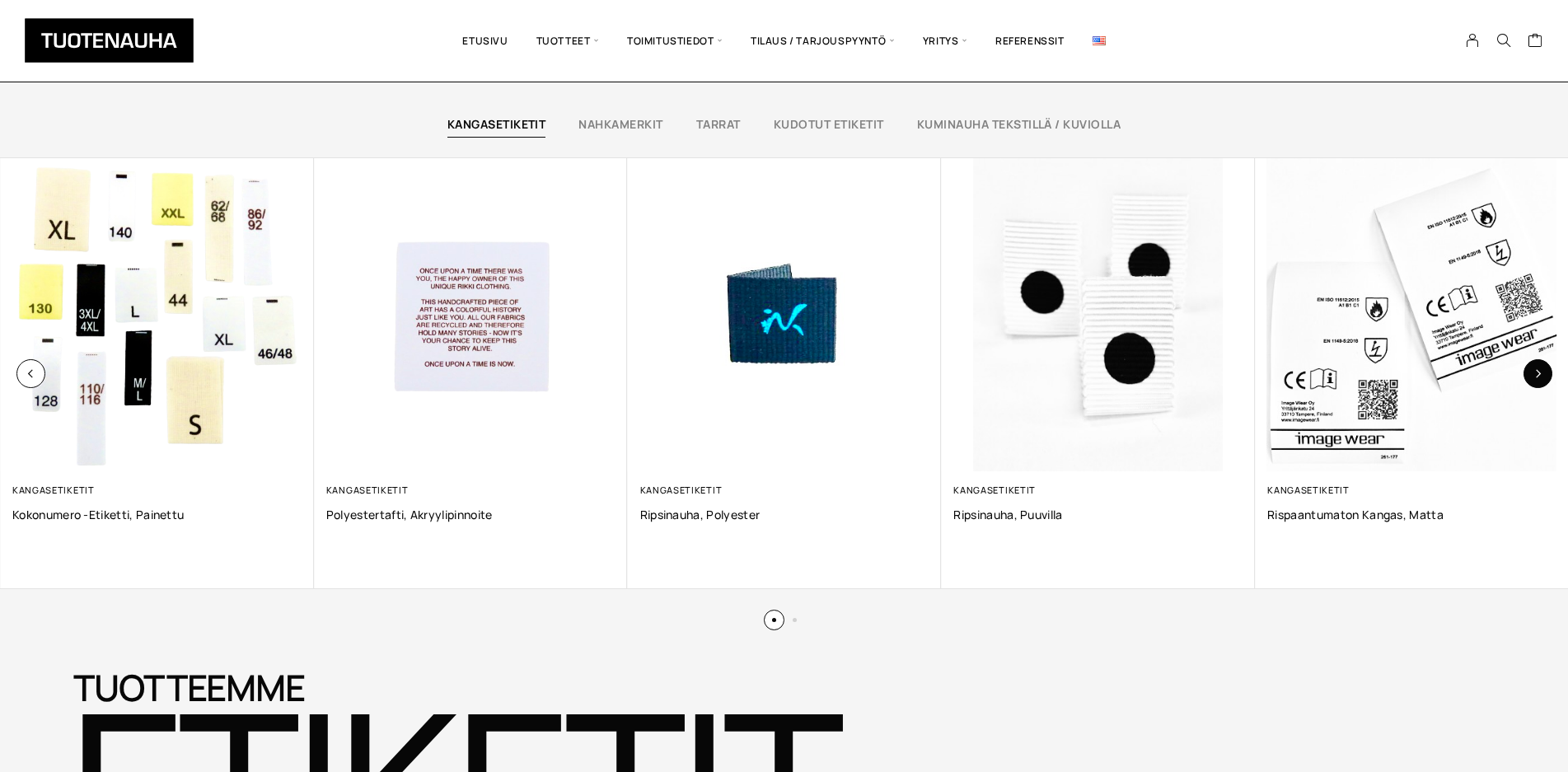
click at [1539, 372] on icon "button" at bounding box center [1537, 373] width 9 height 9
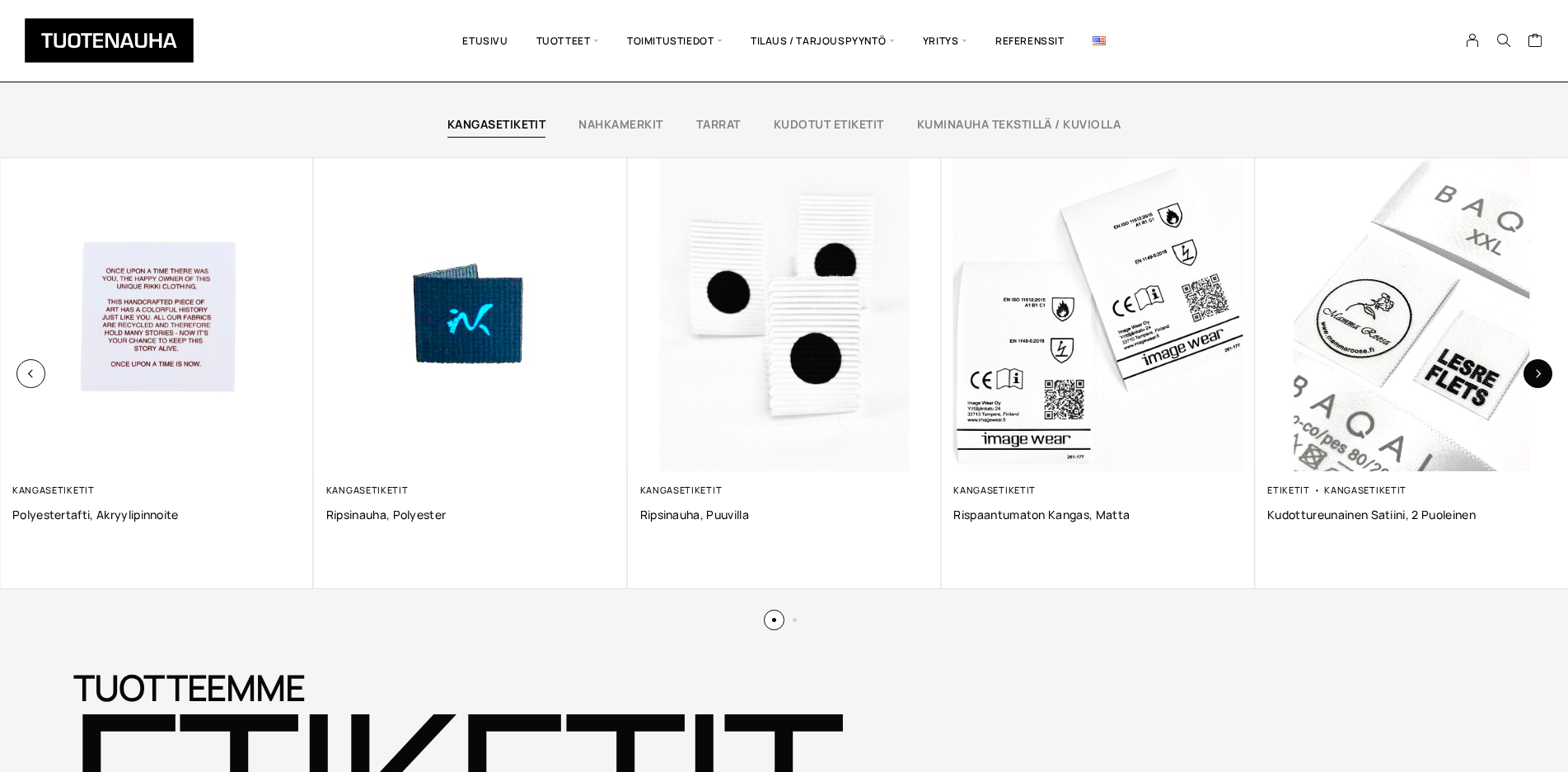
click at [1539, 372] on icon "button" at bounding box center [1537, 373] width 9 height 9
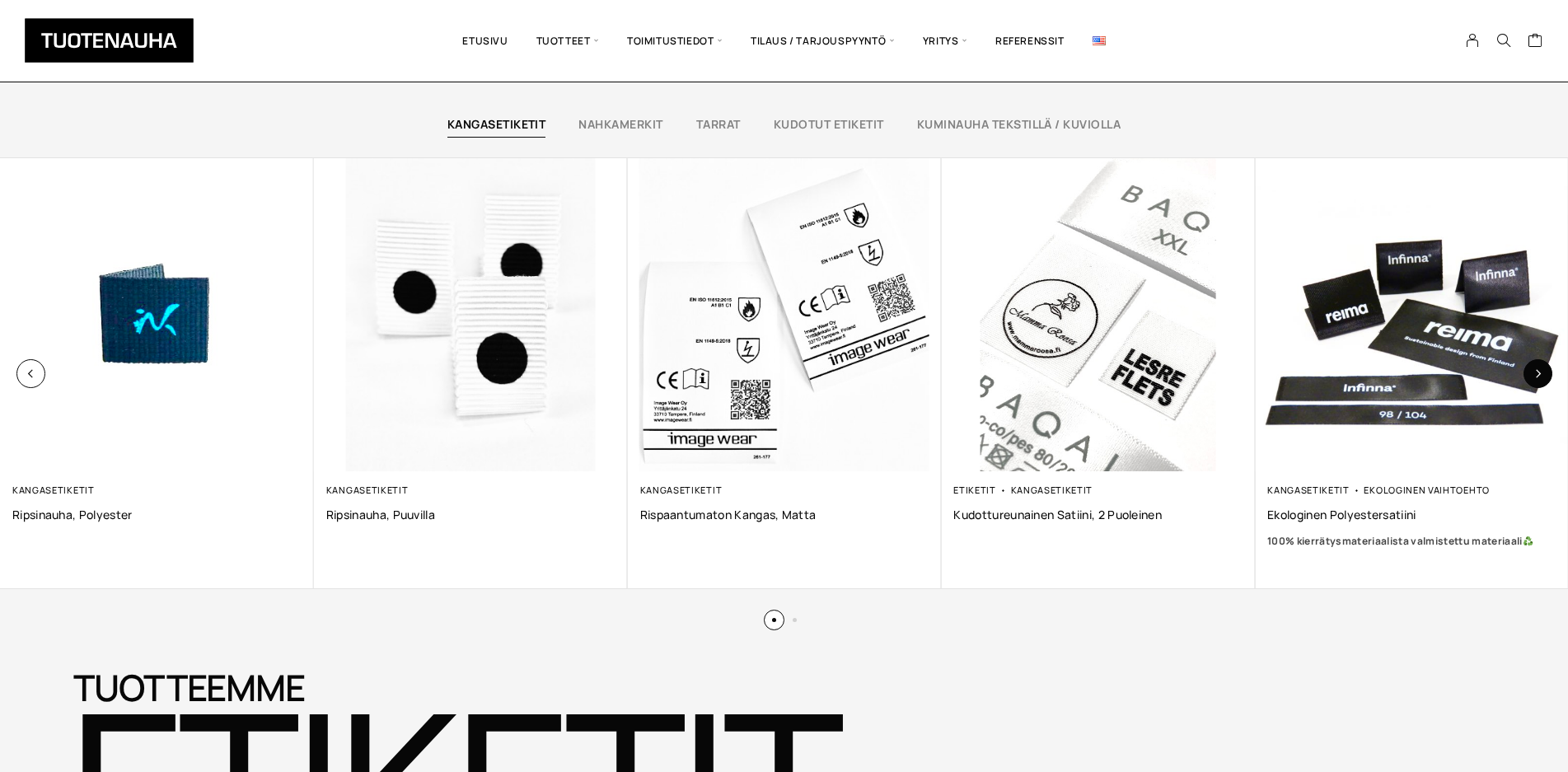
click at [1539, 372] on icon "button" at bounding box center [1537, 373] width 9 height 9
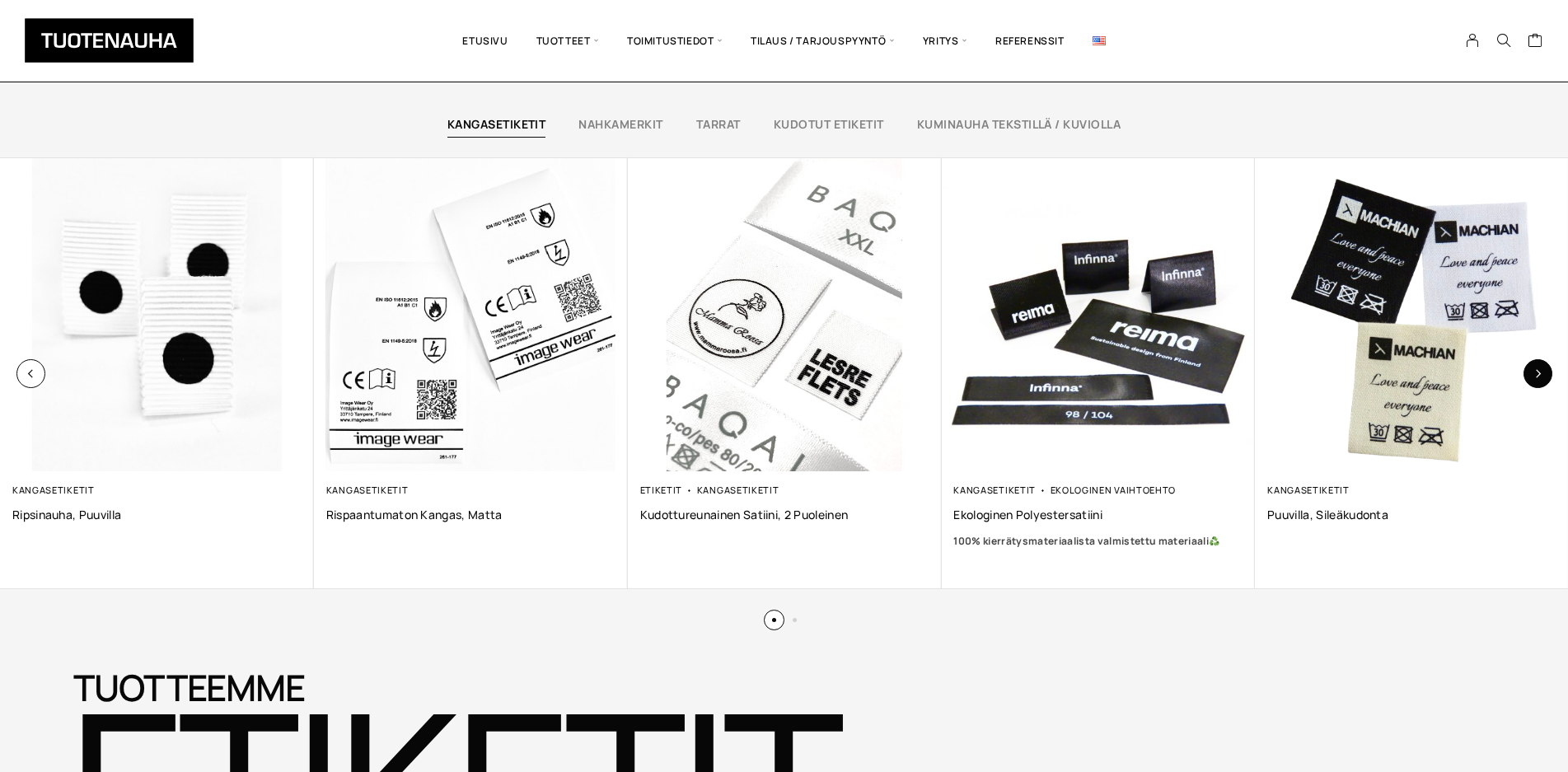
click at [1539, 372] on icon "button" at bounding box center [1537, 373] width 9 height 9
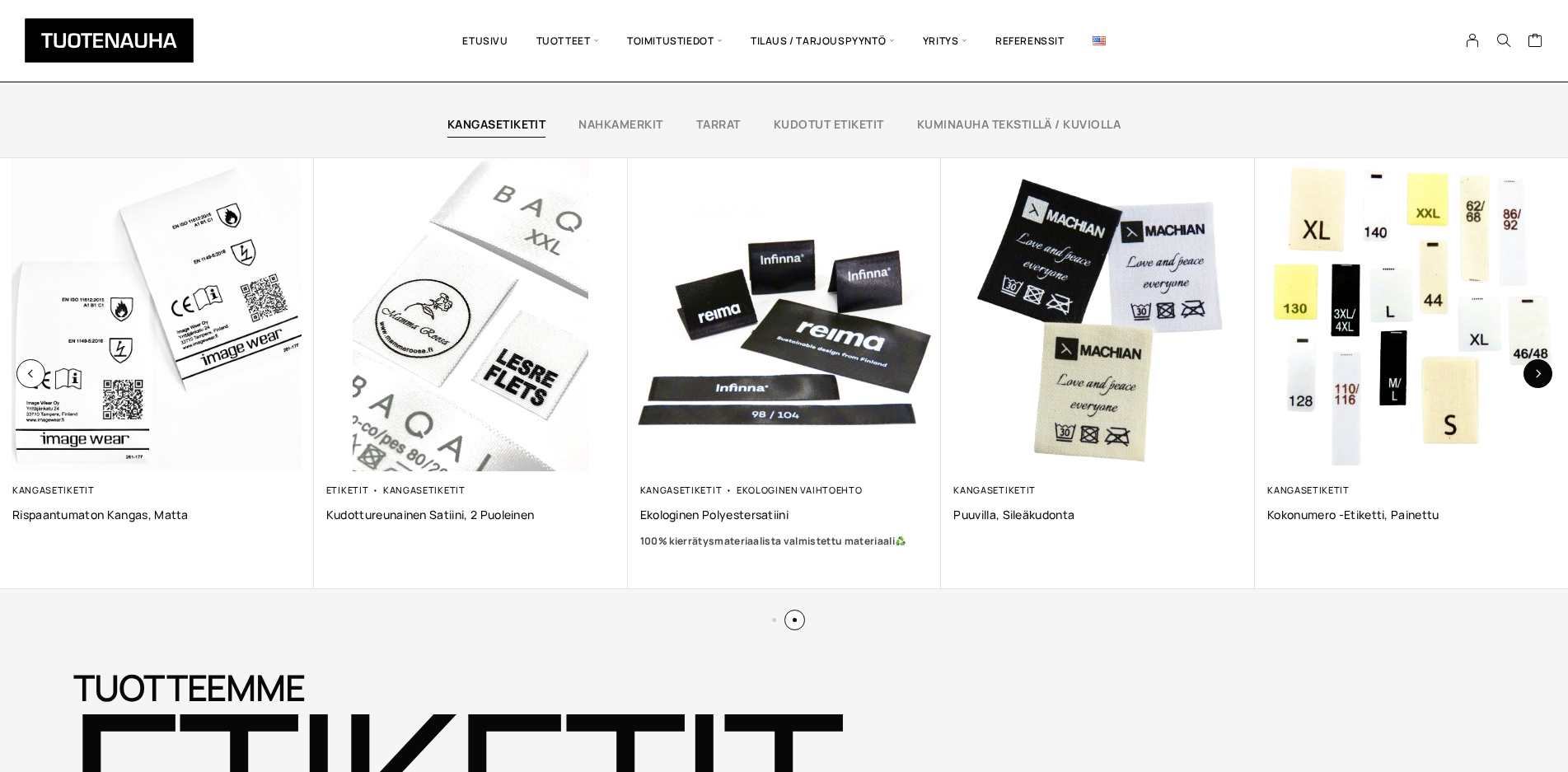
click at [1539, 372] on icon "button" at bounding box center [1537, 373] width 9 height 9
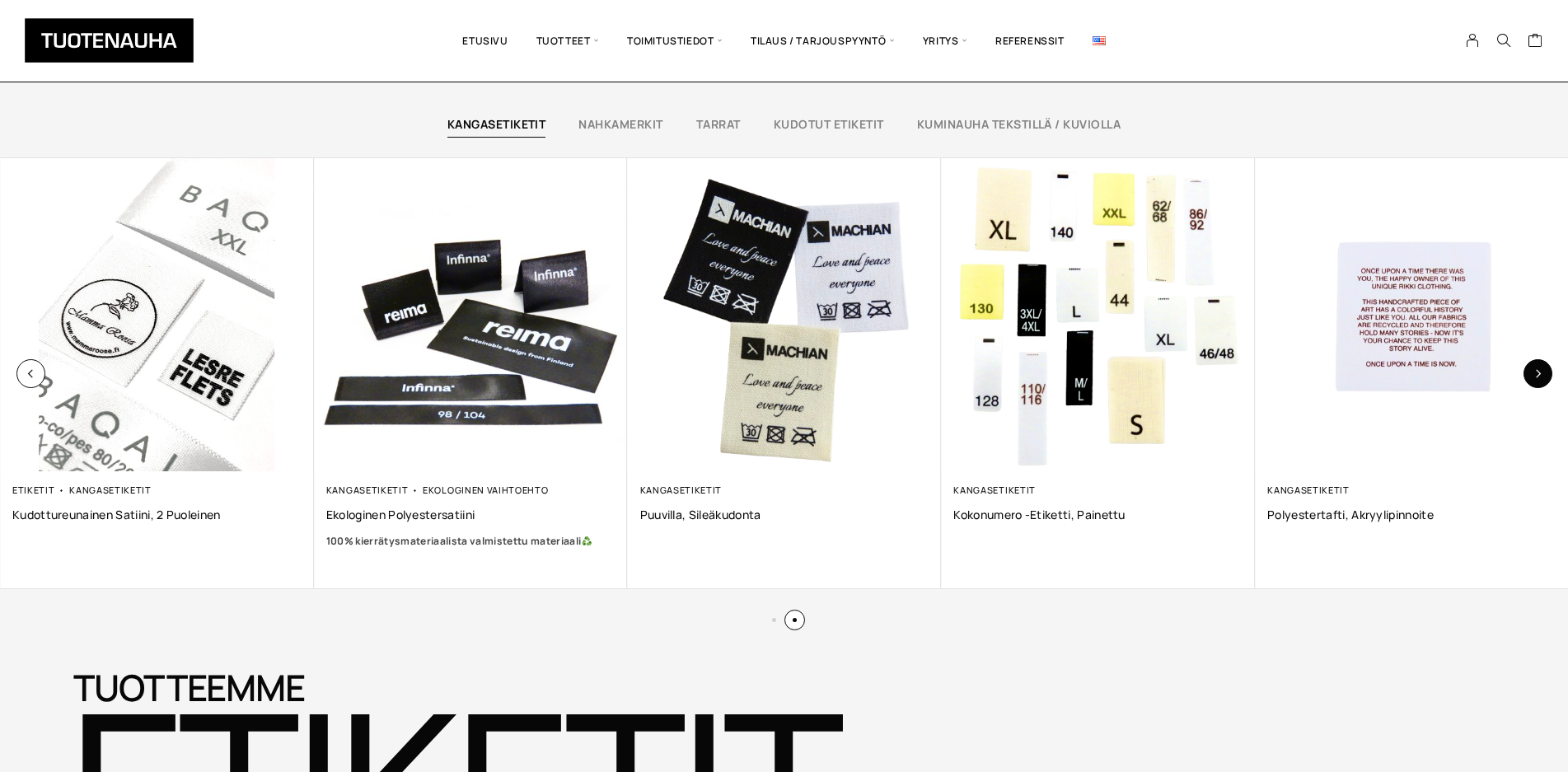
click at [1539, 372] on icon "button" at bounding box center [1537, 373] width 9 height 9
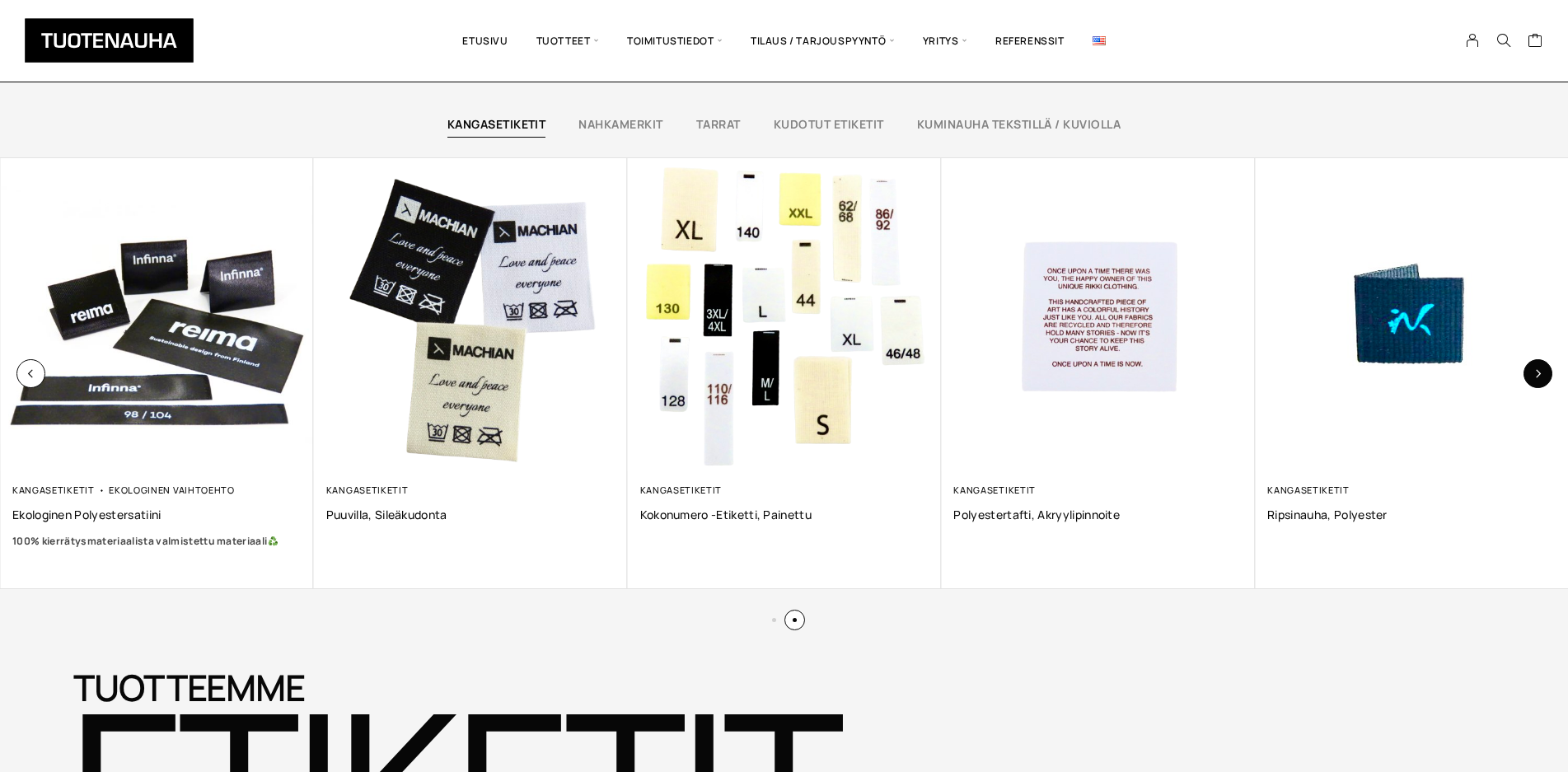
click at [1539, 372] on icon "button" at bounding box center [1537, 373] width 9 height 9
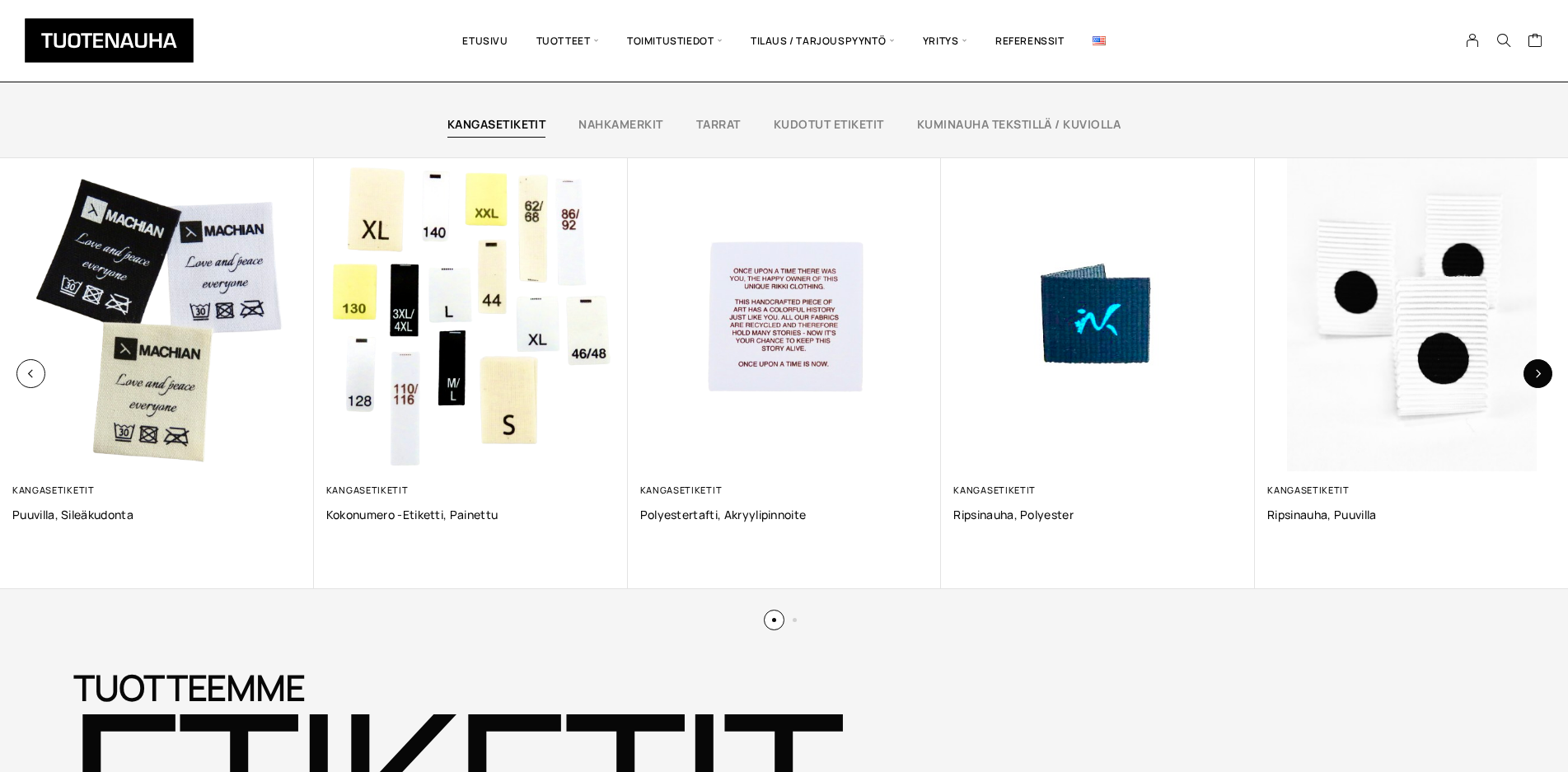
click at [1539, 372] on icon "button" at bounding box center [1537, 373] width 9 height 9
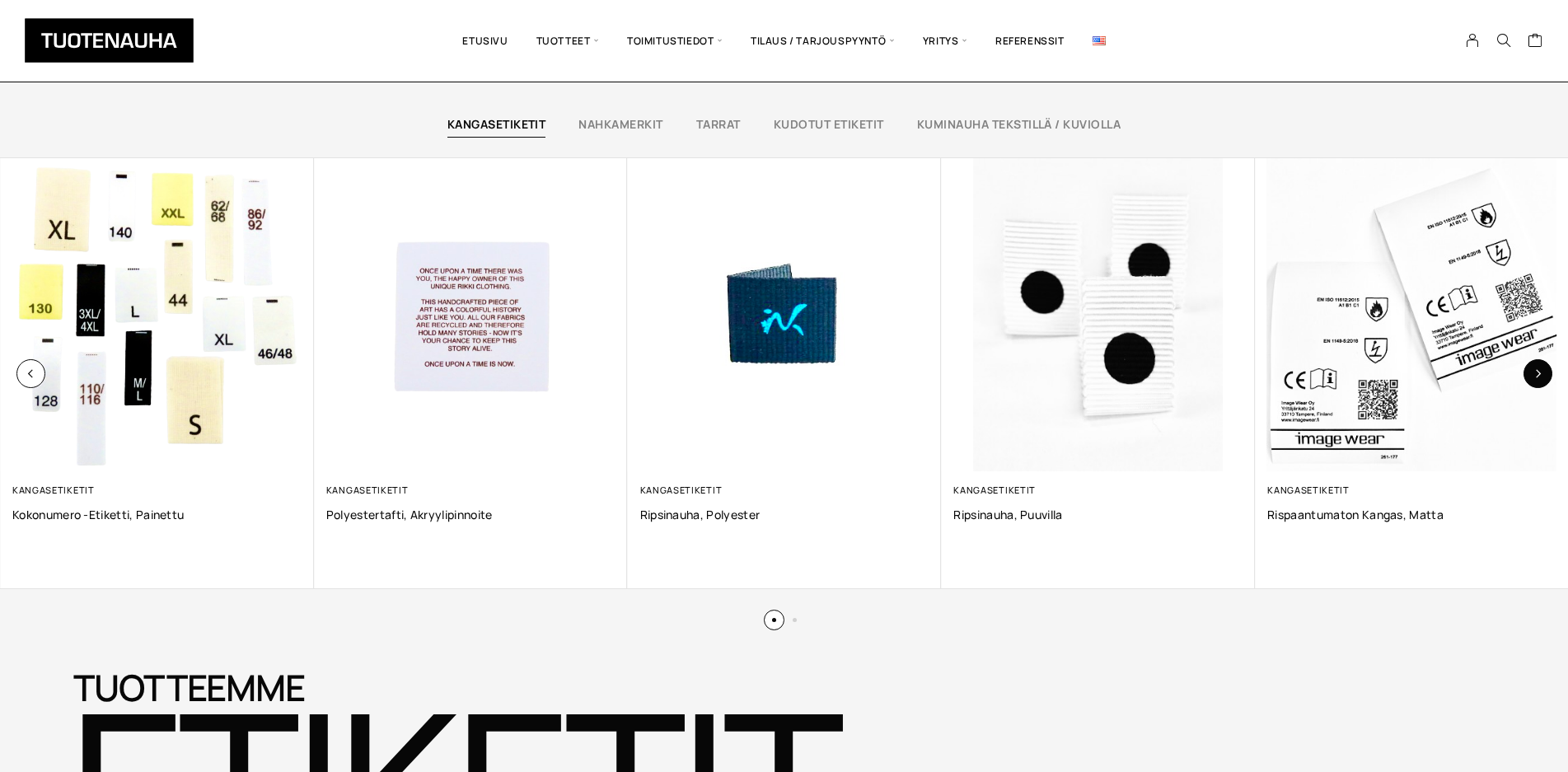
click at [1539, 372] on icon "button" at bounding box center [1537, 373] width 9 height 9
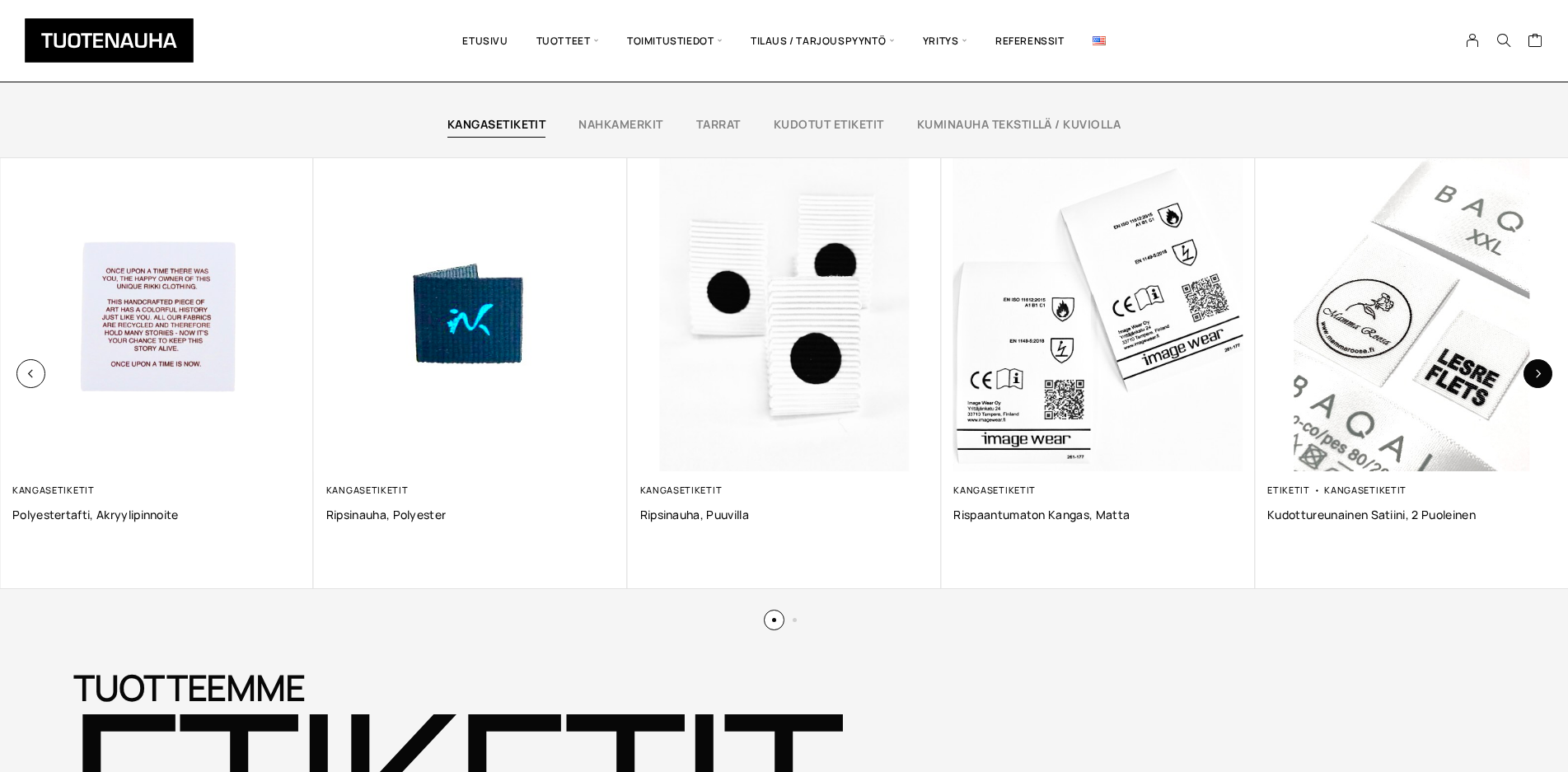
click at [1539, 372] on icon "button" at bounding box center [1537, 373] width 9 height 9
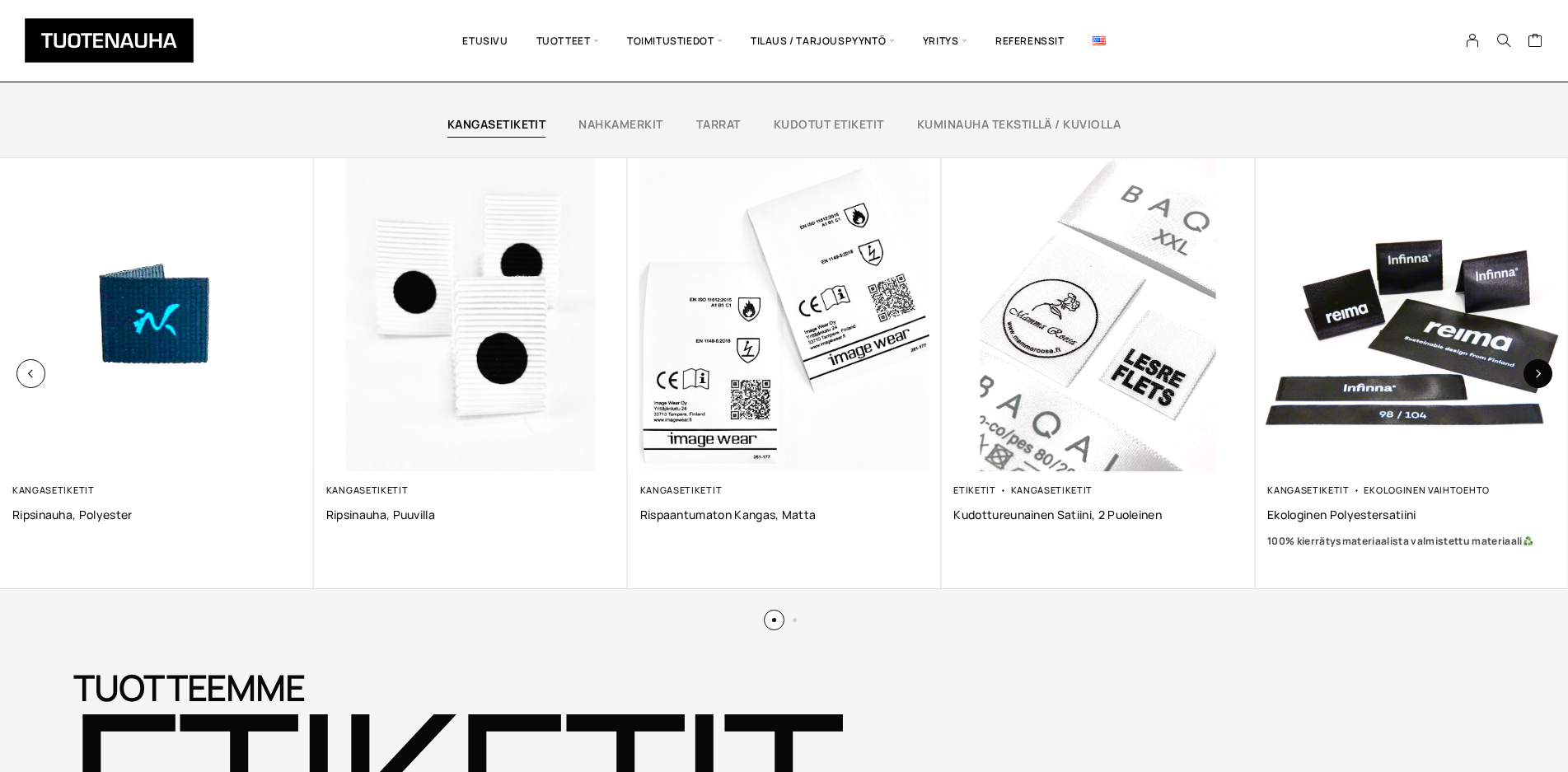
click at [1539, 372] on icon "button" at bounding box center [1537, 373] width 9 height 9
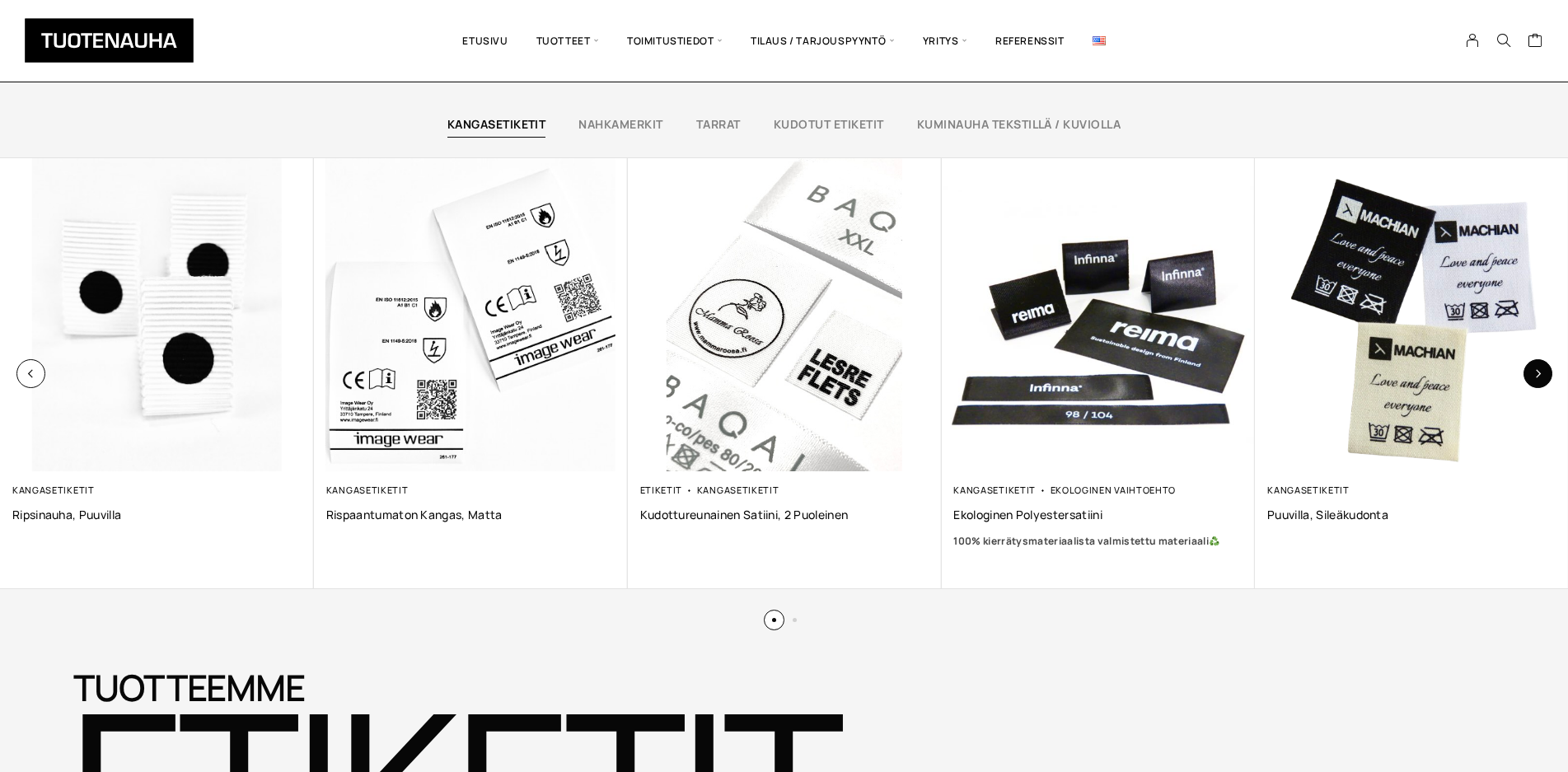
click at [1539, 372] on icon "button" at bounding box center [1537, 373] width 9 height 9
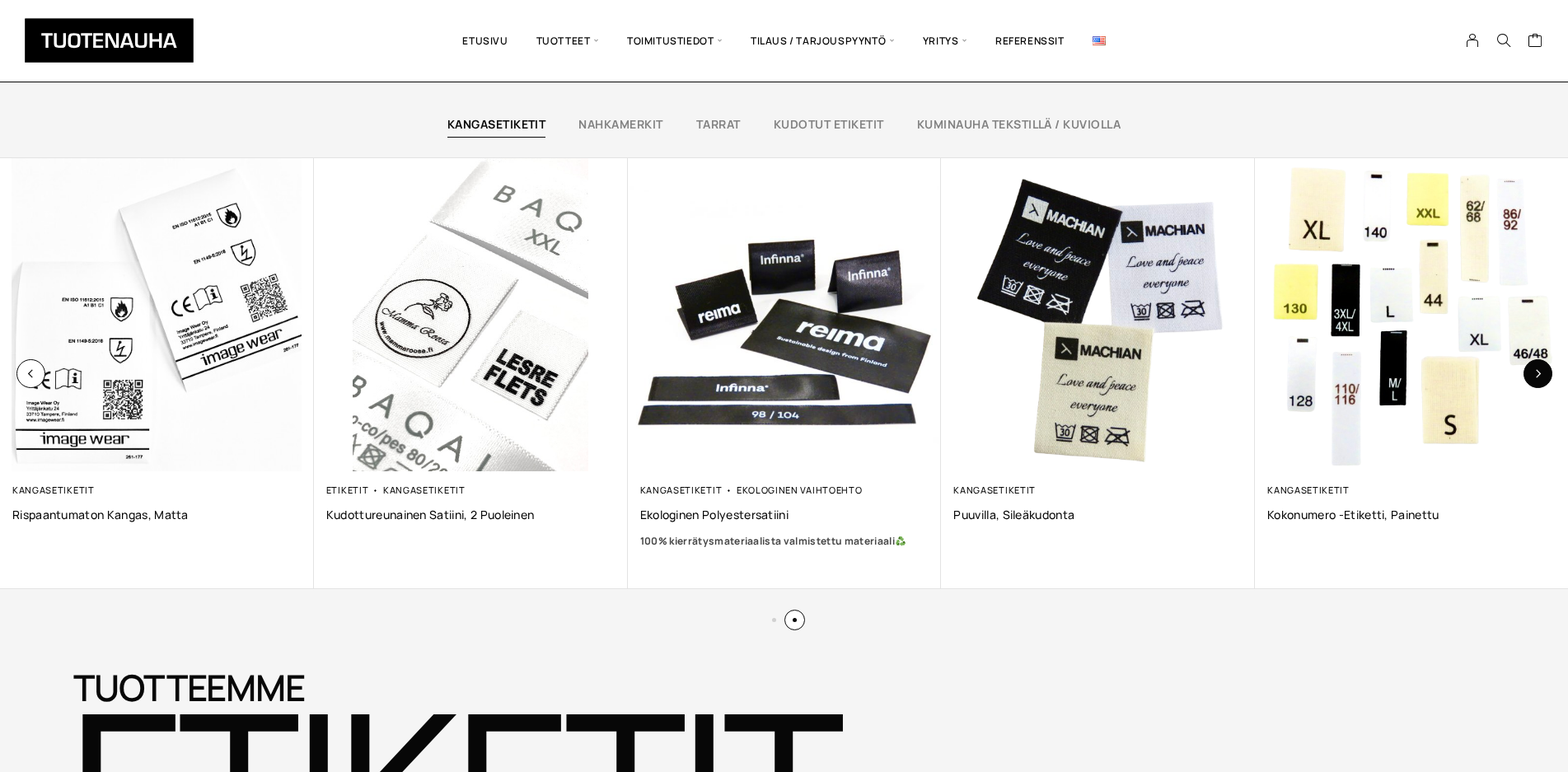
click at [1539, 372] on icon "button" at bounding box center [1537, 373] width 9 height 9
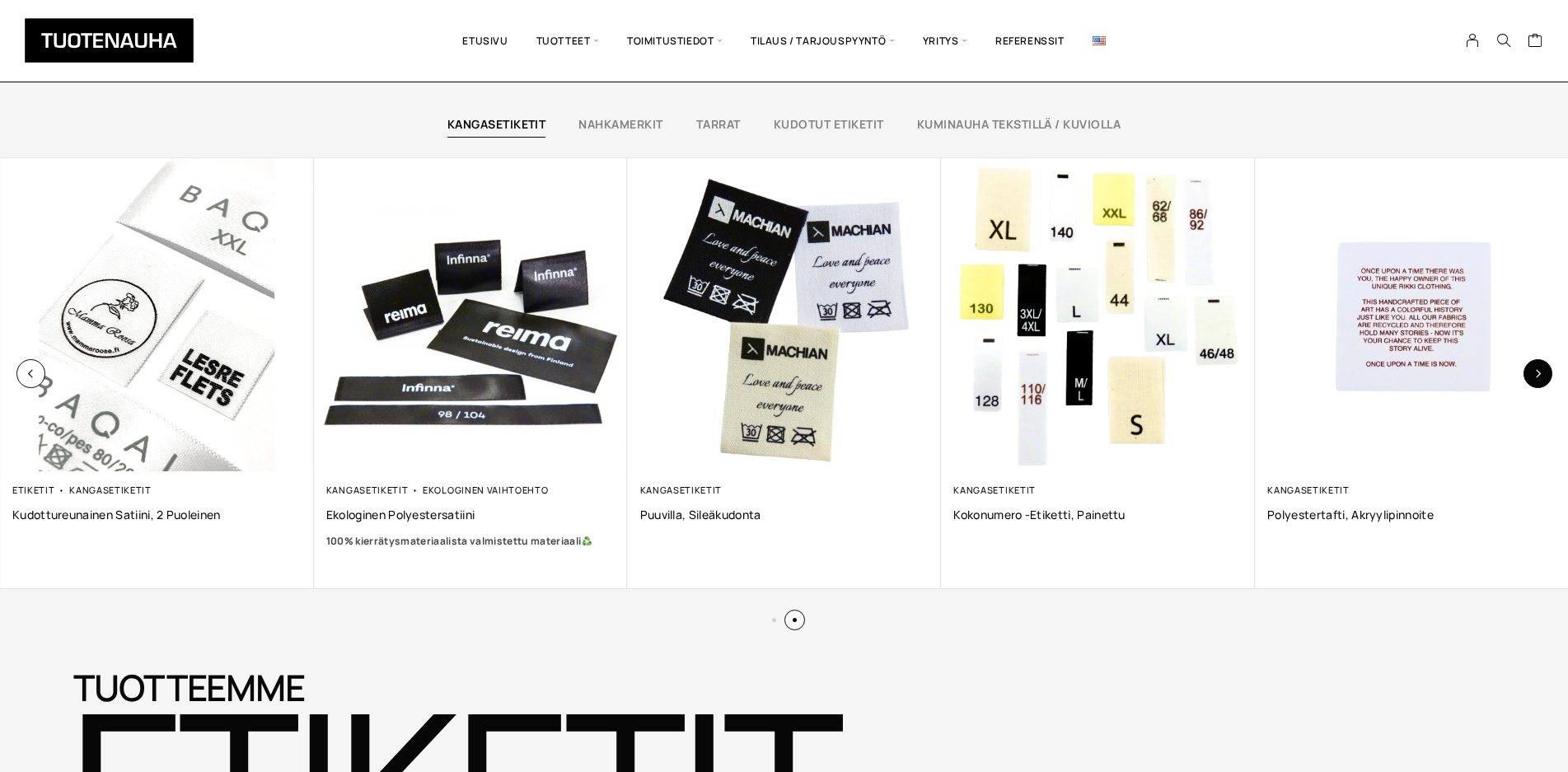
click at [1543, 369] on button "button" at bounding box center [1537, 373] width 29 height 29
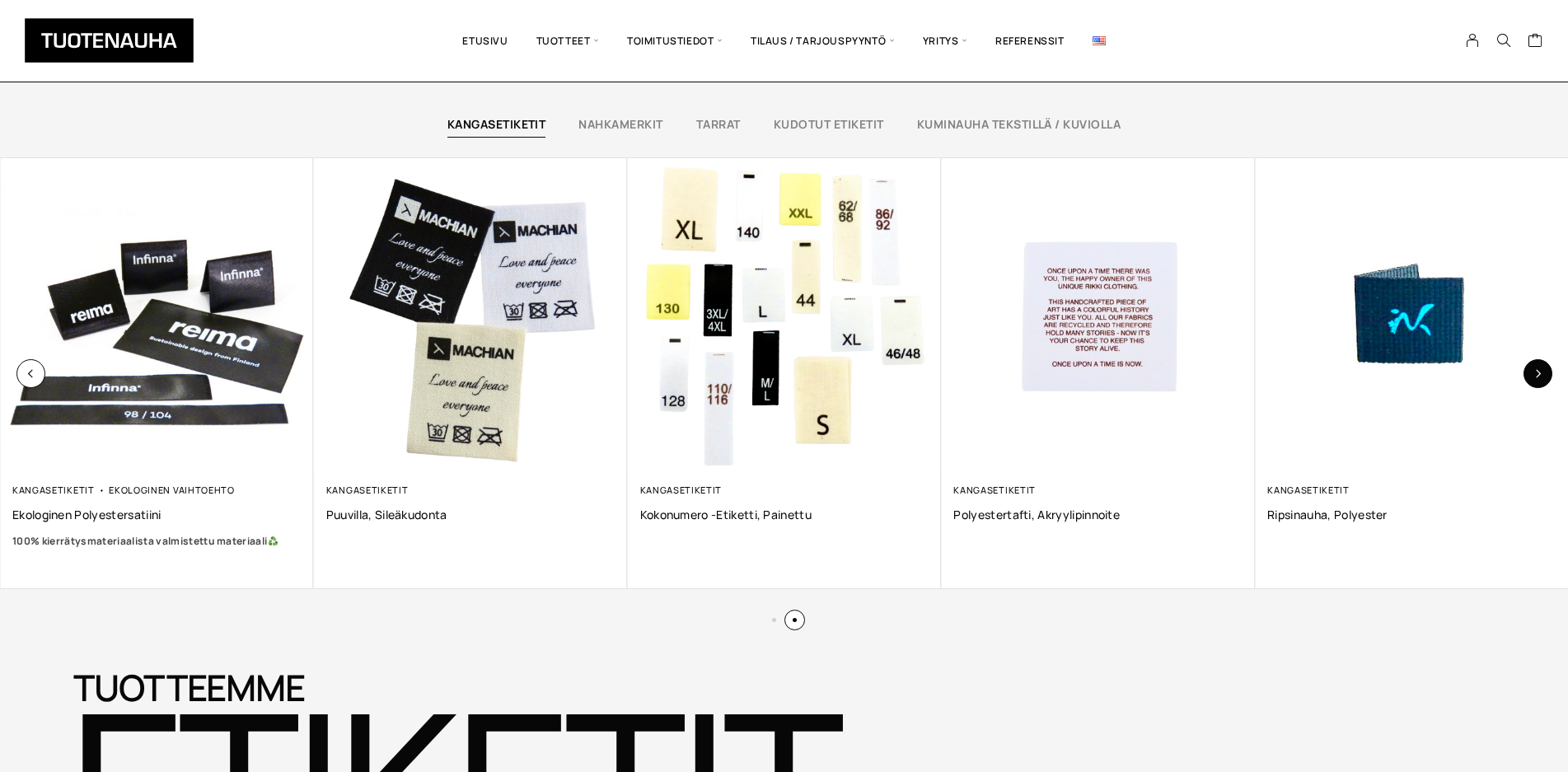
click at [1544, 368] on button "button" at bounding box center [1537, 373] width 29 height 29
